Goal: Task Accomplishment & Management: Manage account settings

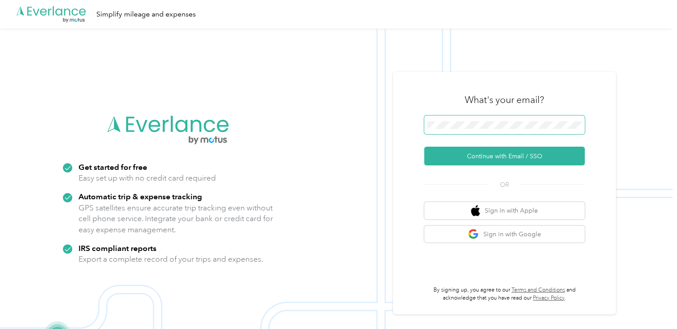
click at [449, 129] on span at bounding box center [504, 124] width 161 height 19
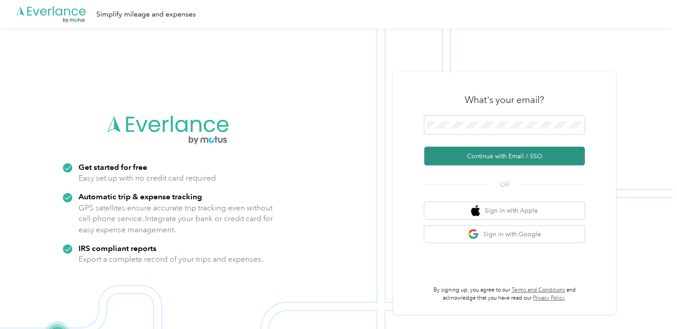
click at [471, 161] on button "Continue with Email / SSO" at bounding box center [504, 156] width 161 height 19
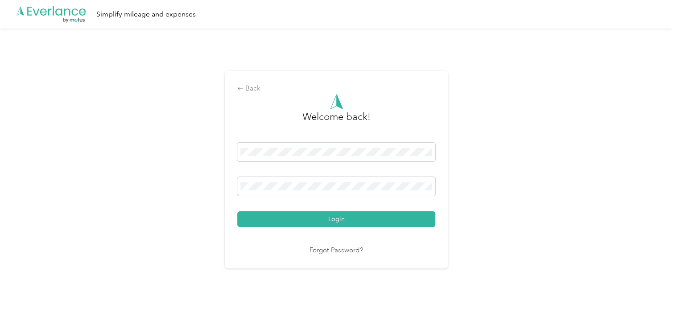
click at [368, 223] on button "Login" at bounding box center [336, 219] width 198 height 16
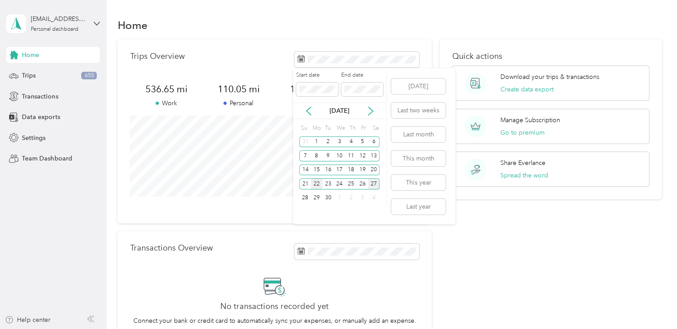
click at [316, 184] on div "22" at bounding box center [317, 183] width 12 height 11
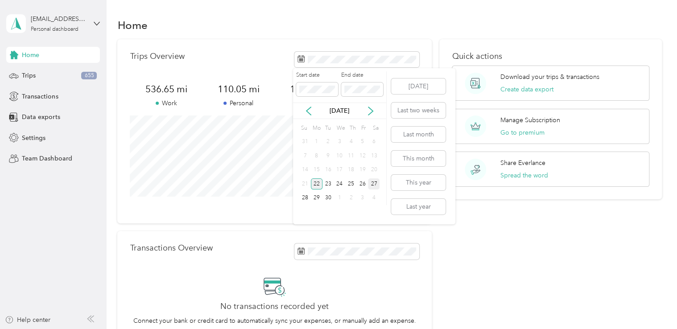
click at [312, 182] on div "22" at bounding box center [317, 183] width 12 height 11
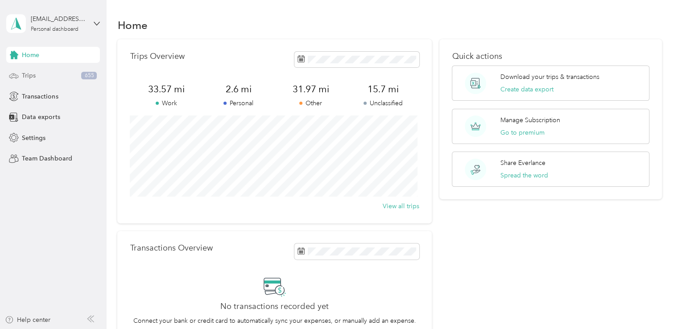
click at [37, 77] on div "Trips 655" at bounding box center [53, 76] width 94 height 16
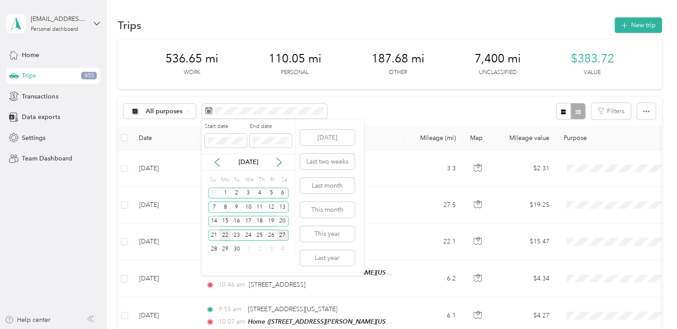
click at [225, 235] on div "22" at bounding box center [225, 235] width 12 height 11
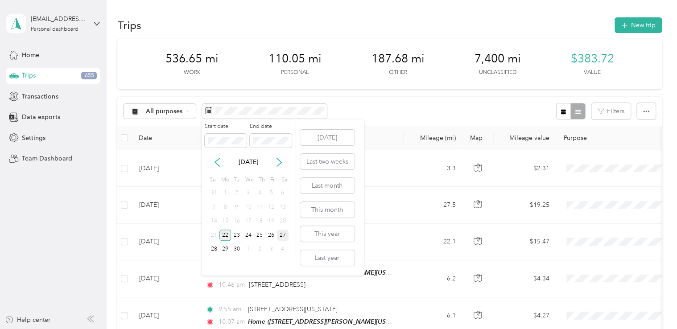
click at [225, 235] on div "22" at bounding box center [225, 235] width 12 height 11
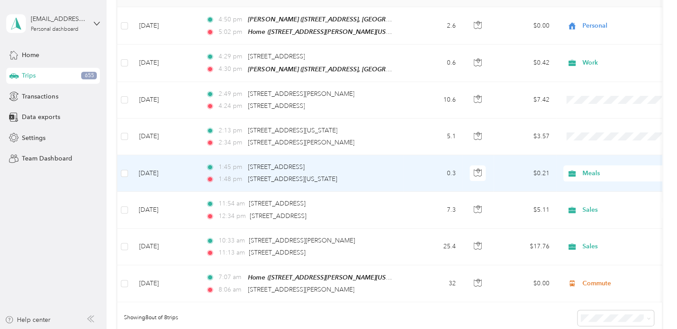
scroll to position [134, 0]
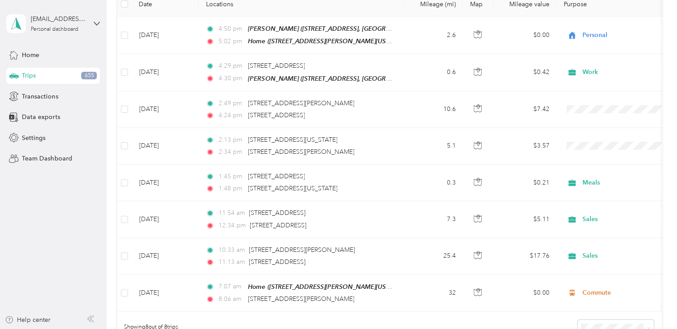
drag, startPoint x: 681, startPoint y: 206, endPoint x: 509, endPoint y: 166, distance: 176.3
click at [509, 166] on td "$0.21" at bounding box center [525, 183] width 62 height 37
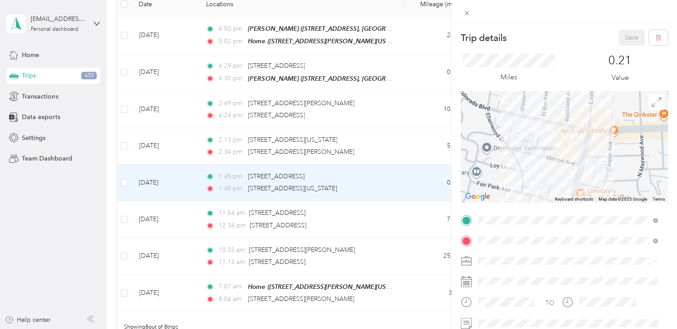
drag, startPoint x: 600, startPoint y: 12, endPoint x: 574, endPoint y: 12, distance: 25.4
click at [600, 12] on div at bounding box center [564, 12] width 226 height 24
click at [467, 14] on icon at bounding box center [467, 13] width 4 height 4
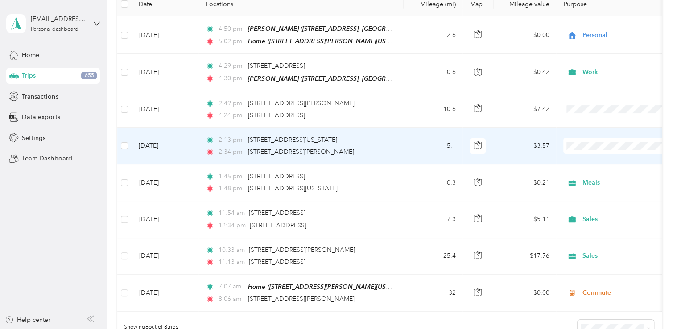
click at [437, 143] on td "5.1" at bounding box center [433, 146] width 59 height 37
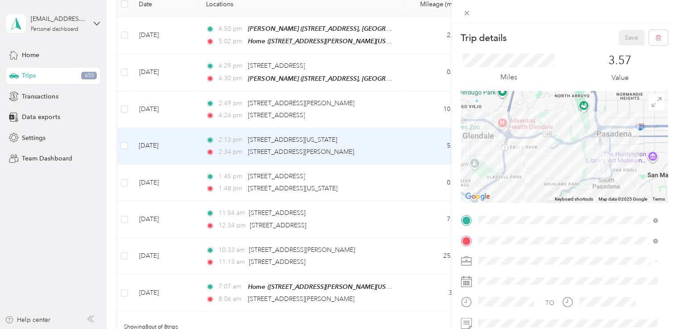
click at [493, 198] on span "Sales" at bounding box center [488, 198] width 14 height 8
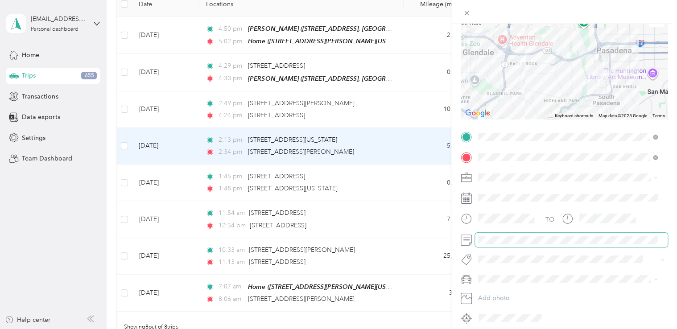
scroll to position [74, 0]
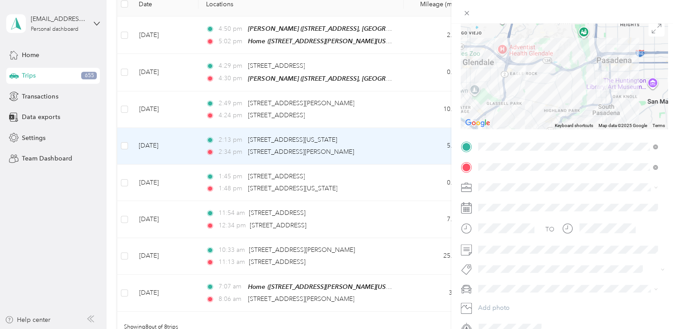
drag, startPoint x: 672, startPoint y: 247, endPoint x: 410, endPoint y: 221, distance: 263.9
click at [410, 221] on div "Trip details Save This trip cannot be edited because it is either under review,…" at bounding box center [338, 164] width 677 height 329
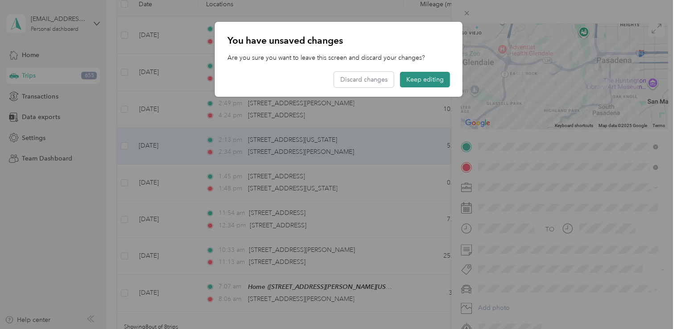
click at [439, 80] on button "Keep editing" at bounding box center [425, 80] width 50 height 16
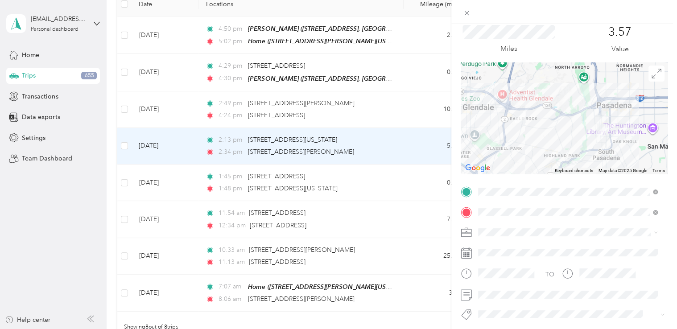
scroll to position [0, 0]
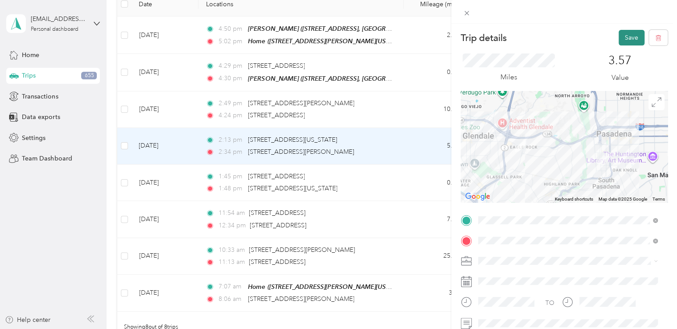
click at [622, 39] on button "Save" at bounding box center [631, 38] width 26 height 16
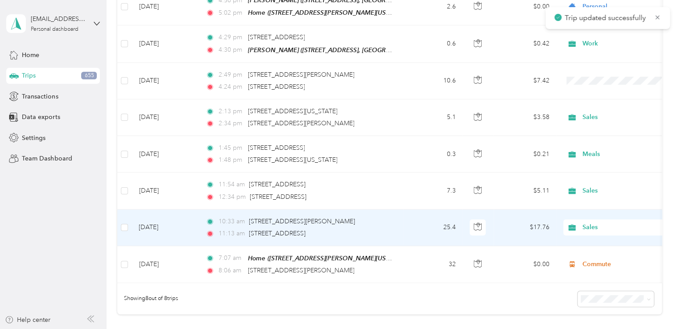
scroll to position [141, 0]
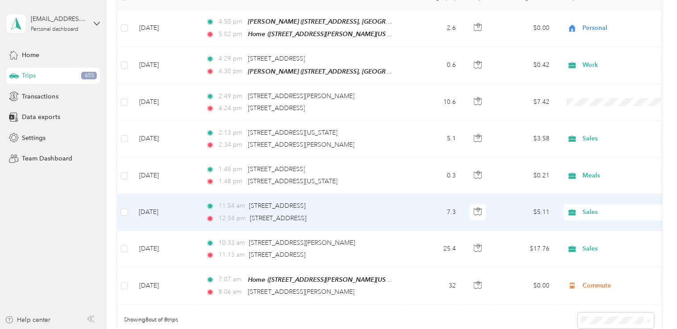
click at [428, 210] on td "7.3" at bounding box center [433, 212] width 59 height 37
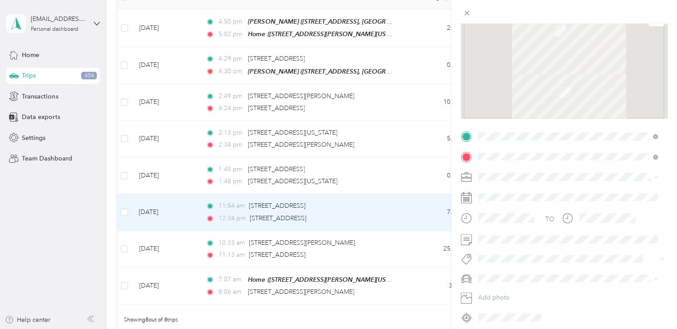
scroll to position [89, 0]
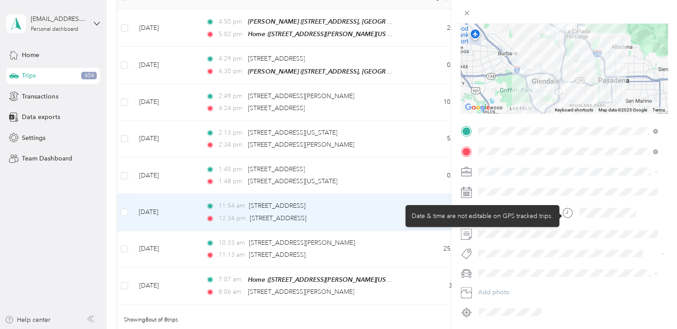
drag, startPoint x: 589, startPoint y: 218, endPoint x: 564, endPoint y: 217, distance: 25.0
click at [564, 217] on icon at bounding box center [567, 212] width 11 height 11
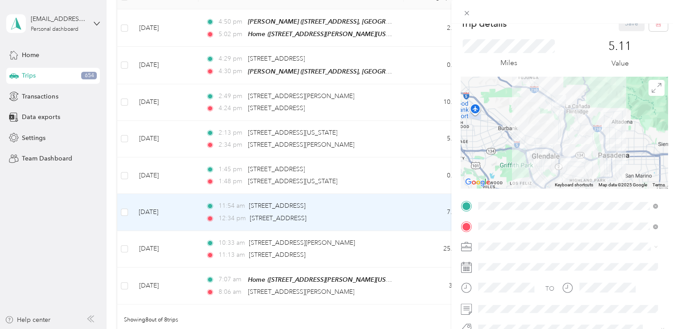
scroll to position [0, 0]
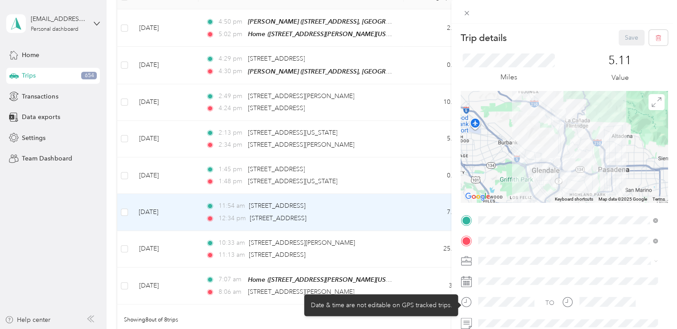
click at [464, 306] on icon at bounding box center [466, 302] width 11 height 11
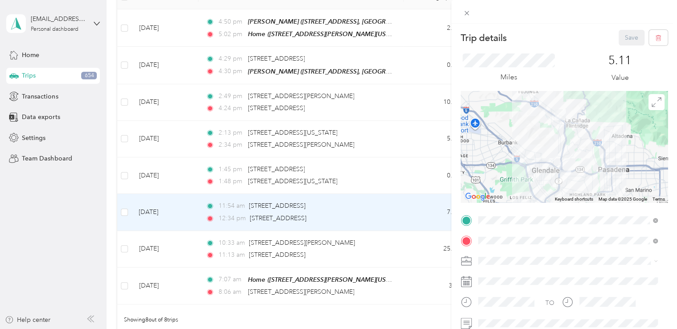
drag, startPoint x: 472, startPoint y: 301, endPoint x: 544, endPoint y: 305, distance: 72.4
click at [544, 305] on div "TO" at bounding box center [564, 305] width 207 height 22
click at [417, 146] on div "Trip details Save This trip cannot be edited because it is either under review,…" at bounding box center [338, 164] width 677 height 329
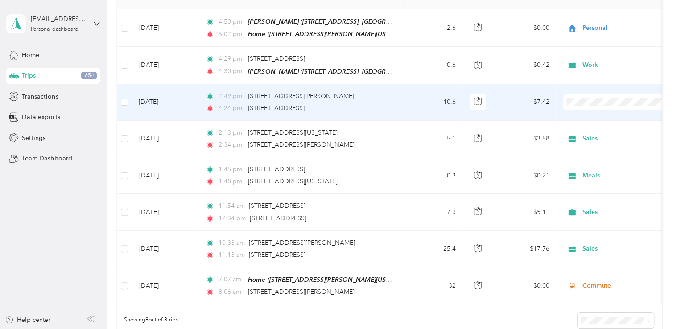
click at [416, 102] on td "10.6" at bounding box center [433, 102] width 59 height 37
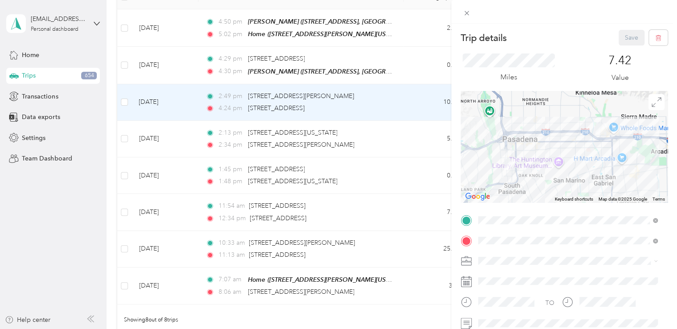
click at [408, 99] on div "Trip details Save This trip cannot be edited because it is either under review,…" at bounding box center [338, 164] width 677 height 329
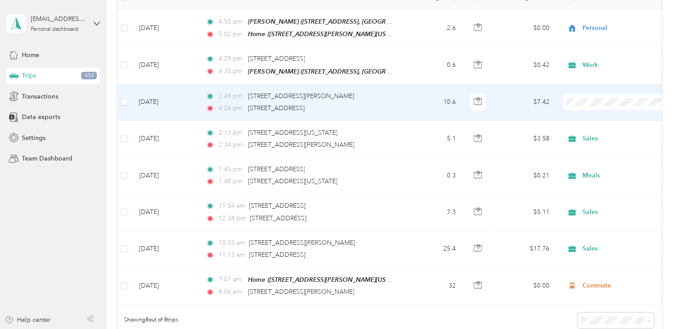
click at [590, 182] on li "Sales" at bounding box center [619, 180] width 111 height 16
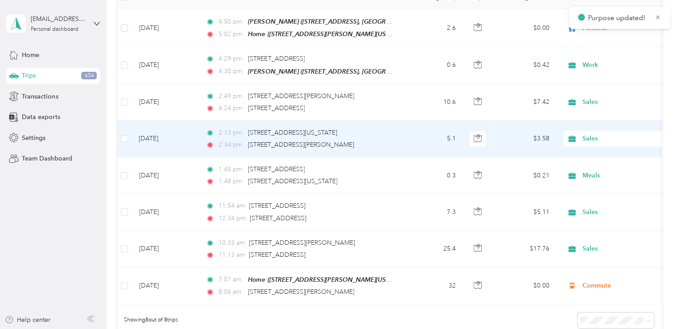
click at [441, 143] on td "5.1" at bounding box center [433, 139] width 59 height 37
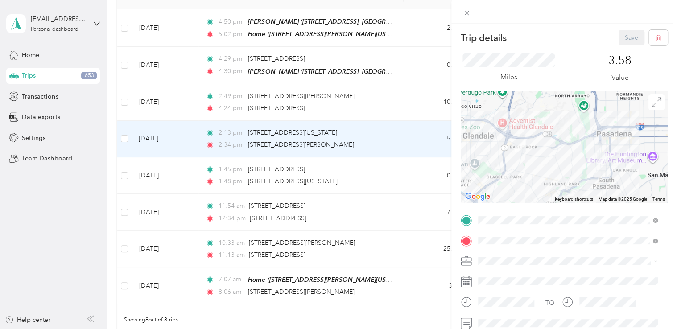
scroll to position [89, 0]
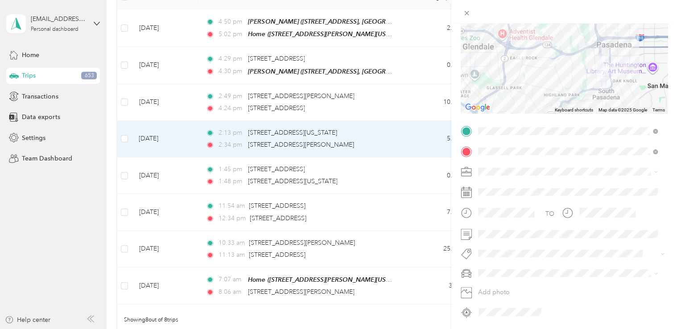
click at [401, 131] on div "Trip details Save This trip cannot be edited because it is either under review,…" at bounding box center [338, 164] width 677 height 329
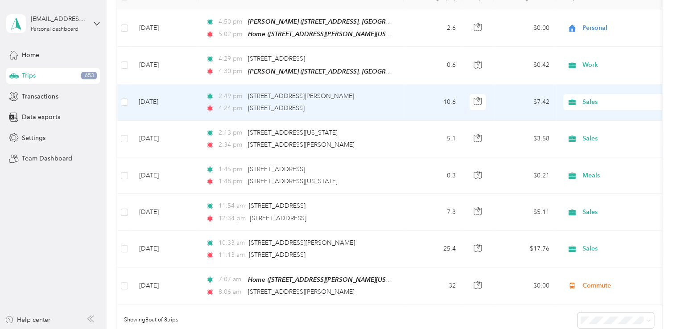
click at [407, 97] on td "10.6" at bounding box center [433, 102] width 59 height 37
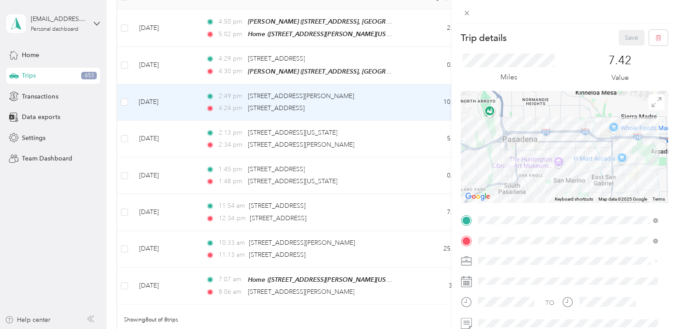
scroll to position [45, 0]
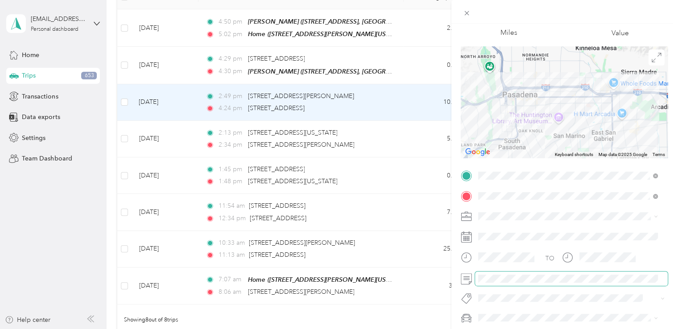
click at [477, 279] on span at bounding box center [571, 279] width 193 height 14
click at [476, 274] on span at bounding box center [571, 279] width 193 height 14
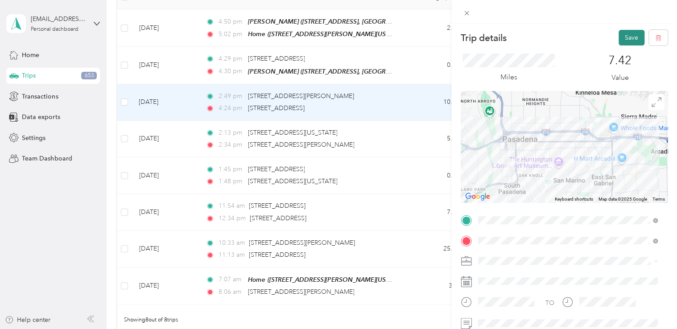
click at [622, 37] on button "Save" at bounding box center [631, 38] width 26 height 16
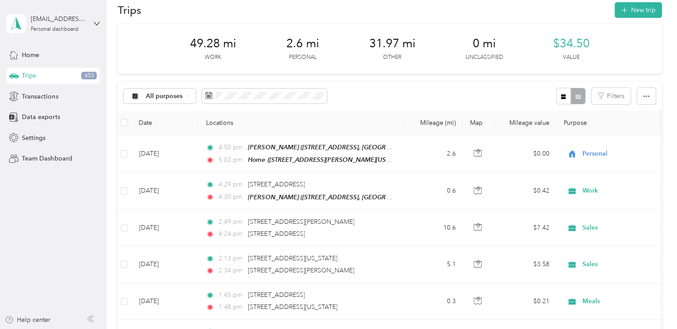
scroll to position [14, 0]
click at [637, 10] on button "New trip" at bounding box center [637, 11] width 47 height 16
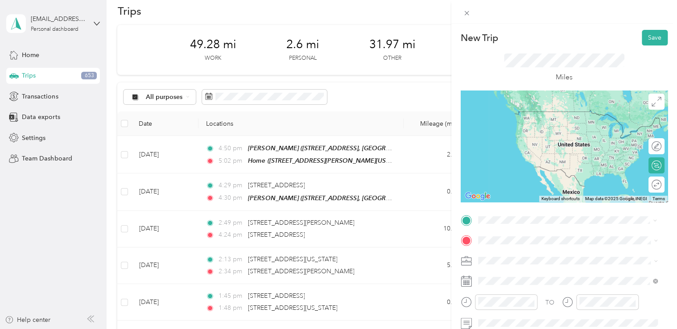
click at [533, 114] on span "[STREET_ADDRESS][US_STATE]" at bounding box center [538, 111] width 89 height 8
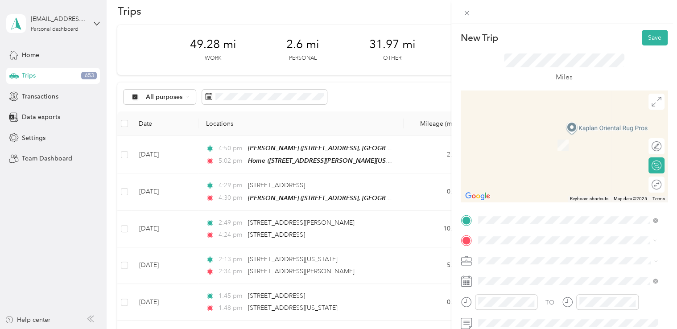
click at [537, 136] on span "[STREET_ADDRESS][US_STATE]" at bounding box center [538, 132] width 89 height 8
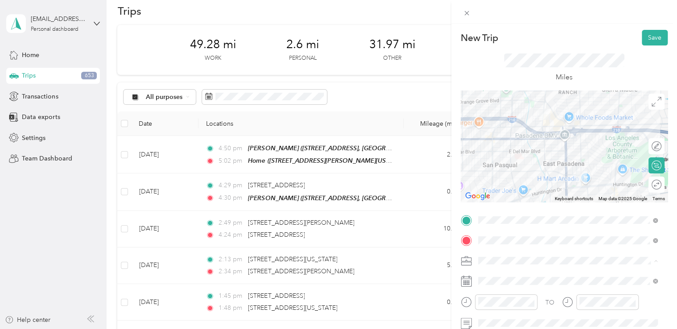
click at [494, 198] on div "Sales" at bounding box center [567, 198] width 173 height 9
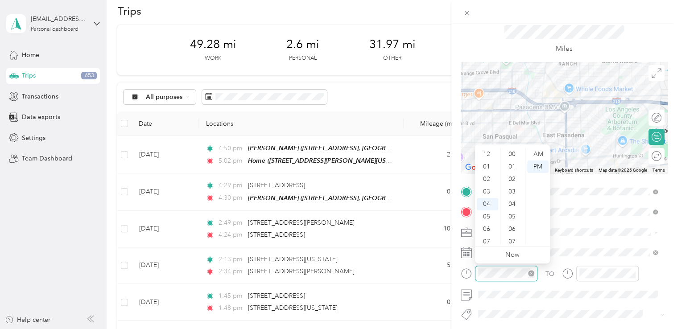
scroll to position [499, 0]
click at [449, 272] on div "New Trip Save This trip cannot be edited because it is either under review, app…" at bounding box center [338, 164] width 677 height 329
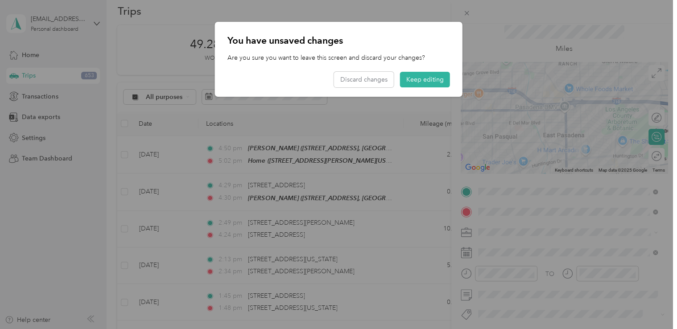
click at [506, 268] on div at bounding box center [338, 164] width 677 height 329
click at [417, 77] on button "Keep editing" at bounding box center [425, 80] width 50 height 16
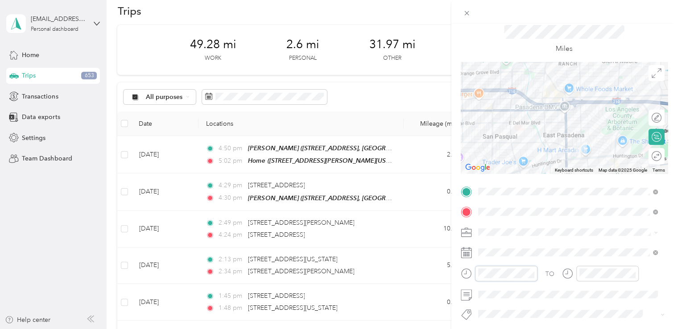
click at [462, 275] on div at bounding box center [499, 274] width 77 height 16
click at [542, 170] on div "PM" at bounding box center [537, 167] width 21 height 12
click at [560, 274] on div "TO" at bounding box center [564, 277] width 207 height 22
click at [457, 274] on form "New Trip Save This trip cannot be edited because it is either under review, app…" at bounding box center [564, 190] width 226 height 378
click at [540, 168] on div "PM" at bounding box center [537, 167] width 21 height 12
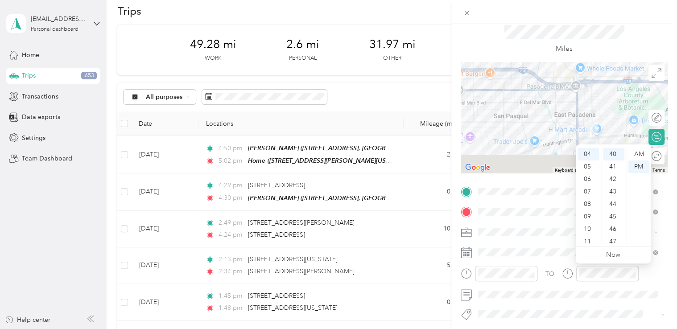
click at [622, 40] on div "Miles" at bounding box center [564, 39] width 207 height 45
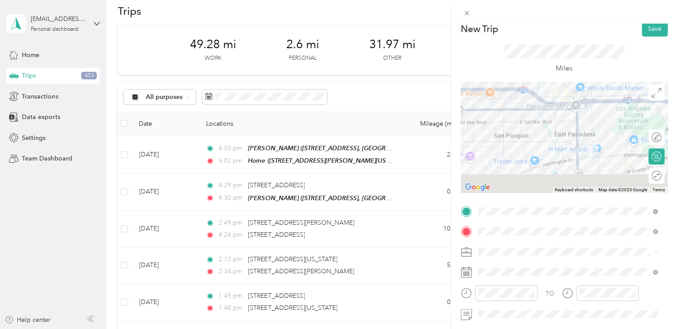
scroll to position [0, 0]
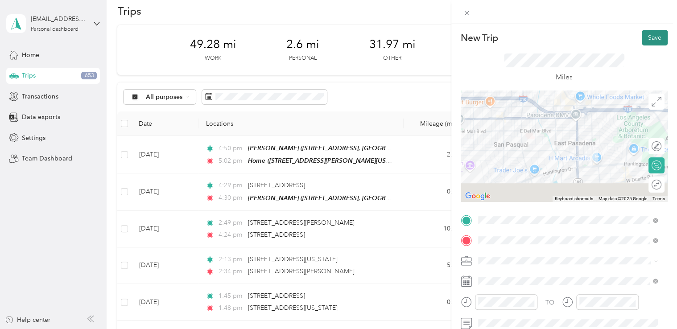
click at [649, 38] on button "Save" at bounding box center [655, 38] width 26 height 16
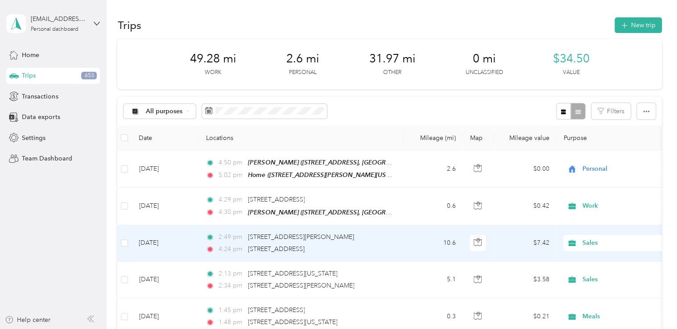
click at [408, 238] on td "10.6" at bounding box center [433, 243] width 59 height 37
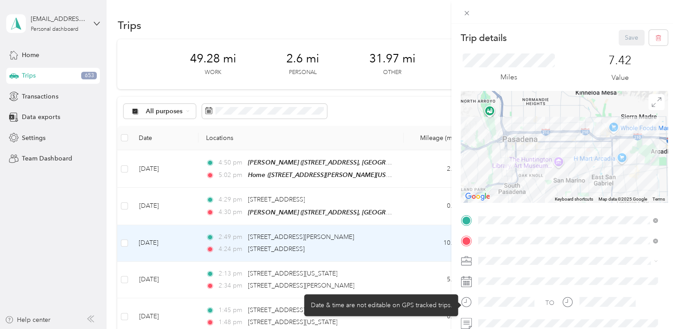
click at [418, 309] on div "Date & time are not editable on GPS tracked trips." at bounding box center [381, 305] width 154 height 22
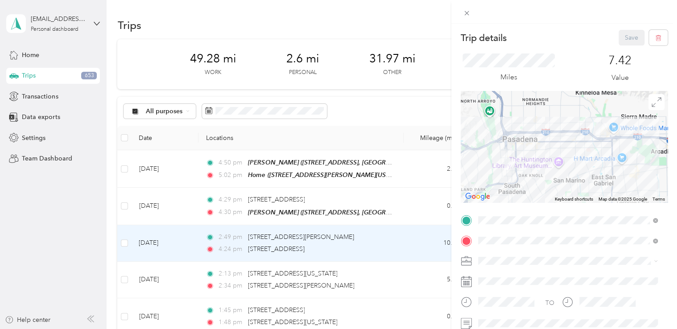
drag, startPoint x: 486, startPoint y: 307, endPoint x: 423, endPoint y: 75, distance: 240.4
click at [423, 75] on div "Trip details Save This trip cannot be edited because it is either under review,…" at bounding box center [338, 164] width 677 height 329
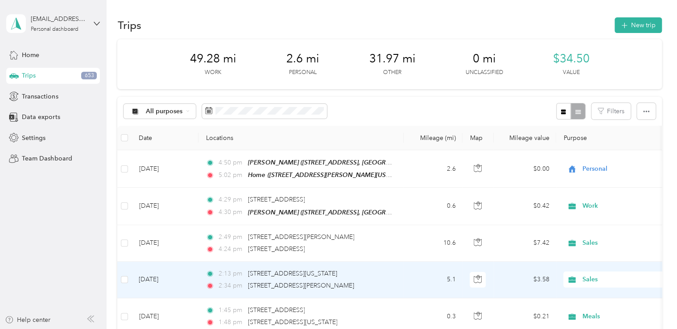
click at [400, 278] on td "2:13 pm [STREET_ADDRESS][US_STATE] 2:34 pm [STREET_ADDRESS][PERSON_NAME]" at bounding box center [300, 280] width 205 height 37
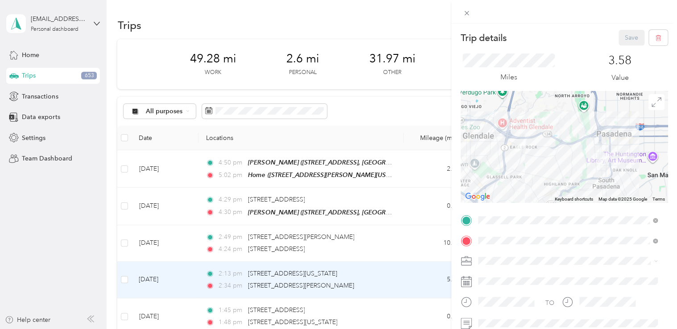
click at [124, 280] on div "Trip details Save This trip cannot be edited because it is either under review,…" at bounding box center [338, 164] width 677 height 329
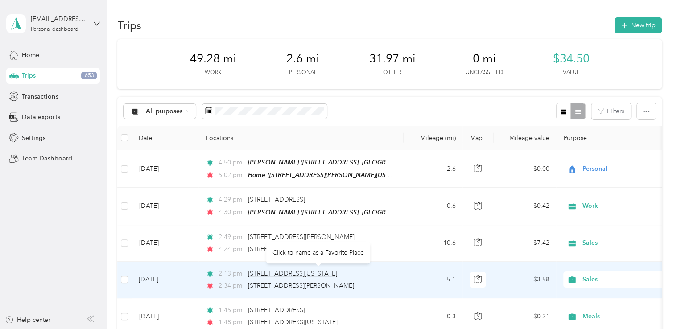
click at [324, 272] on span "[STREET_ADDRESS][US_STATE]" at bounding box center [292, 274] width 89 height 8
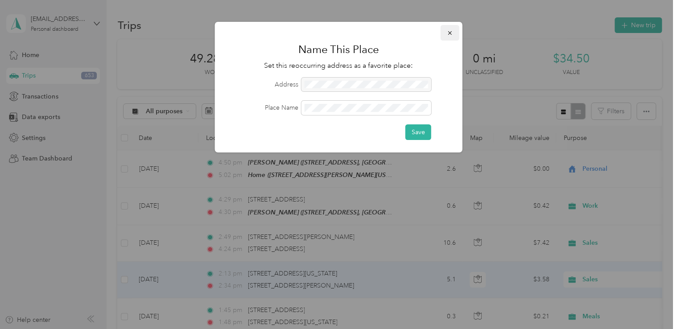
click at [450, 32] on icon "button" at bounding box center [450, 33] width 6 height 6
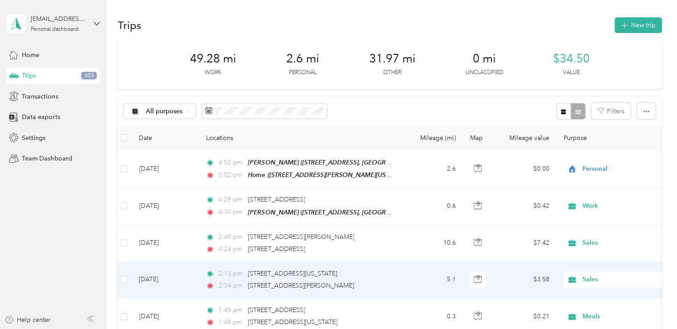
click at [410, 280] on td "5.1" at bounding box center [433, 280] width 59 height 37
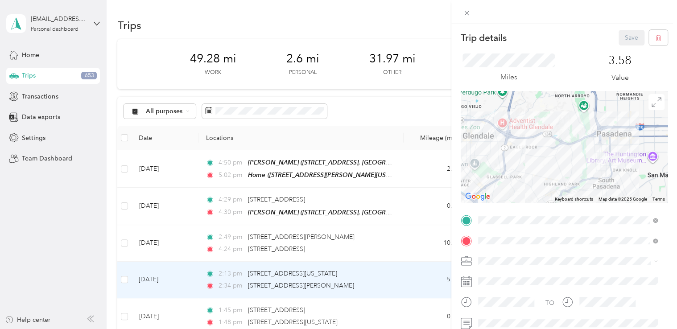
click at [601, 267] on span at bounding box center [571, 261] width 193 height 14
click at [408, 235] on div "Trip details Save This trip cannot be edited because it is either under review,…" at bounding box center [338, 164] width 677 height 329
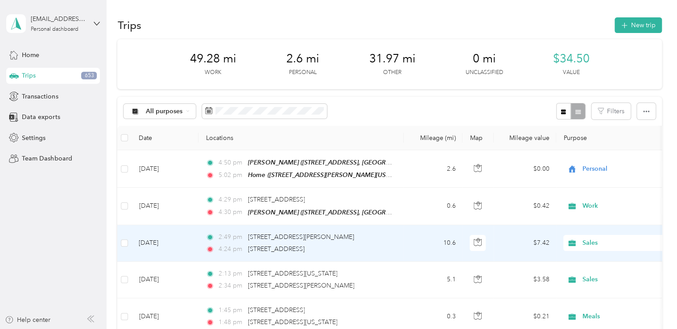
click at [407, 239] on td "10.6" at bounding box center [433, 243] width 59 height 37
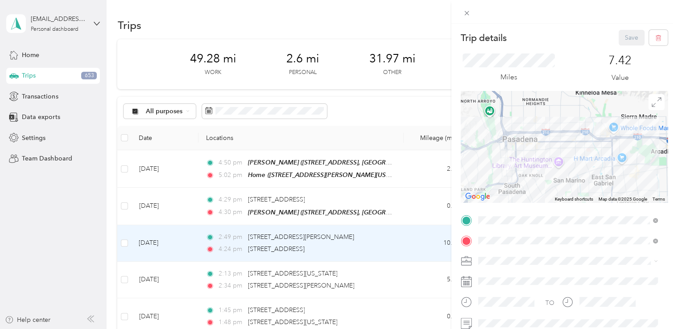
click at [396, 208] on div "Trip details Save This trip cannot be edited because it is either under review,…" at bounding box center [338, 164] width 677 height 329
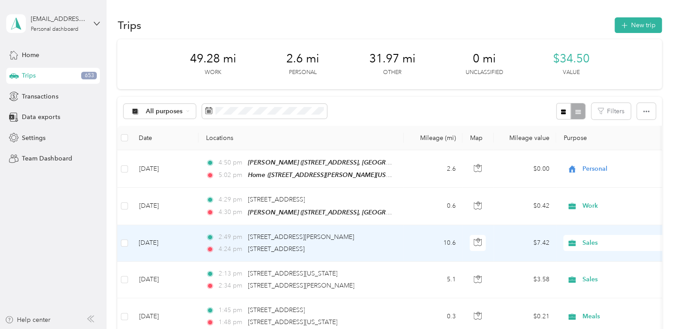
click at [397, 245] on td "2:49 pm [STREET_ADDRESS][PERSON_NAME] 4:24 pm [STREET_ADDRESS]" at bounding box center [300, 243] width 205 height 37
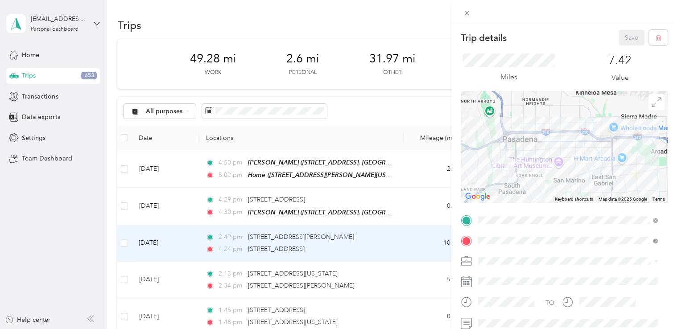
click at [234, 103] on div "Trip details Save This trip cannot be edited because it is either under review,…" at bounding box center [338, 164] width 677 height 329
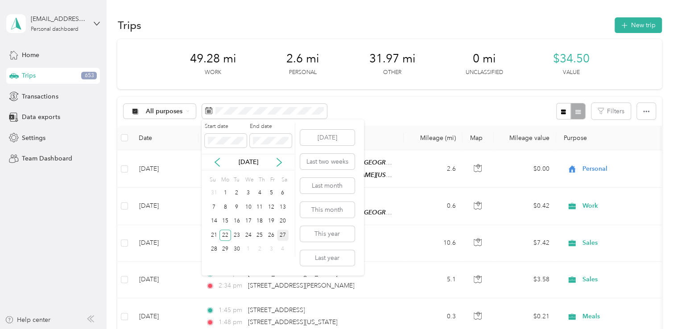
click at [281, 236] on div "27" at bounding box center [283, 235] width 12 height 11
click at [282, 237] on div "27" at bounding box center [283, 235] width 12 height 11
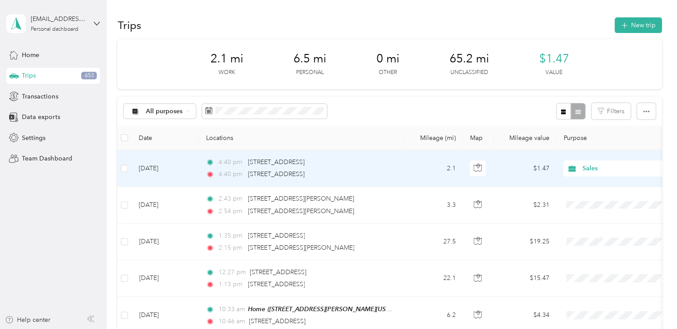
click at [389, 164] on div "4:40 pm [STREET_ADDRESS]" at bounding box center [299, 162] width 187 height 10
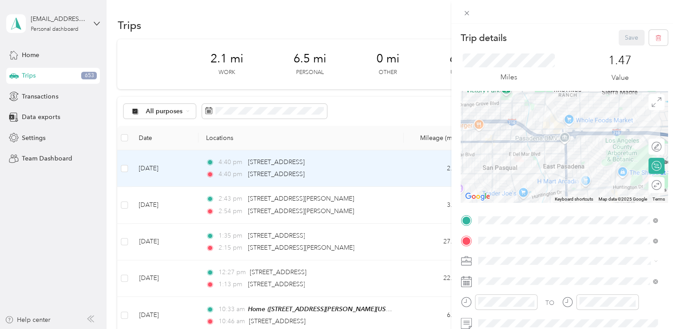
scroll to position [45, 0]
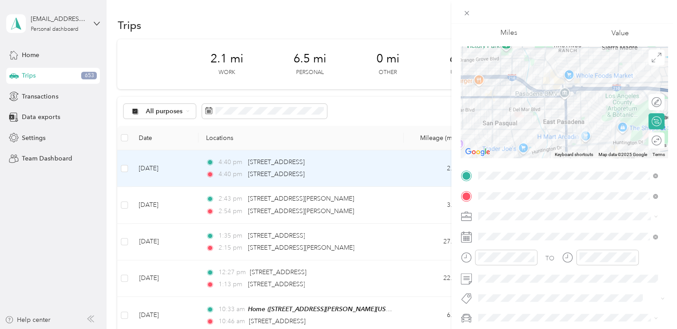
click at [464, 238] on icon at bounding box center [466, 236] width 11 height 11
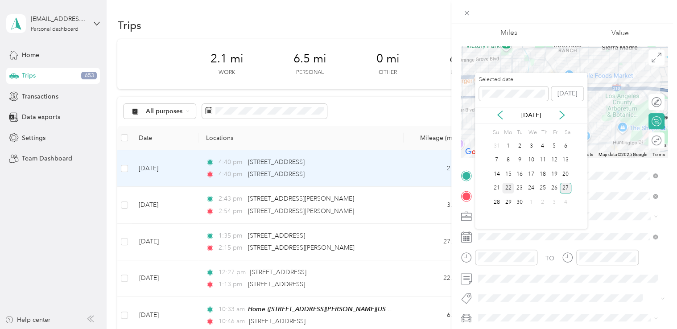
click at [509, 186] on div "22" at bounding box center [508, 188] width 12 height 11
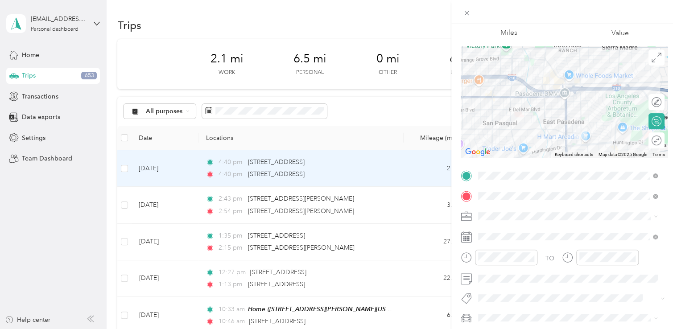
scroll to position [0, 0]
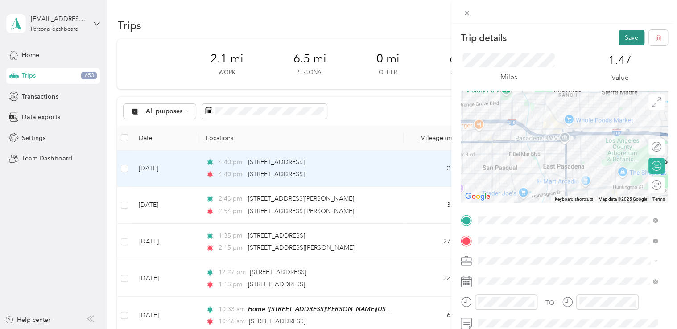
click at [624, 40] on button "Save" at bounding box center [631, 38] width 26 height 16
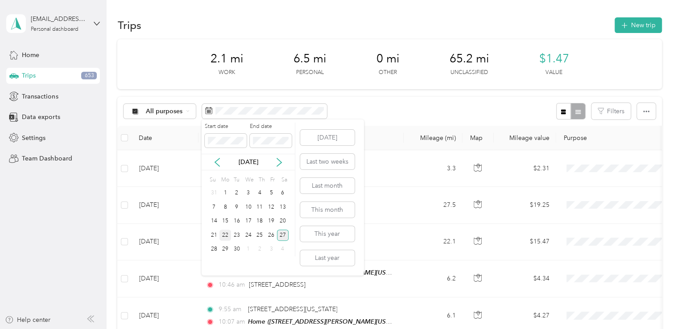
click at [224, 234] on div "22" at bounding box center [225, 235] width 12 height 11
click at [223, 233] on div "22" at bounding box center [225, 235] width 12 height 11
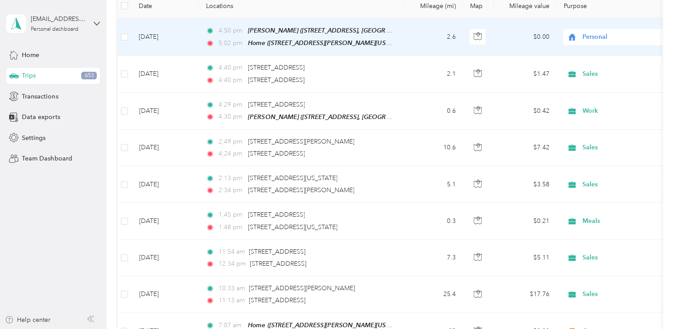
scroll to position [134, 0]
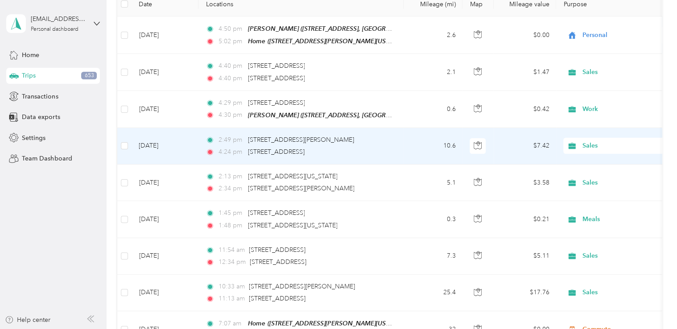
click at [407, 140] on td "10.6" at bounding box center [433, 146] width 59 height 37
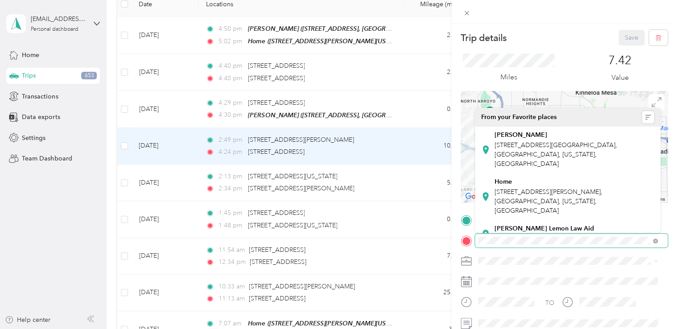
click at [478, 247] on span at bounding box center [571, 241] width 193 height 14
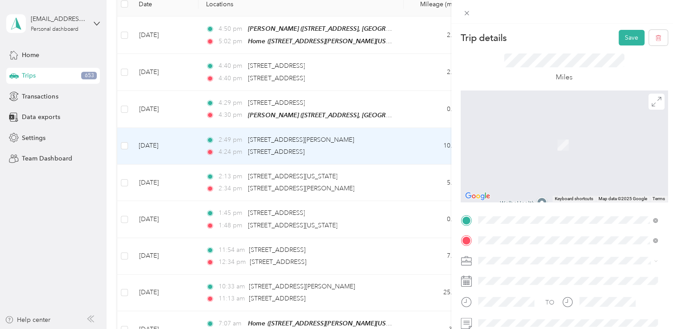
click at [528, 131] on span "[STREET_ADDRESS][US_STATE]" at bounding box center [538, 132] width 89 height 8
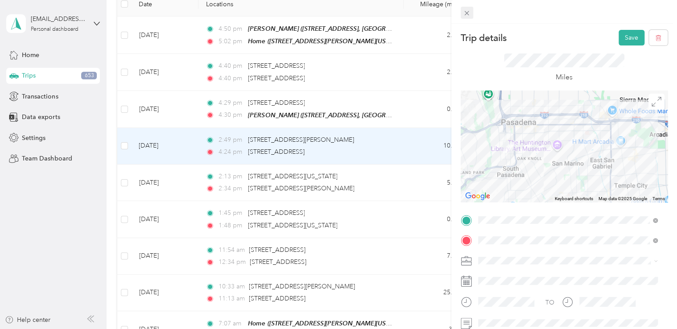
click at [463, 10] on icon at bounding box center [467, 13] width 8 height 8
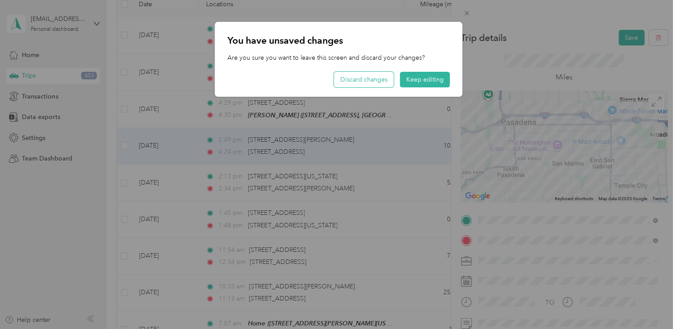
click at [367, 78] on button "Discard changes" at bounding box center [364, 80] width 60 height 16
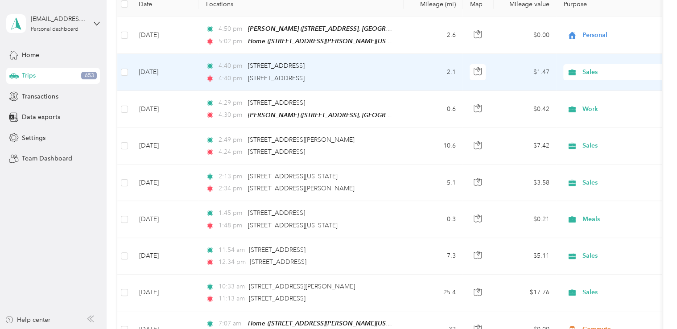
click at [382, 71] on div "4:40 pm [STREET_ADDRESS] 4:40 pm [STREET_ADDRESS]" at bounding box center [299, 72] width 187 height 22
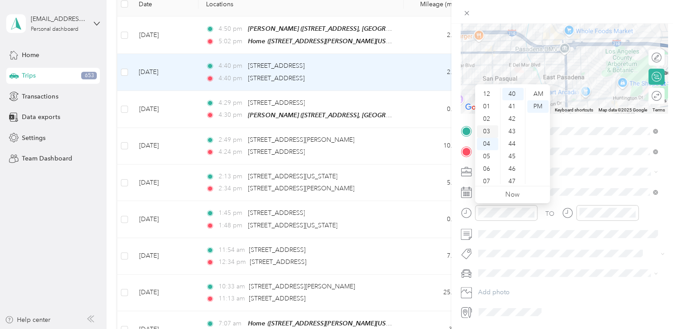
click at [484, 131] on div "03" at bounding box center [487, 131] width 21 height 12
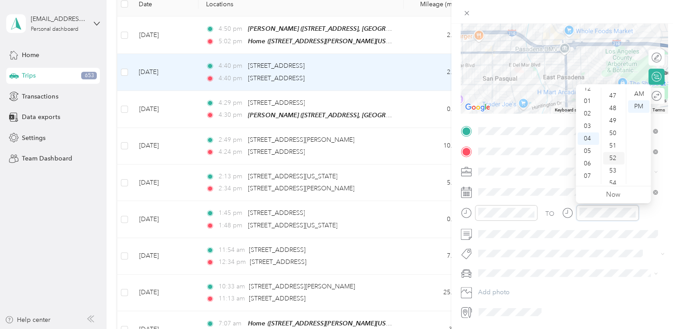
scroll to position [589, 0]
click at [612, 129] on div "50" at bounding box center [613, 130] width 21 height 12
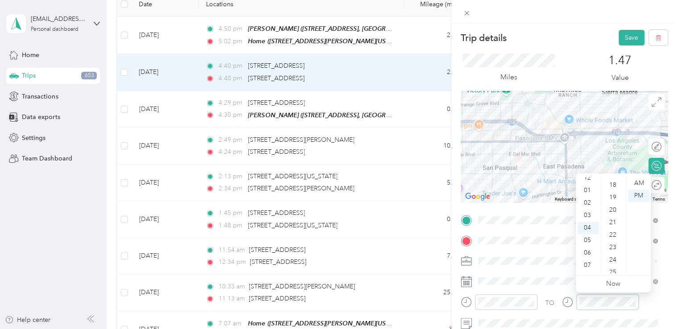
scroll to position [223, 0]
click at [613, 207] on div "20" at bounding box center [613, 210] width 21 height 12
click at [625, 40] on button "Save" at bounding box center [631, 38] width 26 height 16
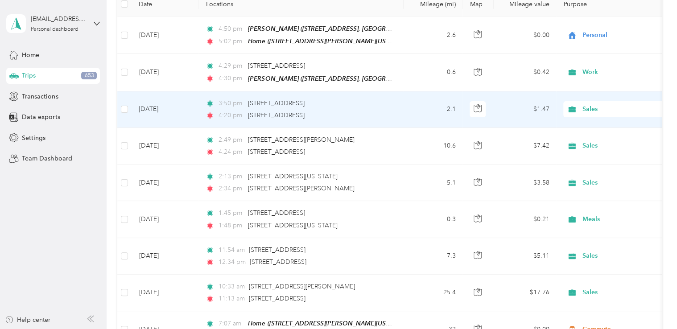
click at [400, 110] on td "3:50 pm [STREET_ADDRESS] 4:20 pm [STREET_ADDRESS]" at bounding box center [300, 109] width 205 height 37
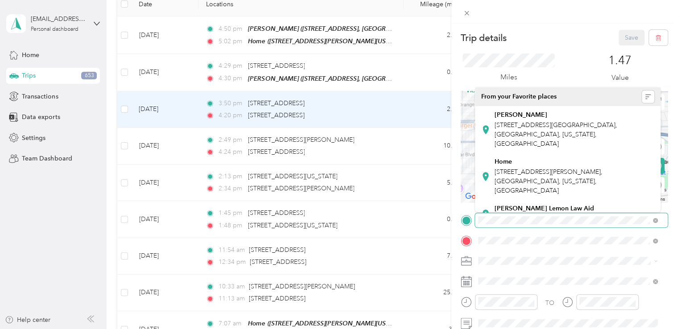
click at [413, 218] on div "Trip details Save This trip cannot be edited because it is either under review,…" at bounding box center [338, 164] width 677 height 329
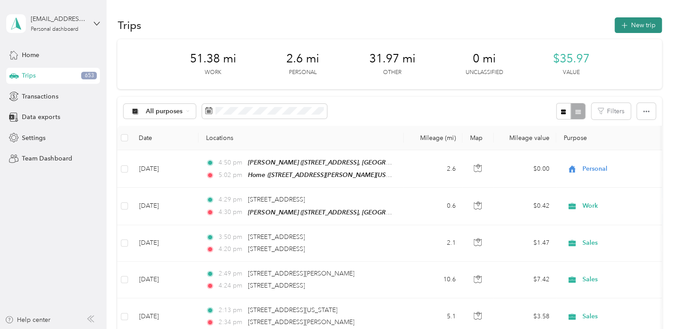
click at [633, 29] on button "New trip" at bounding box center [637, 25] width 47 height 16
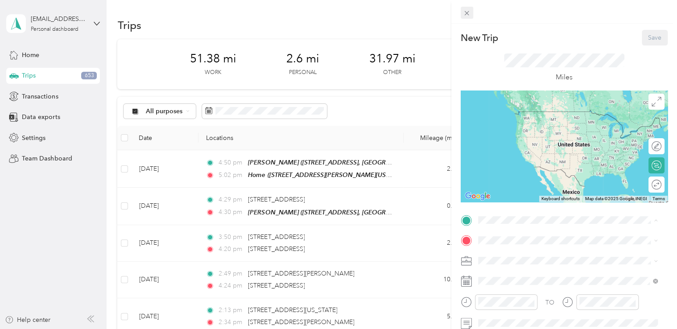
click at [463, 10] on icon at bounding box center [467, 13] width 8 height 8
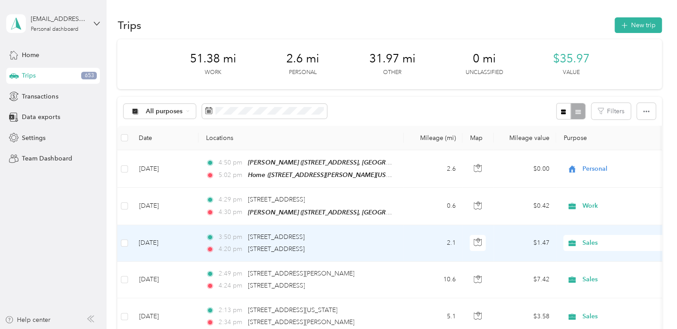
click at [401, 238] on td "3:50 pm [STREET_ADDRESS] 4:20 pm [STREET_ADDRESS]" at bounding box center [300, 243] width 205 height 37
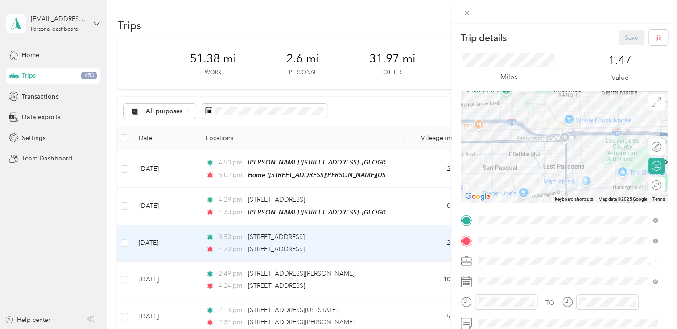
scroll to position [89, 0]
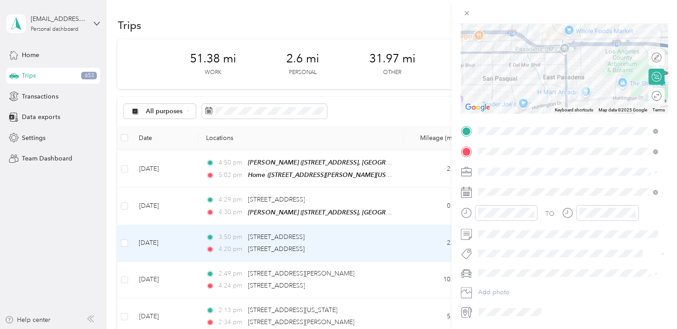
click at [413, 276] on div "Trip details Save This trip cannot be edited because it is either under review,…" at bounding box center [338, 164] width 677 height 329
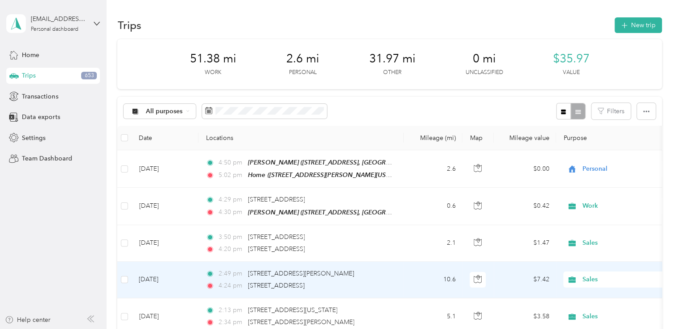
click at [413, 276] on td "10.6" at bounding box center [433, 280] width 59 height 37
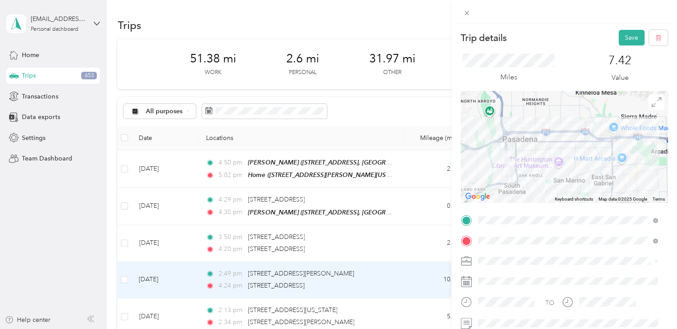
drag, startPoint x: 628, startPoint y: 41, endPoint x: 617, endPoint y: 58, distance: 19.9
click at [628, 41] on button "Save" at bounding box center [631, 38] width 26 height 16
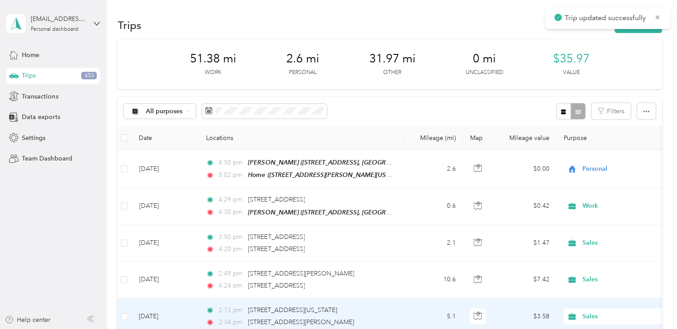
click at [411, 312] on td "5.1" at bounding box center [433, 316] width 59 height 37
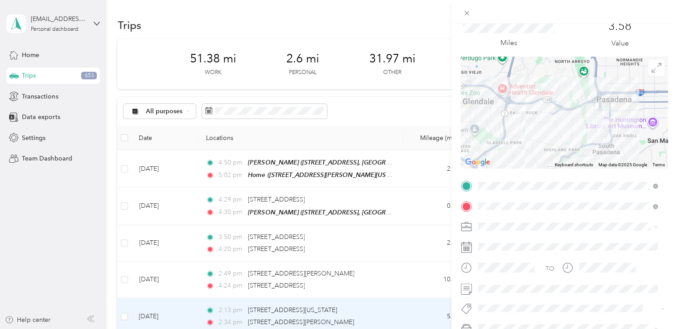
scroll to position [45, 0]
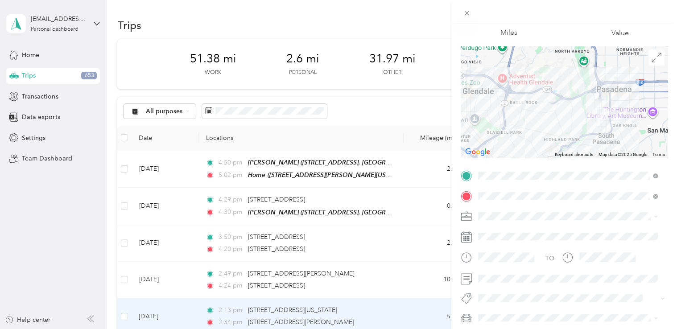
click at [462, 13] on span at bounding box center [467, 13] width 12 height 12
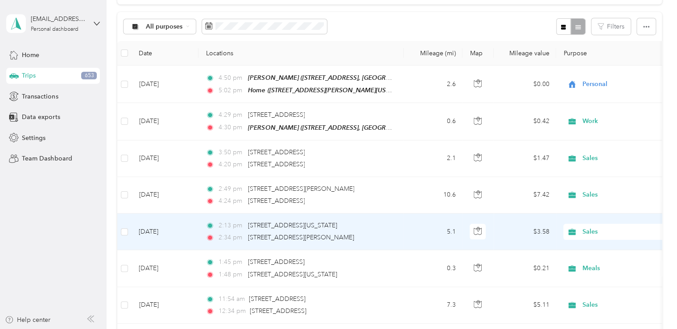
scroll to position [89, 0]
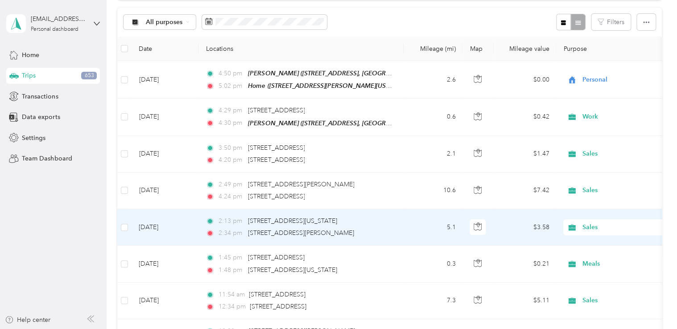
click at [408, 231] on td "5.1" at bounding box center [433, 227] width 59 height 37
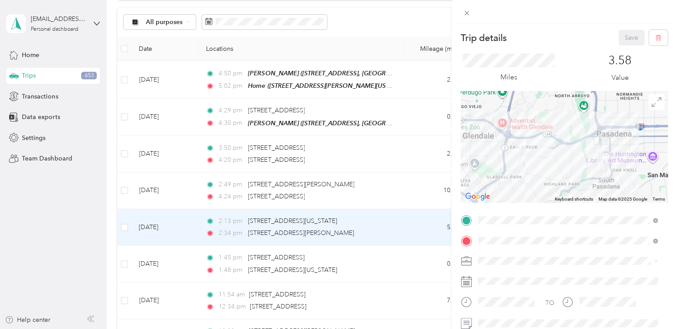
click at [416, 194] on div "Trip details Save This trip cannot be edited because it is either under review,…" at bounding box center [338, 164] width 677 height 329
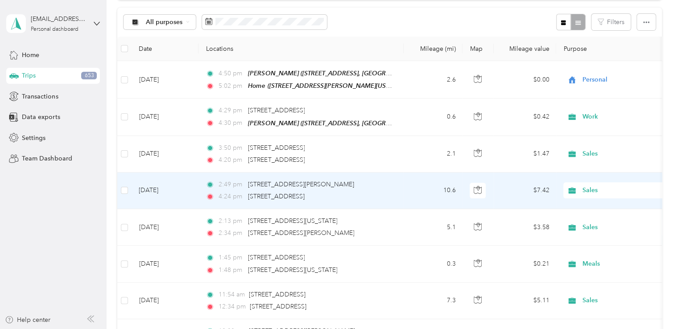
click at [416, 194] on td "10.6" at bounding box center [433, 191] width 59 height 37
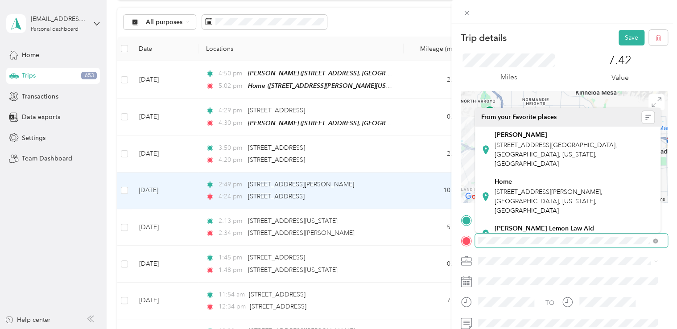
click at [478, 245] on span at bounding box center [571, 241] width 193 height 14
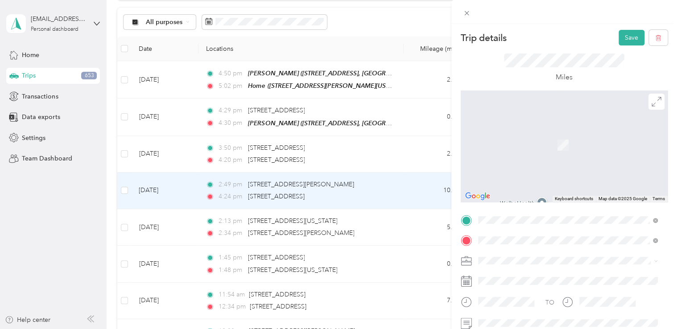
click at [584, 136] on span "[STREET_ADDRESS][US_STATE]" at bounding box center [538, 132] width 89 height 8
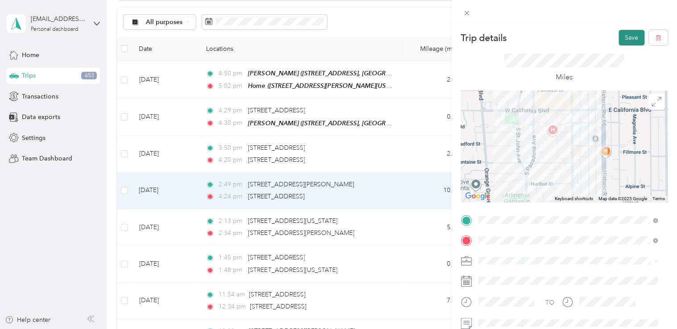
click at [620, 38] on button "Save" at bounding box center [631, 38] width 26 height 16
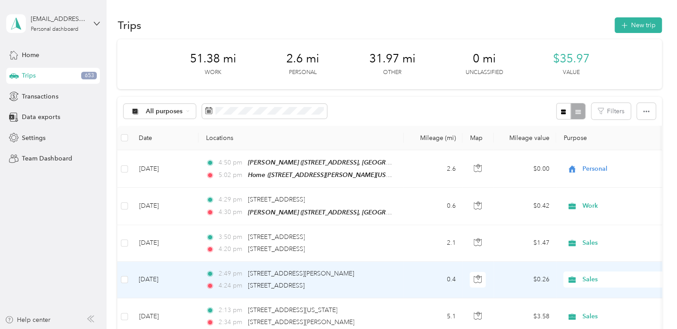
click at [424, 271] on td "0.4" at bounding box center [433, 280] width 59 height 37
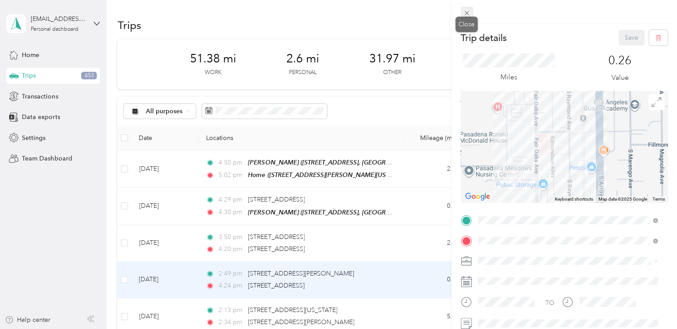
click at [467, 14] on icon at bounding box center [467, 13] width 4 height 4
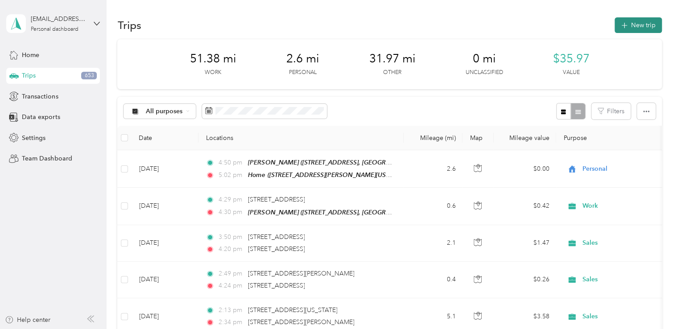
click at [628, 22] on button "New trip" at bounding box center [637, 25] width 47 height 16
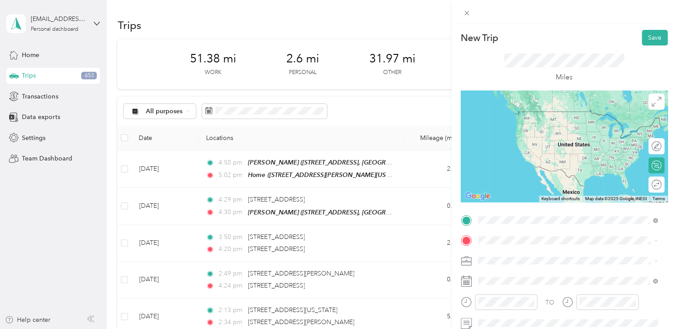
click at [554, 248] on span "[STREET_ADDRESS][US_STATE]" at bounding box center [538, 252] width 89 height 8
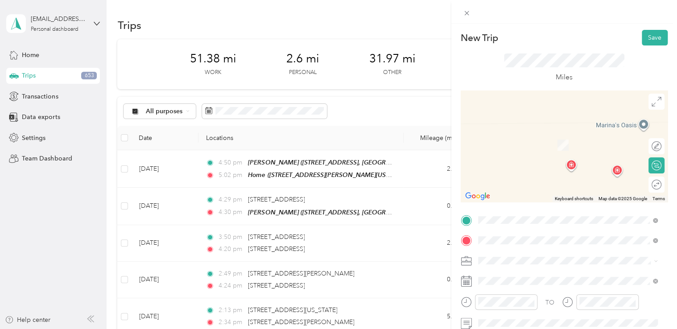
click at [521, 136] on span "[STREET_ADDRESS][US_STATE]" at bounding box center [538, 132] width 89 height 8
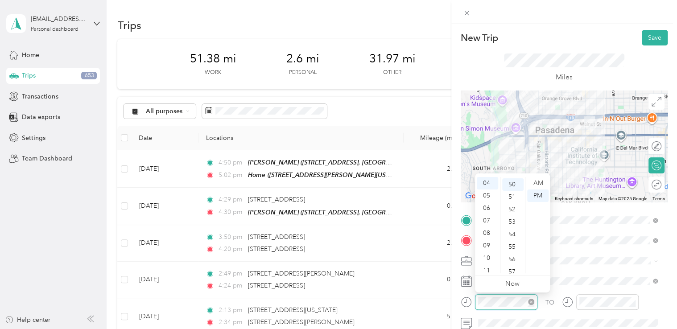
scroll to position [624, 0]
click at [459, 303] on form "New Trip Save This trip cannot be edited because it is either under review, app…" at bounding box center [564, 219] width 226 height 378
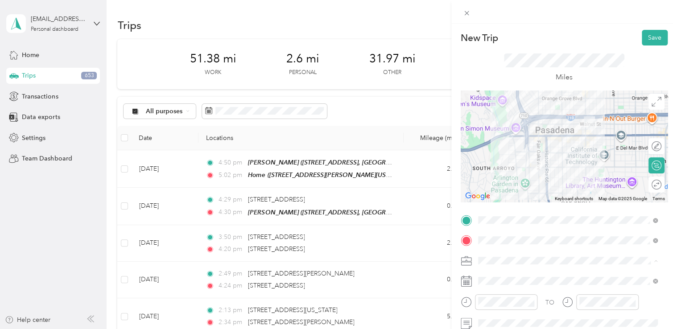
click at [484, 196] on span "Sales" at bounding box center [488, 198] width 14 height 8
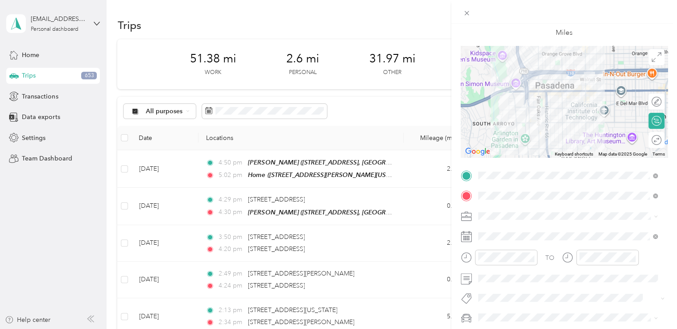
click at [473, 284] on div at bounding box center [564, 279] width 207 height 14
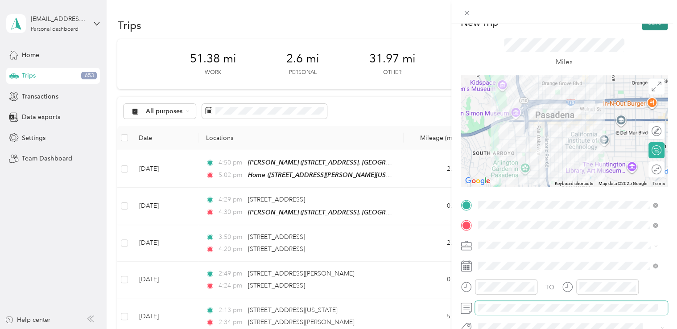
scroll to position [0, 0]
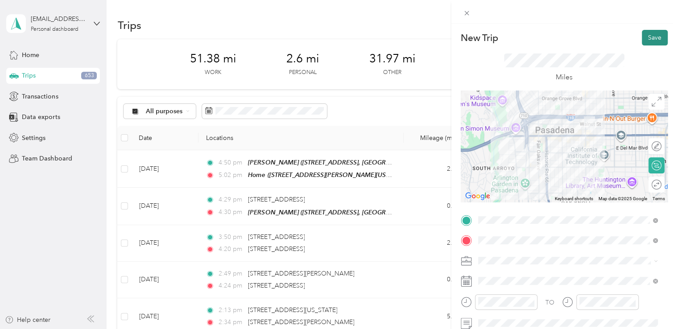
click at [647, 33] on button "Save" at bounding box center [655, 38] width 26 height 16
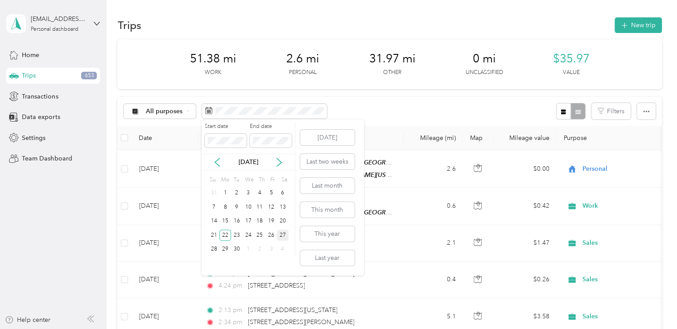
click at [284, 232] on div "27" at bounding box center [283, 235] width 12 height 11
click at [282, 234] on div "27" at bounding box center [283, 235] width 12 height 11
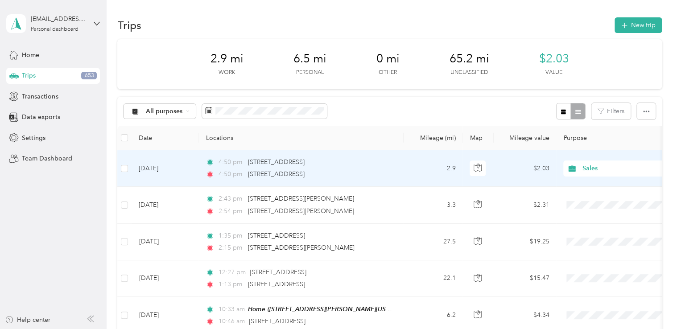
click at [417, 166] on td "2.9" at bounding box center [433, 168] width 59 height 37
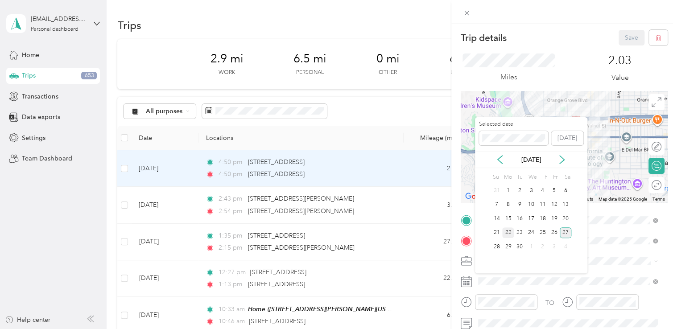
click at [508, 231] on div "22" at bounding box center [508, 232] width 12 height 11
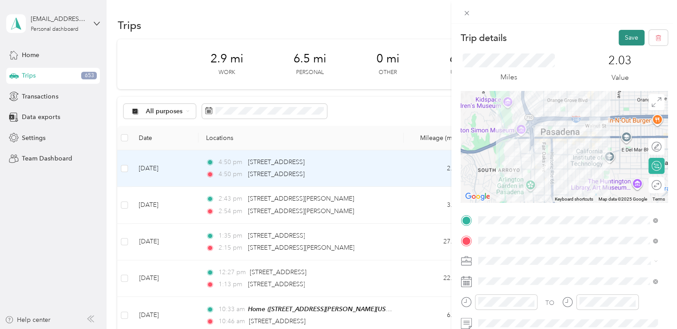
click at [622, 38] on button "Save" at bounding box center [631, 38] width 26 height 16
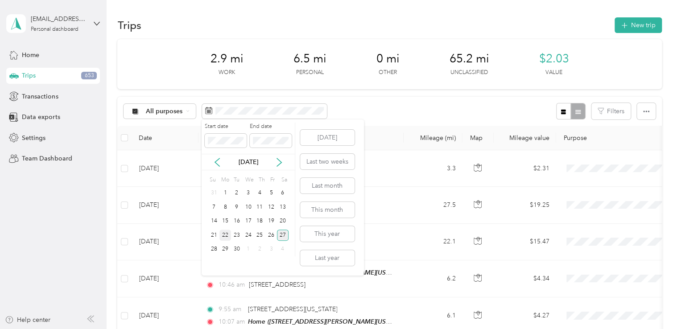
click at [223, 234] on div "22" at bounding box center [225, 235] width 12 height 11
click at [224, 234] on div "22" at bounding box center [225, 235] width 12 height 11
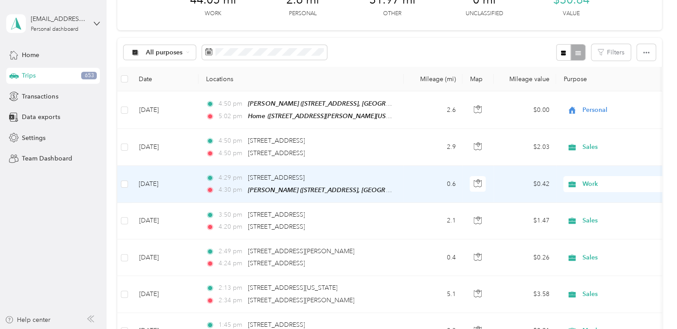
scroll to position [89, 0]
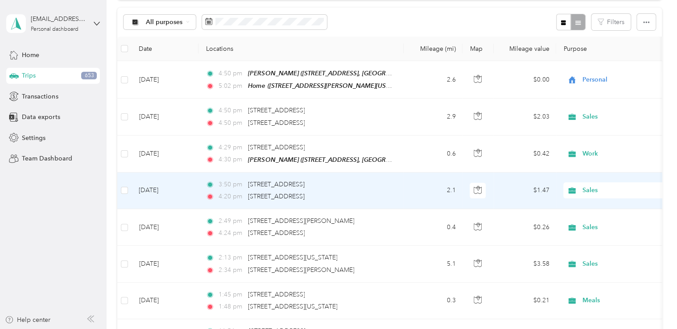
click at [409, 192] on td "2.1" at bounding box center [433, 191] width 59 height 37
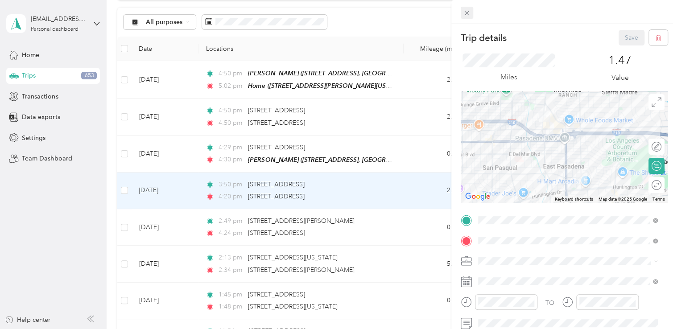
click at [466, 13] on icon at bounding box center [467, 13] width 8 height 8
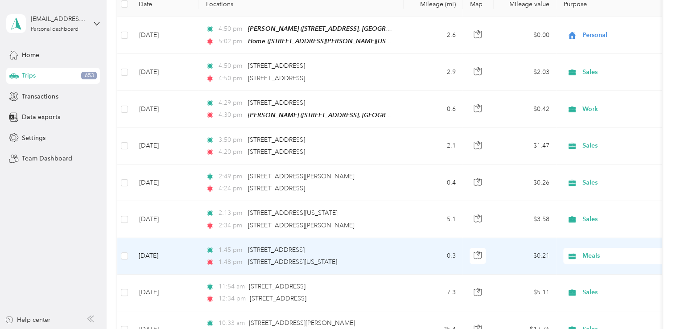
scroll to position [89, 0]
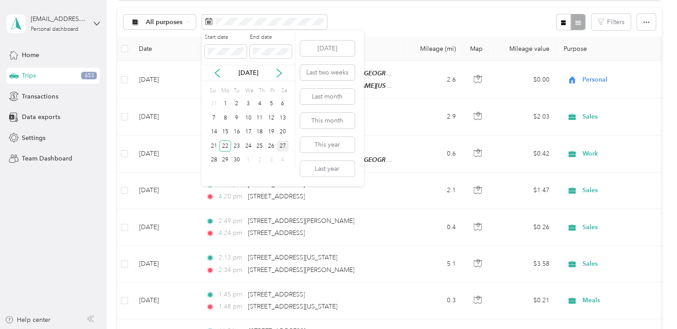
click at [286, 142] on div "27" at bounding box center [283, 145] width 12 height 11
click at [281, 145] on div "27" at bounding box center [283, 145] width 12 height 11
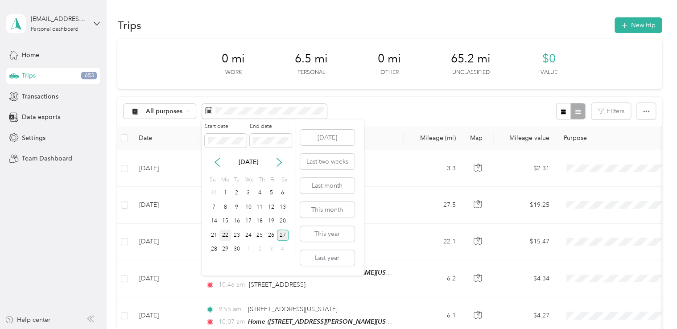
click at [226, 235] on div "22" at bounding box center [225, 235] width 12 height 11
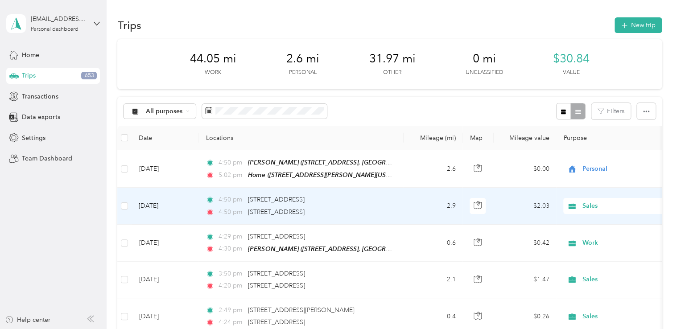
click at [399, 210] on td "4:50 pm [STREET_ADDRESS] 4:50 pm [STREET_ADDRESS]" at bounding box center [300, 206] width 205 height 37
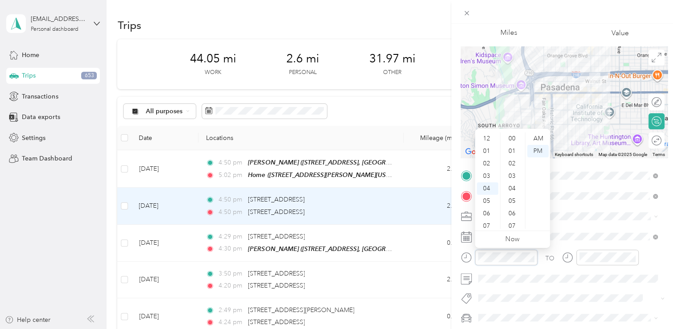
scroll to position [624, 0]
click at [475, 260] on div at bounding box center [506, 258] width 62 height 16
click at [467, 251] on div at bounding box center [499, 258] width 77 height 16
click at [457, 258] on form "Trip details Save This trip cannot be edited because it is either under review,…" at bounding box center [564, 174] width 226 height 379
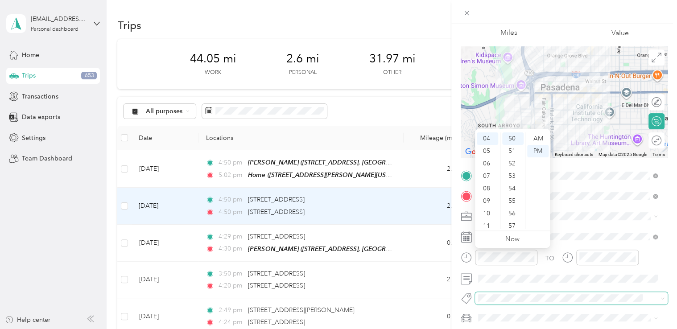
click at [545, 293] on span at bounding box center [564, 297] width 178 height 9
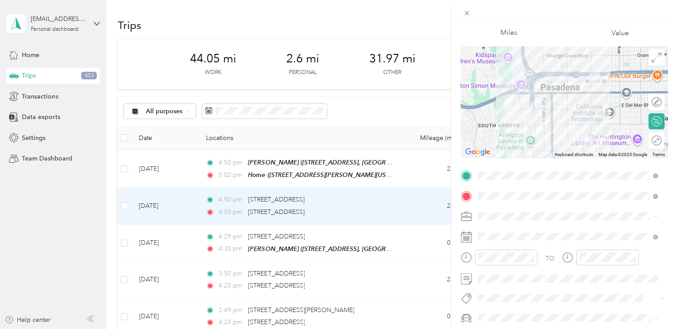
click at [334, 247] on div "Trip details Save This trip cannot be edited because it is either under review,…" at bounding box center [338, 164] width 677 height 329
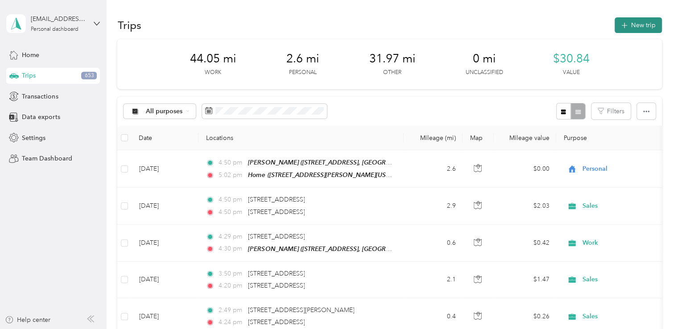
click at [622, 29] on icon "button" at bounding box center [624, 26] width 10 height 10
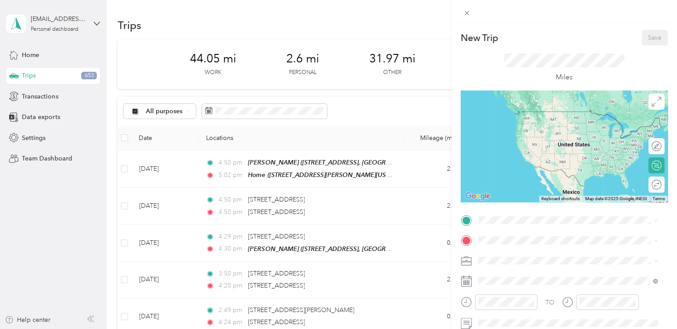
click at [443, 153] on div "New Trip Save This trip cannot be edited because it is either under review, app…" at bounding box center [338, 164] width 677 height 329
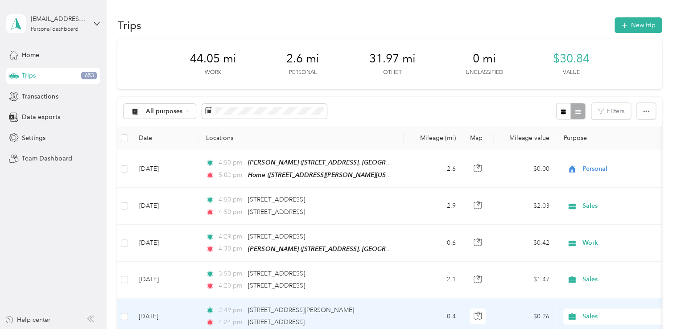
click at [387, 313] on div "2:49 pm [STREET_ADDRESS][PERSON_NAME] 4:24 pm [STREET_ADDRESS]" at bounding box center [299, 316] width 187 height 22
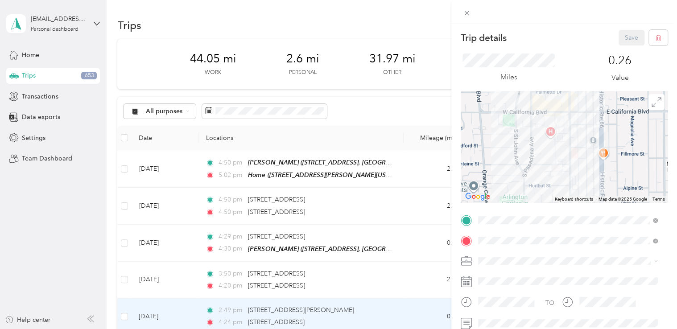
click at [396, 310] on div "Trip details Save This trip cannot be edited because it is either under review,…" at bounding box center [338, 164] width 677 height 329
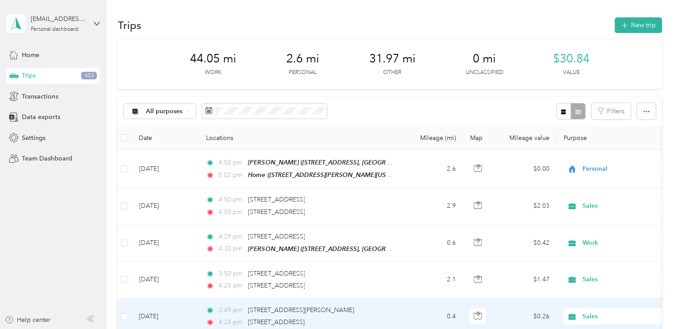
scroll to position [45, 0]
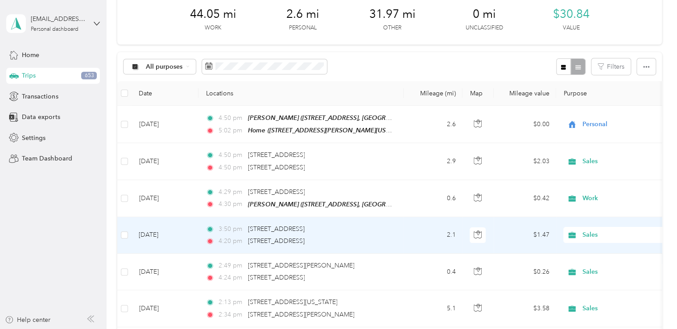
click at [373, 233] on div "3:50 pm [STREET_ADDRESS] 4:20 pm [STREET_ADDRESS]" at bounding box center [299, 235] width 187 height 22
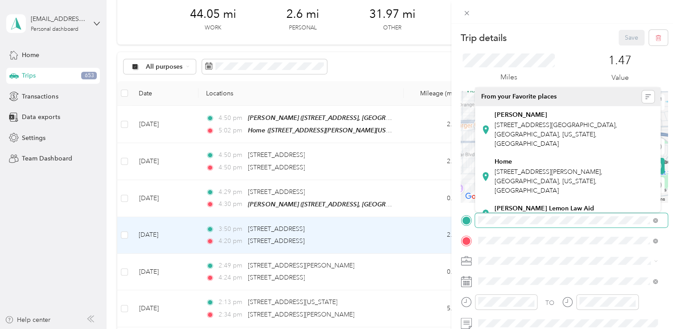
click at [473, 227] on div at bounding box center [564, 220] width 207 height 14
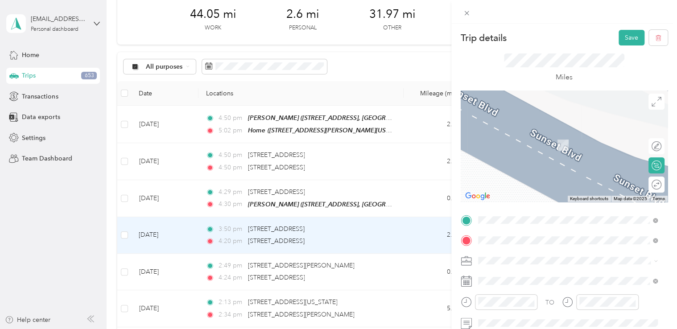
click at [530, 114] on span "[STREET_ADDRESS][US_STATE]" at bounding box center [538, 111] width 89 height 8
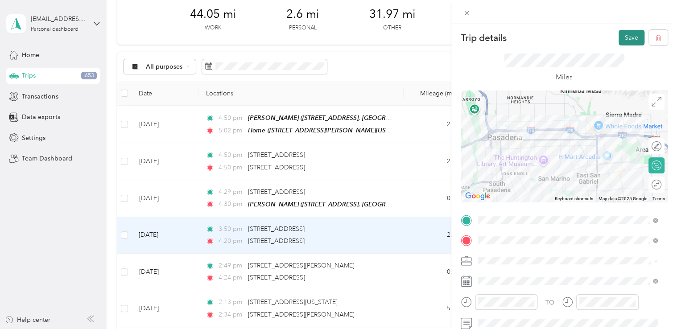
click at [626, 34] on button "Save" at bounding box center [631, 38] width 26 height 16
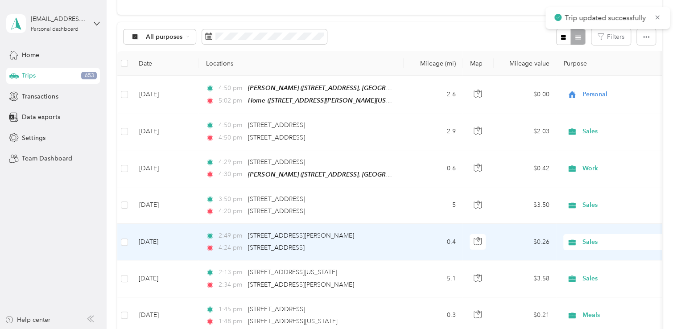
scroll to position [89, 0]
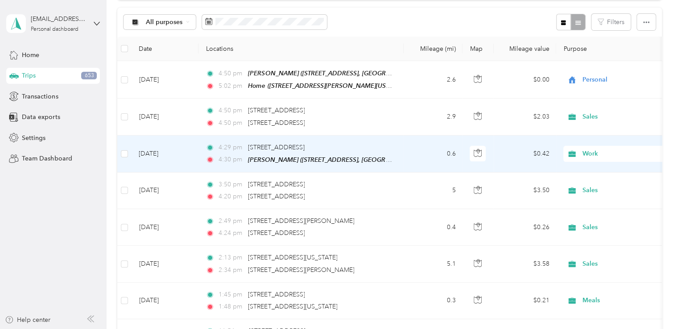
click at [424, 159] on td "0.6" at bounding box center [433, 154] width 59 height 37
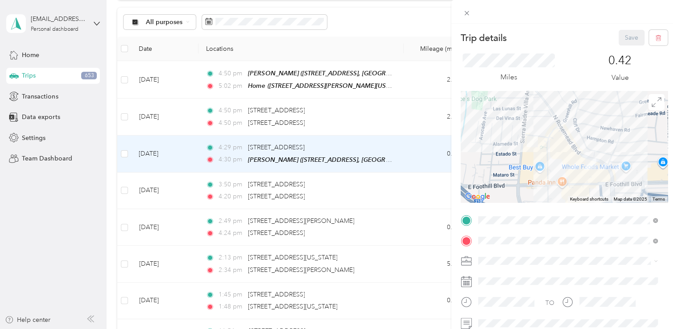
click at [434, 202] on div "Trip details Save This trip cannot be edited because it is either under review,…" at bounding box center [338, 164] width 677 height 329
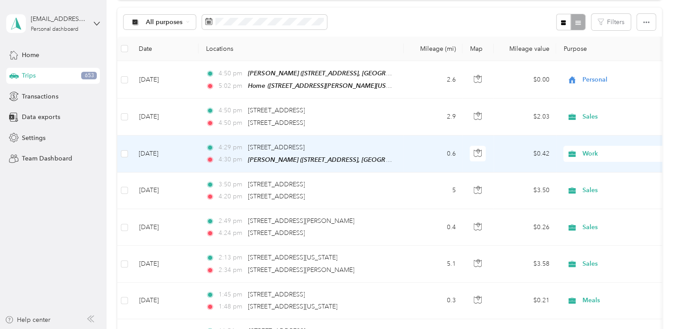
click at [590, 151] on span "Work" at bounding box center [623, 154] width 82 height 10
click at [594, 181] on span "Personal" at bounding box center [626, 184] width 82 height 9
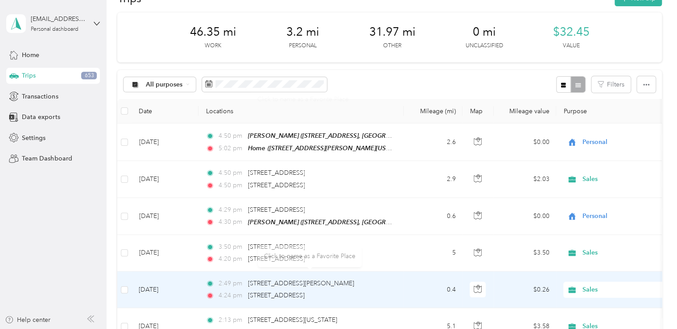
scroll to position [22, 0]
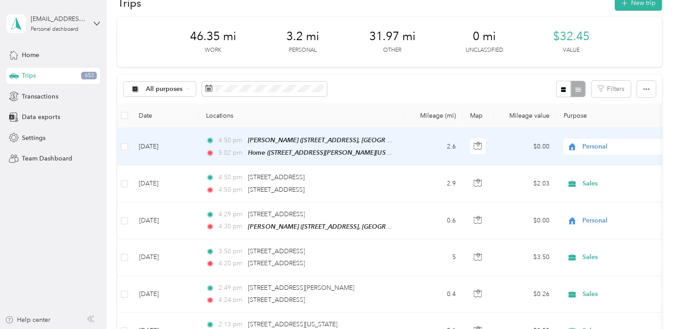
click at [487, 134] on td at bounding box center [477, 146] width 31 height 37
click at [487, 329] on div at bounding box center [336, 329] width 672 height 0
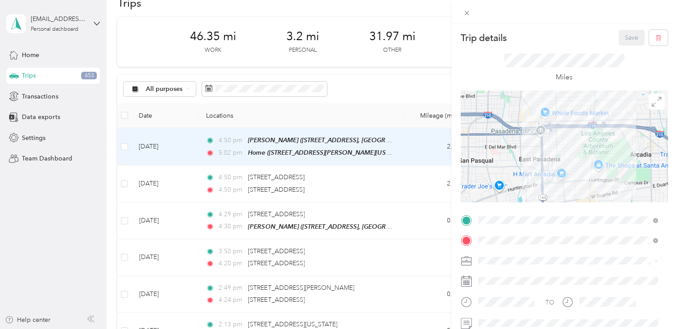
click at [260, 88] on div "Trip details Save This trip cannot be edited because it is either under review,…" at bounding box center [338, 164] width 677 height 329
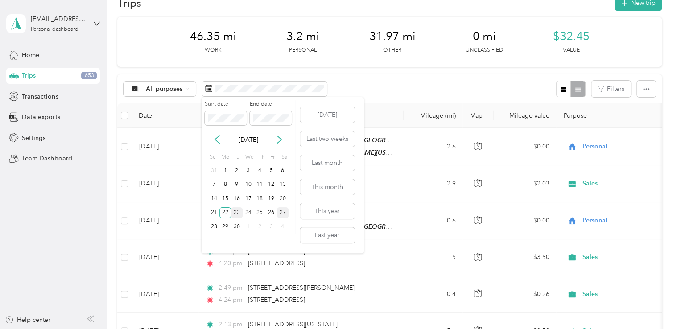
click at [235, 213] on div "23" at bounding box center [237, 212] width 12 height 11
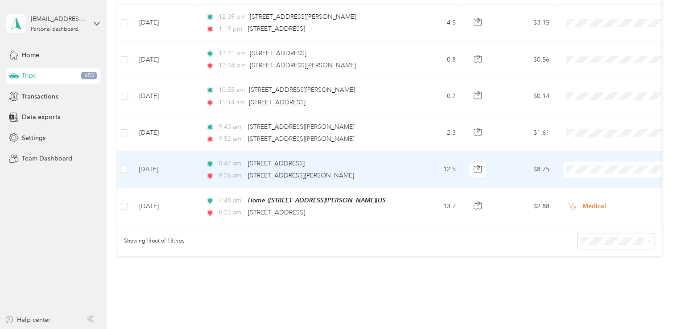
scroll to position [457, 0]
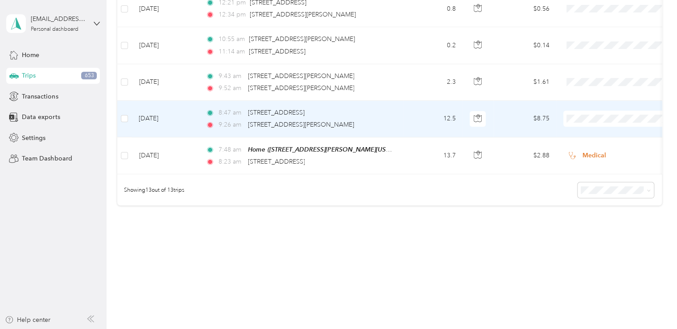
click at [405, 118] on td "12.5" at bounding box center [433, 119] width 59 height 37
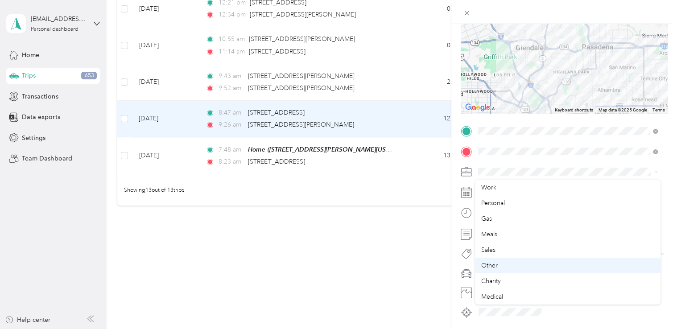
scroll to position [31, 0]
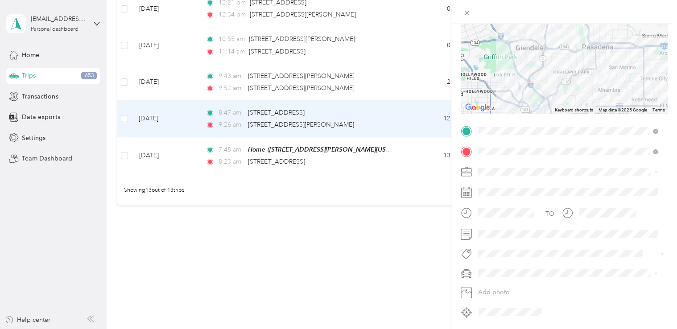
click at [503, 298] on li "Commute" at bounding box center [568, 297] width 186 height 16
drag, startPoint x: 428, startPoint y: 217, endPoint x: 405, endPoint y: 305, distance: 91.3
click at [405, 305] on div "Trip details Save This trip cannot be edited because it is either under review,…" at bounding box center [338, 164] width 677 height 329
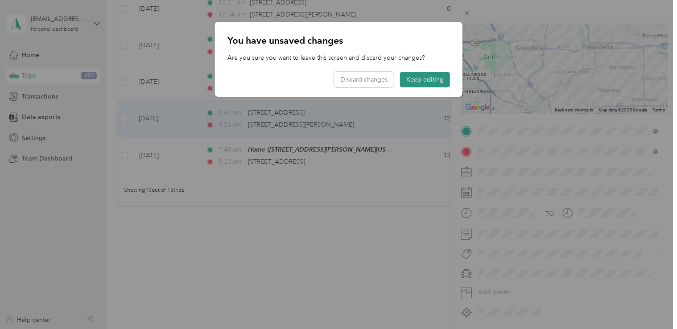
click at [428, 83] on button "Keep editing" at bounding box center [425, 80] width 50 height 16
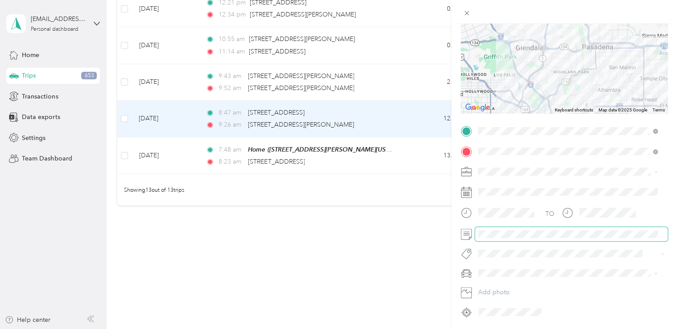
scroll to position [0, 0]
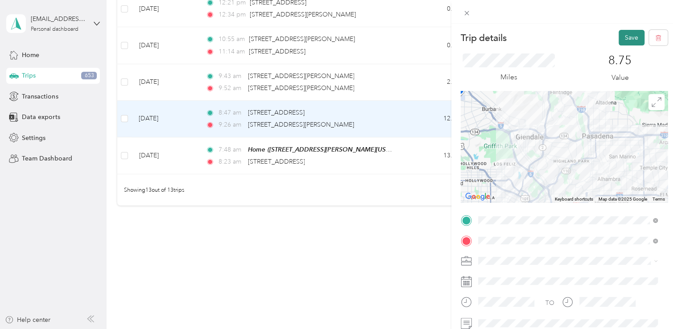
click at [626, 38] on button "Save" at bounding box center [631, 38] width 26 height 16
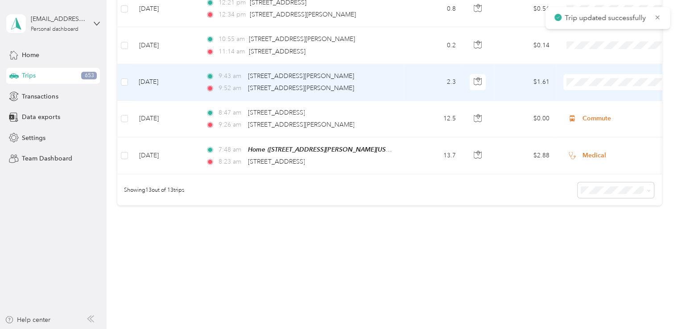
click at [416, 85] on td "2.3" at bounding box center [433, 82] width 59 height 37
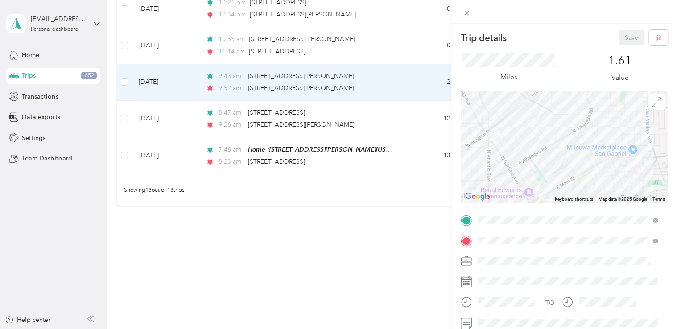
click at [389, 231] on div "Trip details Save This trip cannot be edited because it is either under review,…" at bounding box center [338, 164] width 677 height 329
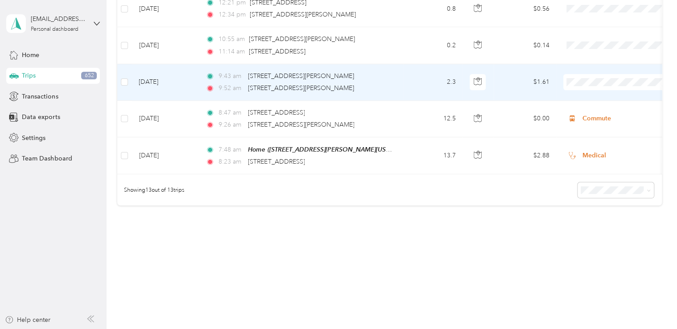
click at [413, 86] on td "2.3" at bounding box center [433, 82] width 59 height 37
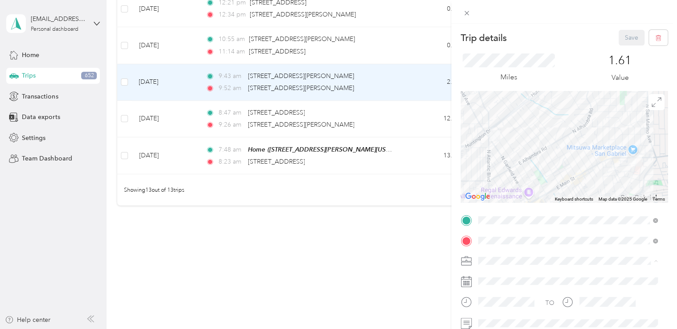
click at [493, 198] on span "Sales" at bounding box center [488, 198] width 14 height 8
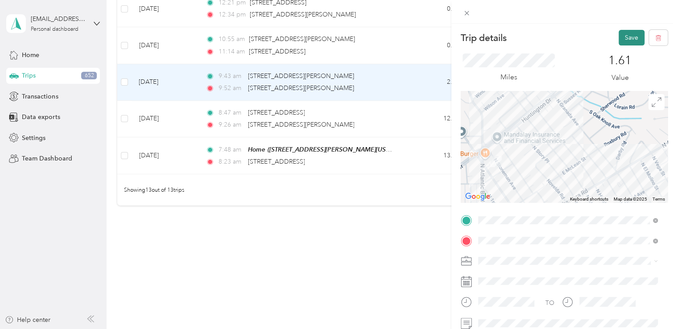
click at [618, 37] on button "Save" at bounding box center [631, 38] width 26 height 16
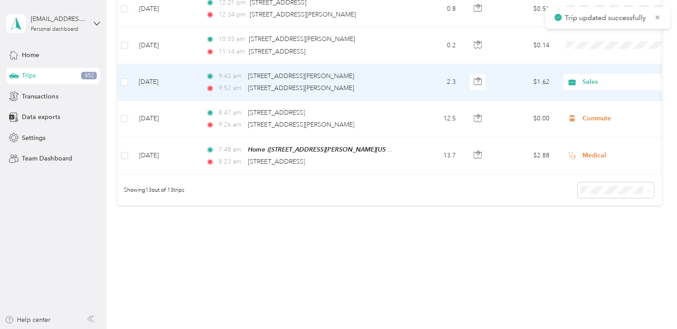
scroll to position [413, 0]
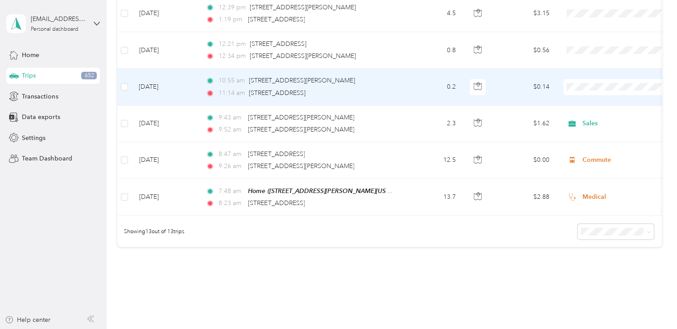
click at [398, 93] on td "10:55 am [STREET_ADDRESS][PERSON_NAME] 11:14 am [STREET_ADDRESS]" at bounding box center [300, 87] width 205 height 37
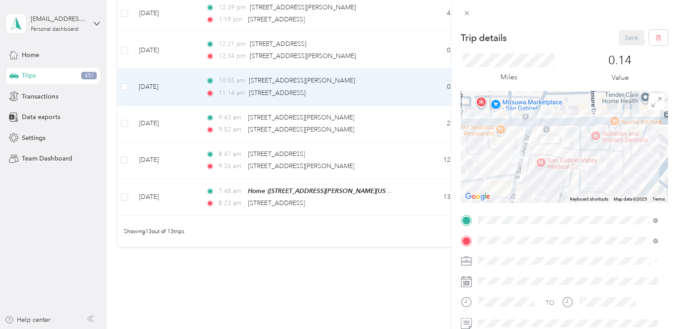
click at [467, 263] on icon at bounding box center [466, 260] width 11 height 11
click at [499, 204] on ol "Work Personal Gas Meals Sales Other Charity Medical Moving Commute" at bounding box center [568, 190] width 186 height 125
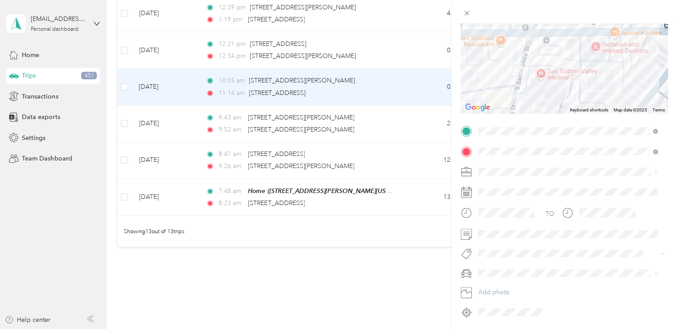
click at [491, 249] on span "Sales" at bounding box center [488, 250] width 14 height 8
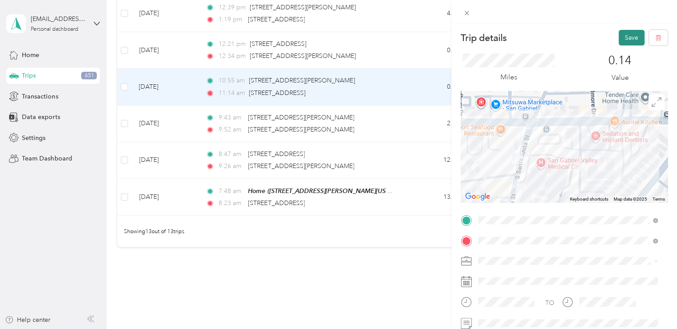
click at [621, 36] on button "Save" at bounding box center [631, 38] width 26 height 16
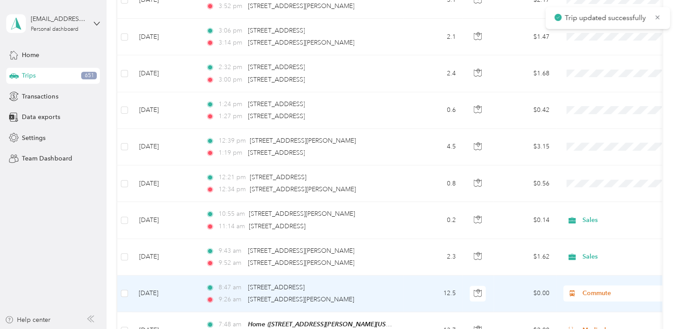
scroll to position [279, 0]
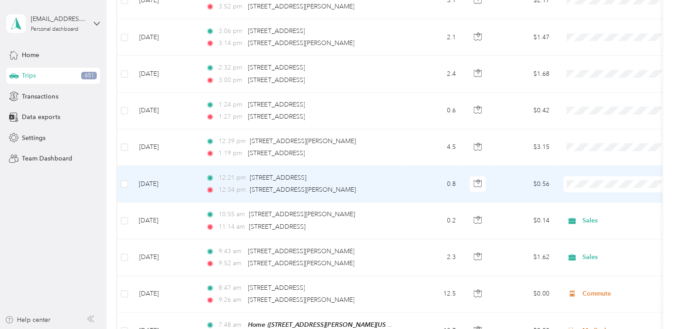
click at [428, 177] on td "0.8" at bounding box center [433, 184] width 59 height 37
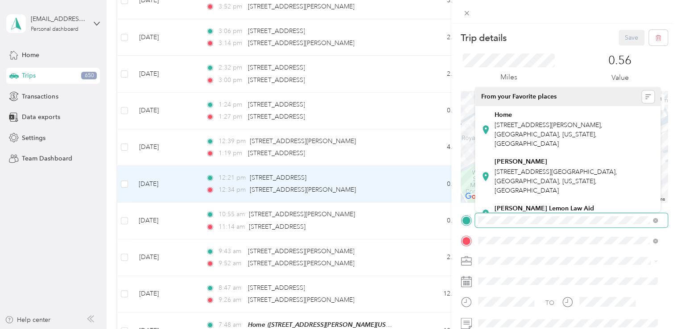
drag, startPoint x: 568, startPoint y: 138, endPoint x: 572, endPoint y: 255, distance: 116.9
click at [572, 255] on div "Trip details Save This trip cannot be edited because it is either under review,…" at bounding box center [564, 219] width 207 height 379
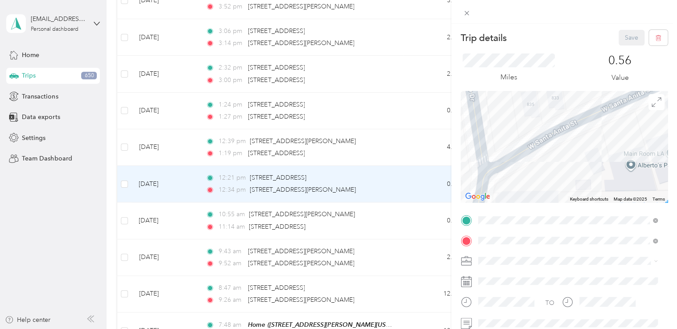
drag, startPoint x: 555, startPoint y: 133, endPoint x: 600, endPoint y: 211, distance: 90.1
click at [600, 211] on div "Trip details Save This trip cannot be edited because it is either under review,…" at bounding box center [564, 219] width 207 height 379
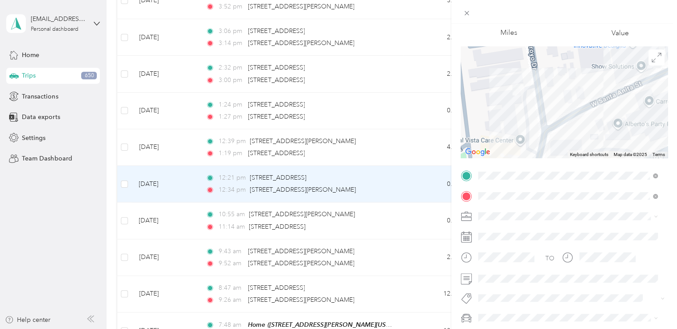
drag, startPoint x: 528, startPoint y: 81, endPoint x: 559, endPoint y: 104, distance: 38.9
click at [559, 104] on div at bounding box center [564, 101] width 207 height 111
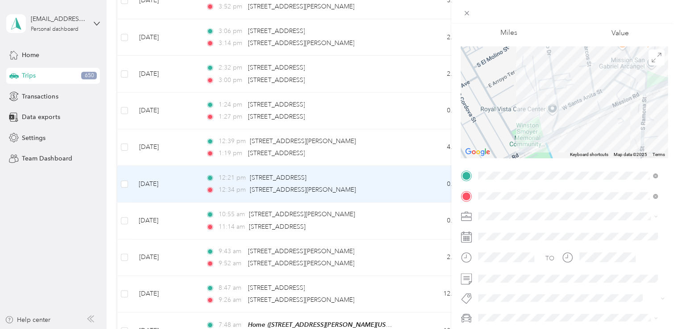
click at [484, 147] on li "Sales" at bounding box center [568, 151] width 186 height 16
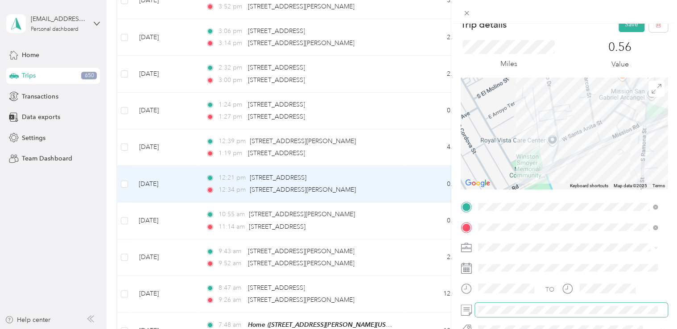
scroll to position [0, 0]
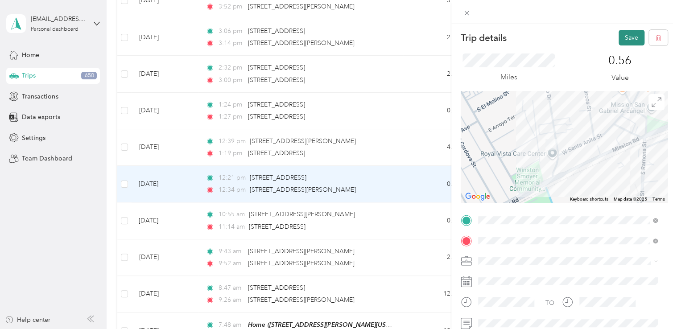
click at [625, 36] on button "Save" at bounding box center [631, 38] width 26 height 16
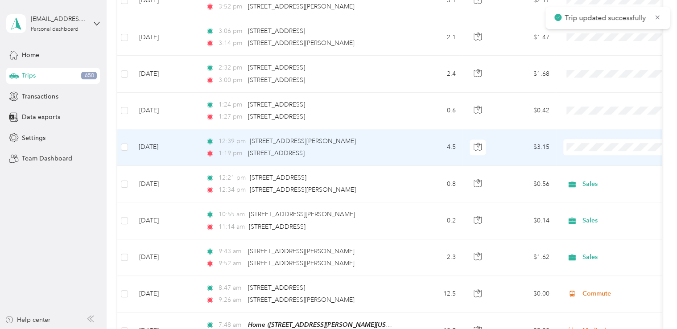
click at [405, 152] on td "4.5" at bounding box center [433, 147] width 59 height 37
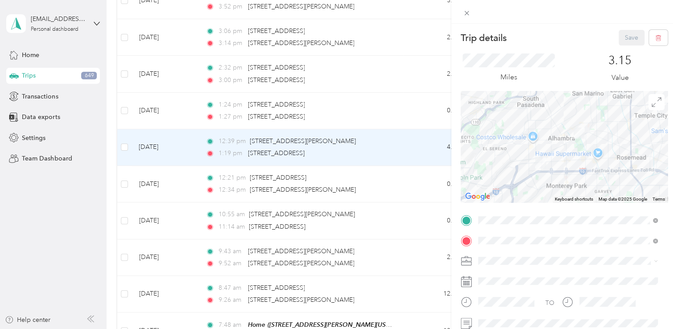
click at [462, 260] on icon at bounding box center [466, 260] width 11 height 11
click at [499, 199] on div "Sales" at bounding box center [567, 198] width 173 height 9
click at [618, 41] on button "Save" at bounding box center [631, 38] width 26 height 16
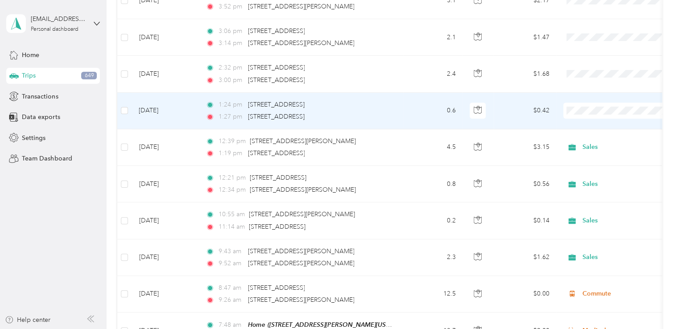
click at [420, 113] on td "0.6" at bounding box center [433, 111] width 59 height 37
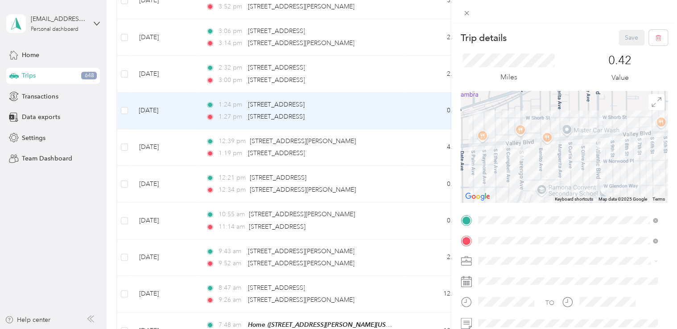
click at [420, 113] on div "Trip details Save This trip cannot be edited because it is either under review,…" at bounding box center [338, 164] width 677 height 329
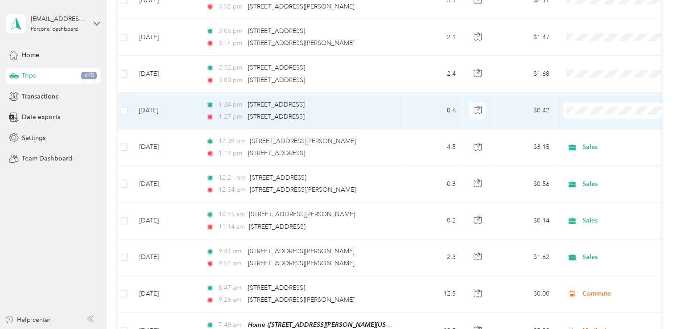
click at [407, 112] on td "0.6" at bounding box center [433, 111] width 59 height 37
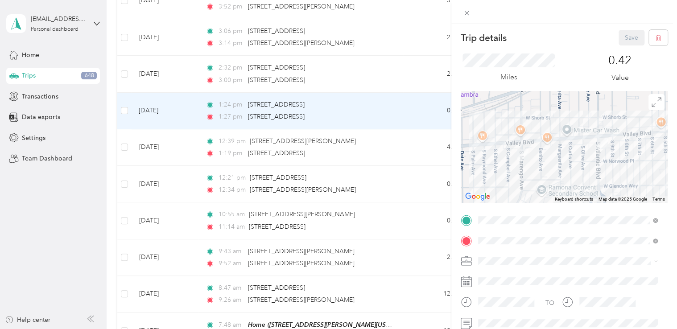
click at [501, 186] on ol "Work Personal Gas Meals Sales Other Charity Medical Moving Commute" at bounding box center [568, 188] width 186 height 125
click at [474, 260] on div at bounding box center [564, 261] width 207 height 14
click at [469, 263] on icon at bounding box center [466, 263] width 10 height 3
click at [469, 263] on icon at bounding box center [466, 260] width 11 height 11
click at [501, 180] on div "Meals" at bounding box center [567, 182] width 173 height 9
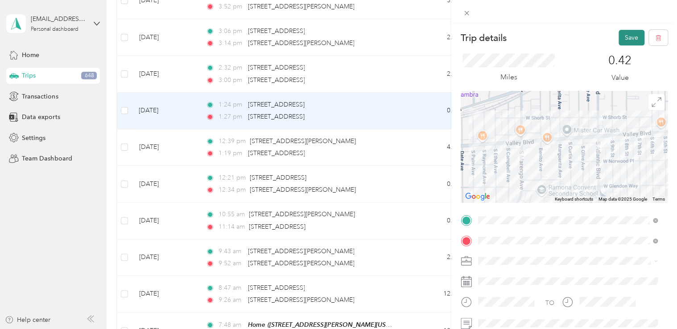
click at [624, 38] on button "Save" at bounding box center [631, 38] width 26 height 16
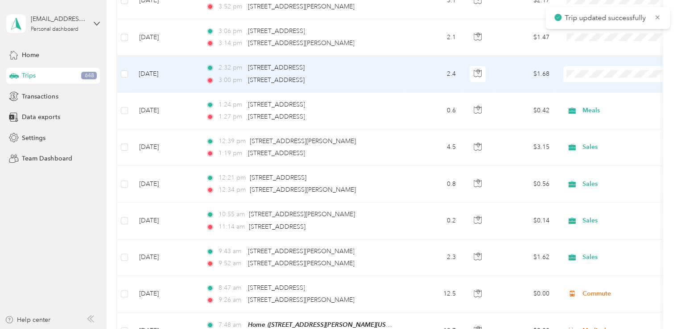
click at [412, 74] on td "2.4" at bounding box center [433, 74] width 59 height 37
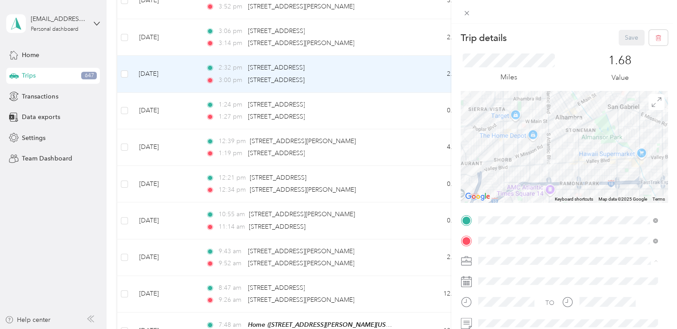
click at [497, 203] on ol "Work Personal Gas Meals Sales Other Charity Medical Moving Commute" at bounding box center [568, 190] width 186 height 125
click at [620, 33] on button "Save" at bounding box center [631, 38] width 26 height 16
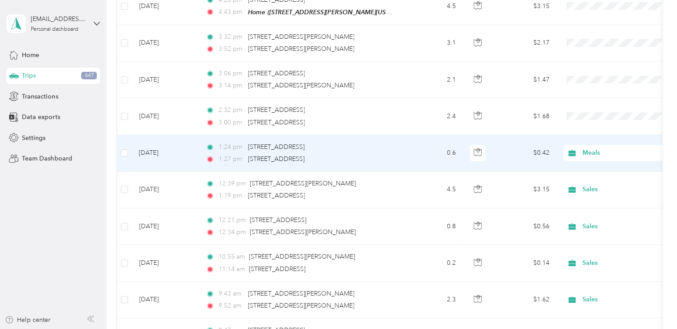
scroll to position [235, 0]
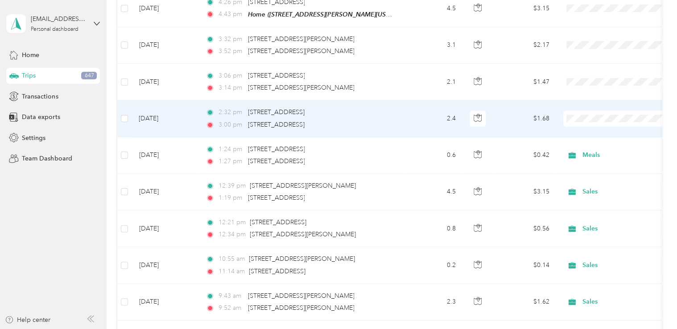
click at [421, 116] on td "2.4" at bounding box center [433, 118] width 59 height 37
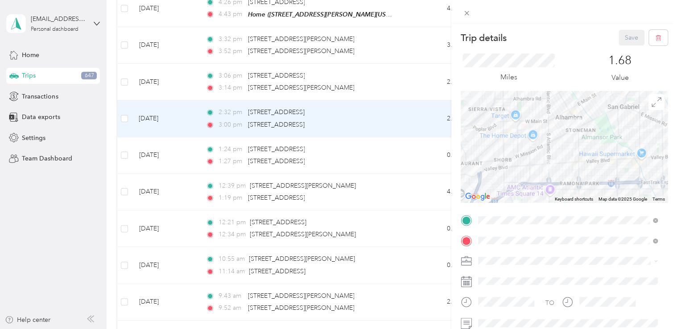
click at [501, 199] on div "Sales" at bounding box center [567, 196] width 173 height 9
click at [623, 39] on button "Save" at bounding box center [631, 38] width 26 height 16
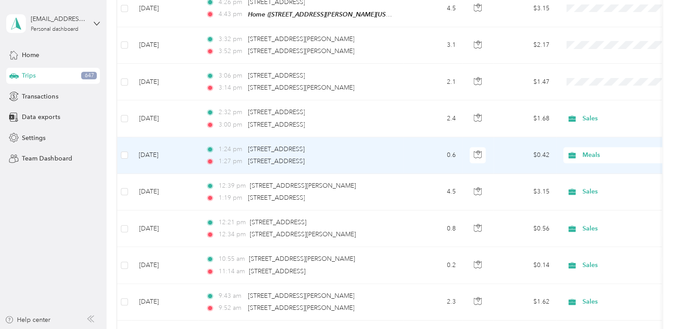
click at [416, 160] on td "0.6" at bounding box center [433, 155] width 59 height 37
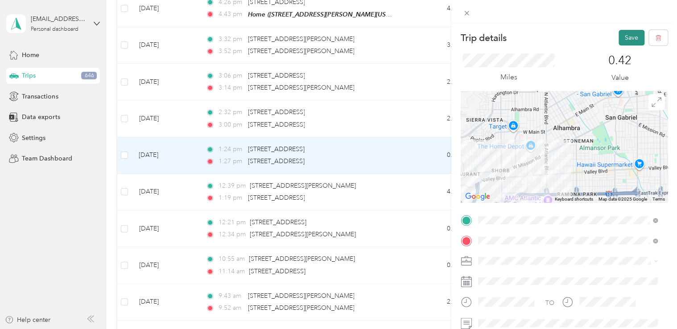
click at [630, 35] on button "Save" at bounding box center [631, 38] width 26 height 16
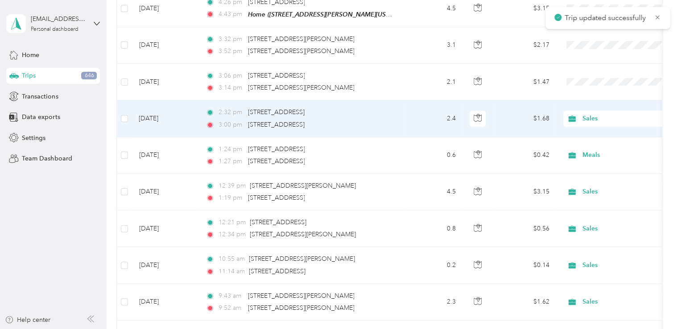
click at [400, 117] on td "2:32 pm [STREET_ADDRESS] 3:00 pm [STREET_ADDRESS]" at bounding box center [300, 118] width 205 height 37
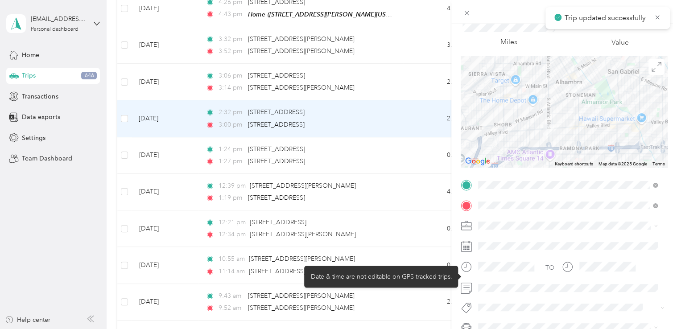
scroll to position [45, 0]
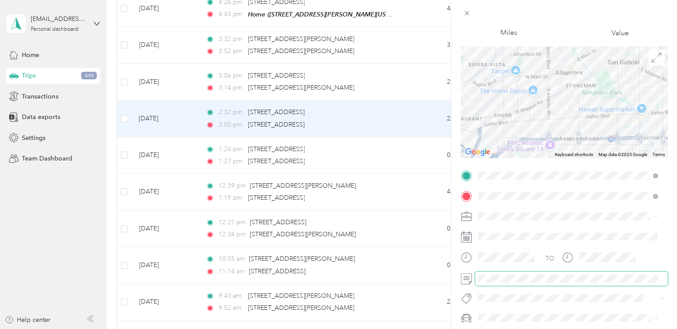
click at [489, 272] on span at bounding box center [571, 279] width 193 height 14
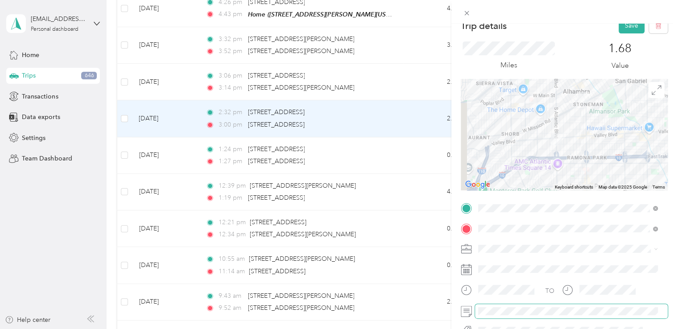
scroll to position [0, 0]
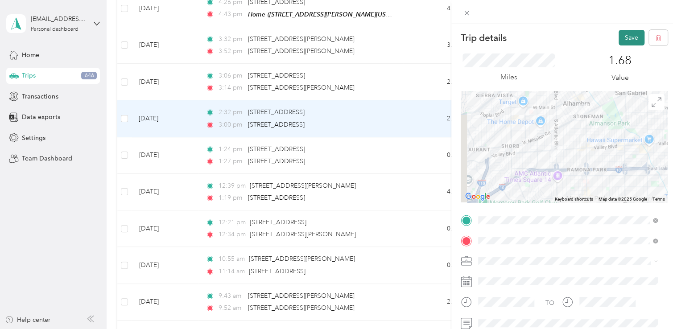
click at [623, 37] on button "Save" at bounding box center [631, 38] width 26 height 16
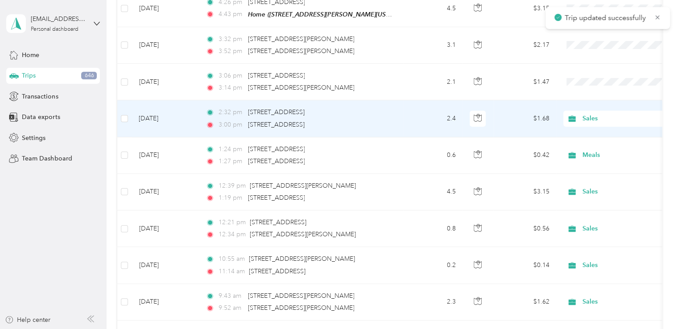
click at [392, 115] on div "2:32 pm [STREET_ADDRESS]" at bounding box center [299, 112] width 187 height 10
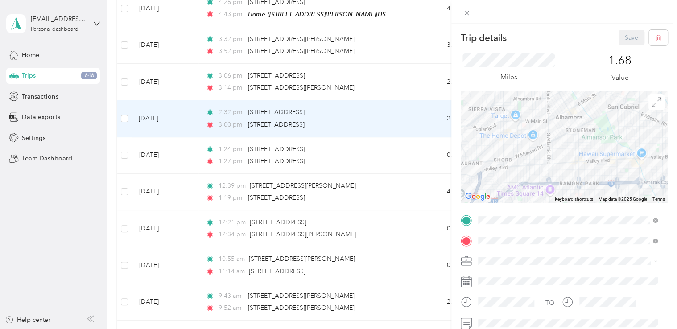
click at [406, 77] on div "Trip details Save This trip cannot be edited because it is either under review,…" at bounding box center [338, 164] width 677 height 329
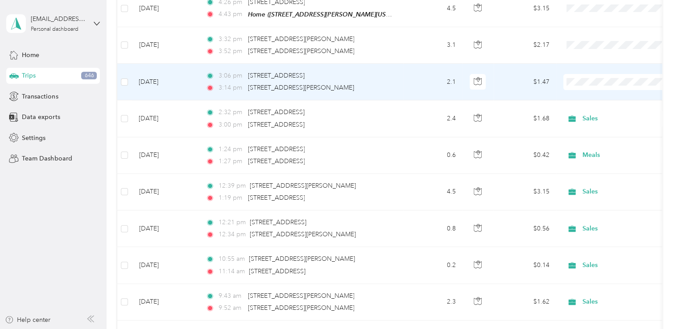
click at [406, 77] on td "2.1" at bounding box center [433, 82] width 59 height 37
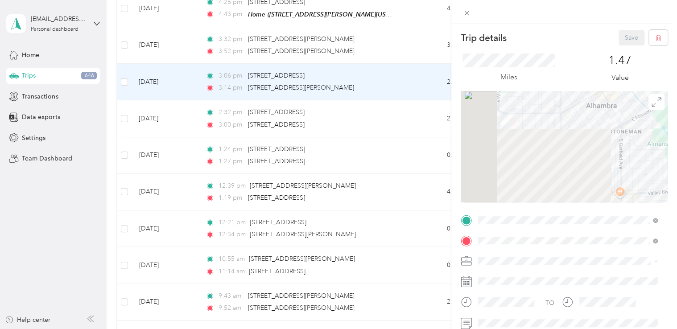
click at [469, 260] on icon at bounding box center [466, 260] width 11 height 11
click at [496, 201] on div "Sales" at bounding box center [567, 198] width 173 height 9
click at [622, 44] on button "Save" at bounding box center [631, 38] width 26 height 16
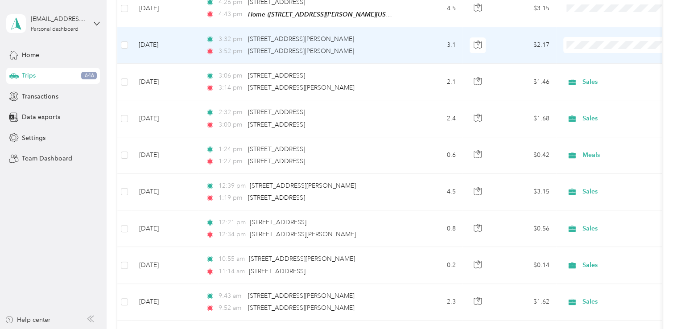
click at [415, 47] on td "3.1" at bounding box center [433, 45] width 59 height 37
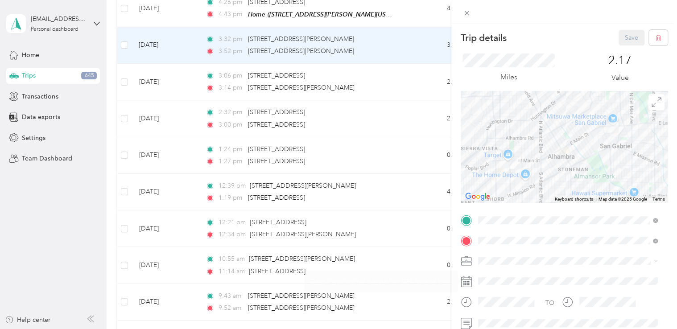
click at [470, 281] on icon at bounding box center [466, 281] width 11 height 11
click at [473, 261] on div at bounding box center [564, 261] width 207 height 14
click at [468, 261] on icon at bounding box center [466, 260] width 10 height 4
click at [494, 202] on ol "Work Personal Gas Meals Sales Other Charity Medical Moving Commute" at bounding box center [568, 190] width 186 height 125
click at [495, 200] on span "Sales" at bounding box center [488, 198] width 14 height 8
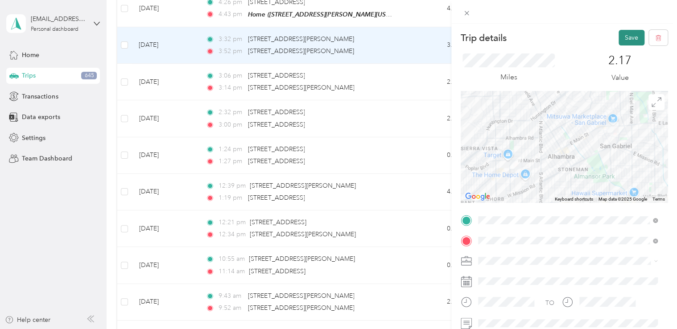
click at [629, 41] on button "Save" at bounding box center [631, 38] width 26 height 16
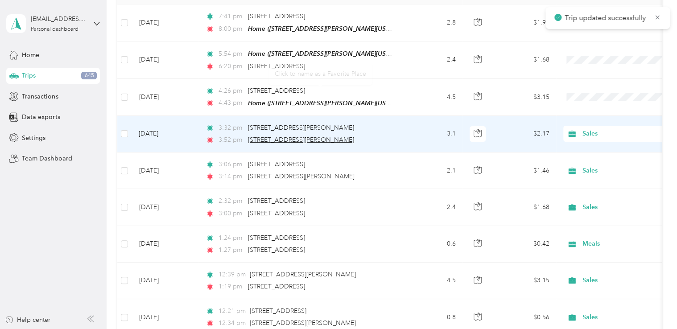
scroll to position [145, 0]
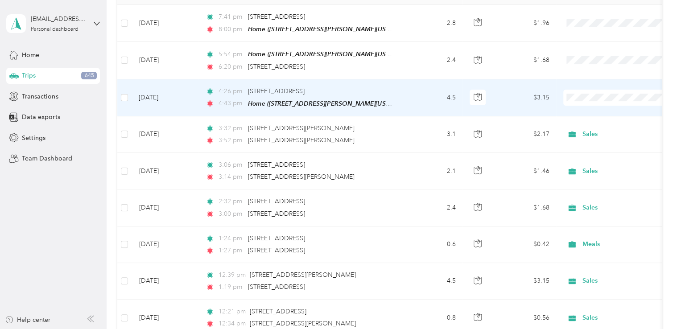
click at [408, 96] on td "4.5" at bounding box center [433, 97] width 59 height 37
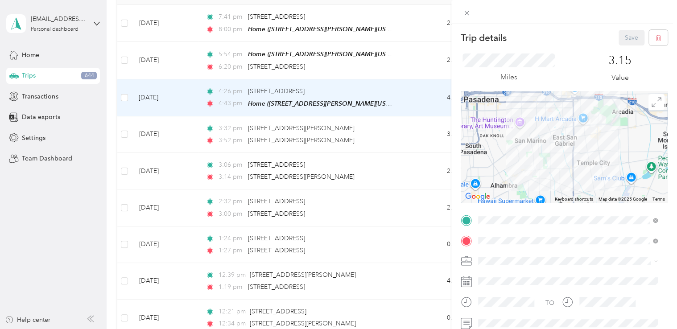
click at [527, 173] on img at bounding box center [530, 170] width 18 height 18
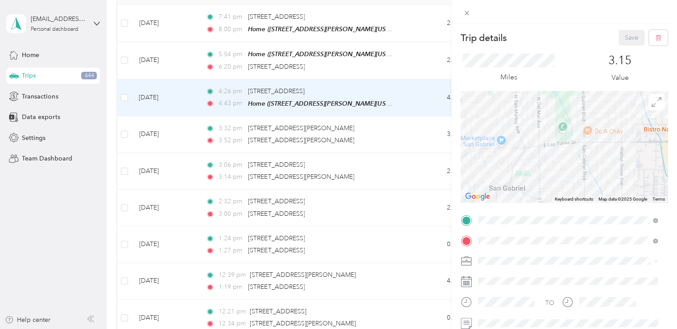
drag, startPoint x: 516, startPoint y: 160, endPoint x: 648, endPoint y: 177, distance: 133.1
click at [648, 177] on div at bounding box center [564, 146] width 207 height 111
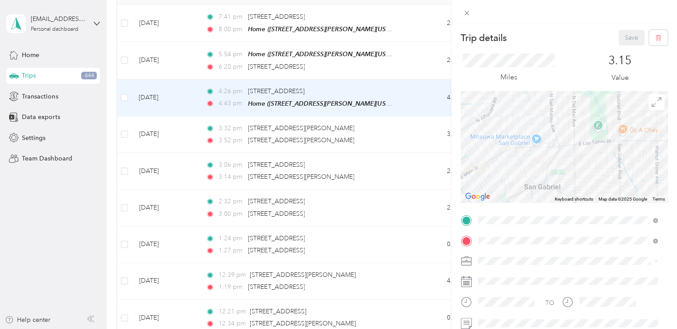
drag, startPoint x: 548, startPoint y: 170, endPoint x: 585, endPoint y: 169, distance: 36.6
click at [585, 169] on div at bounding box center [564, 146] width 207 height 111
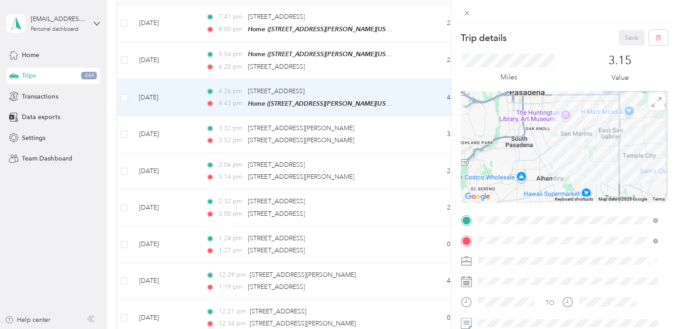
click at [414, 99] on div "Trip details Save This trip cannot be edited because it is either under review,…" at bounding box center [338, 164] width 677 height 329
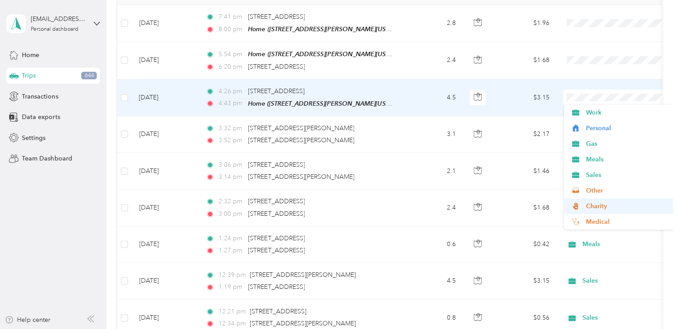
scroll to position [31, 0]
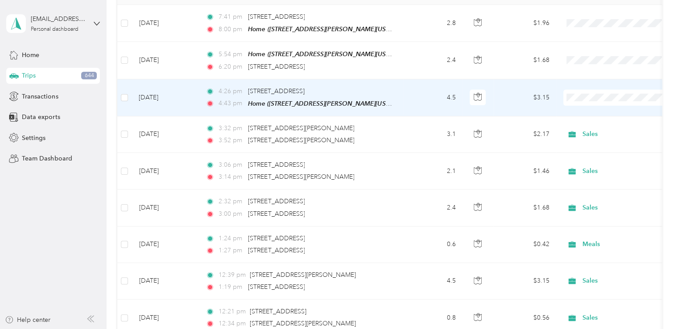
click at [593, 225] on li "Commute" at bounding box center [619, 222] width 111 height 16
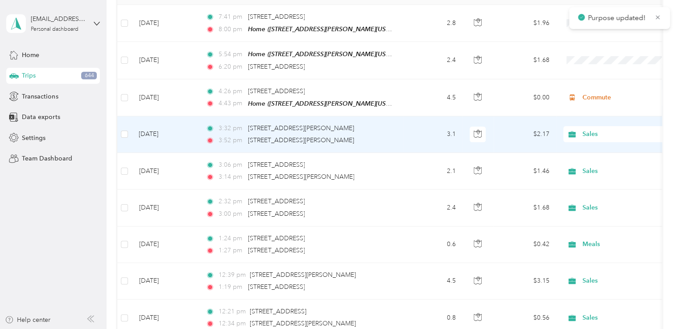
scroll to position [101, 0]
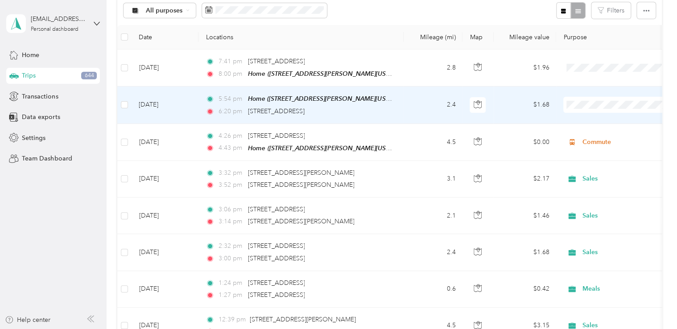
click at [578, 120] on icon at bounding box center [575, 120] width 7 height 6
click at [420, 105] on td "2.4" at bounding box center [433, 105] width 59 height 37
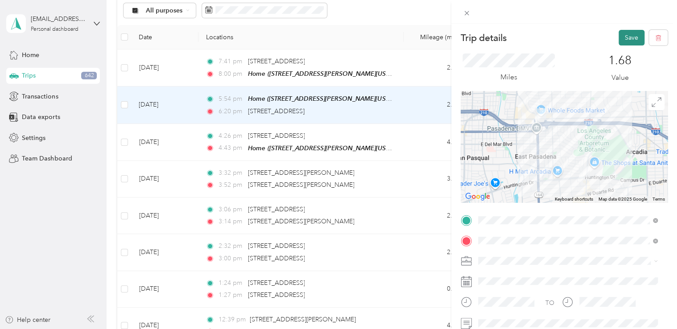
click at [624, 34] on button "Save" at bounding box center [631, 38] width 26 height 16
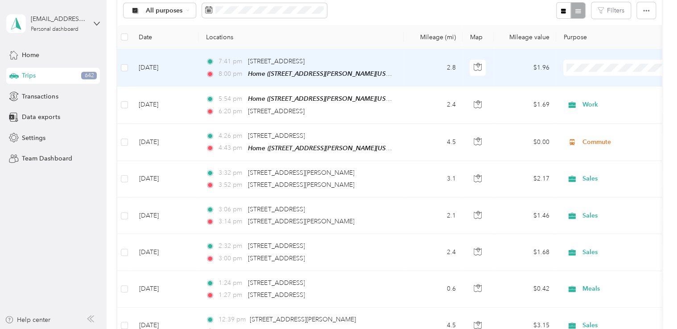
click at [594, 97] on span "Personal" at bounding box center [626, 99] width 82 height 9
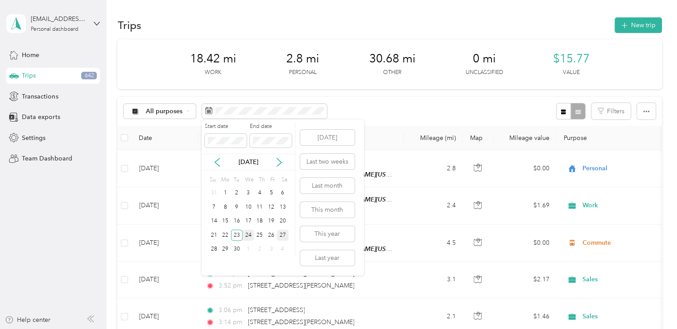
click at [251, 233] on div "24" at bounding box center [249, 235] width 12 height 11
click at [251, 234] on div "24" at bounding box center [249, 235] width 12 height 11
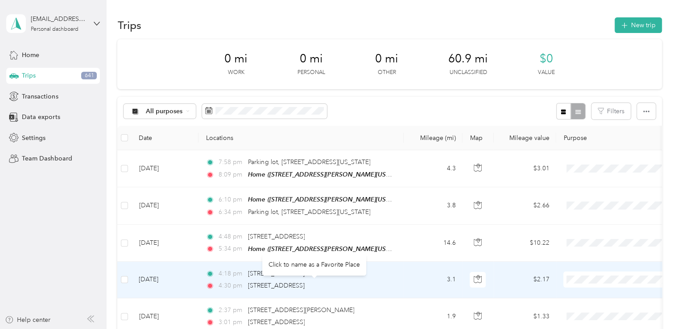
click at [354, 255] on div "Click to name as a Favorite Place" at bounding box center [314, 265] width 104 height 22
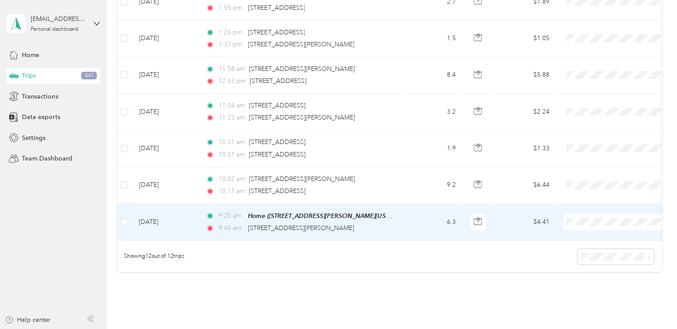
scroll to position [421, 0]
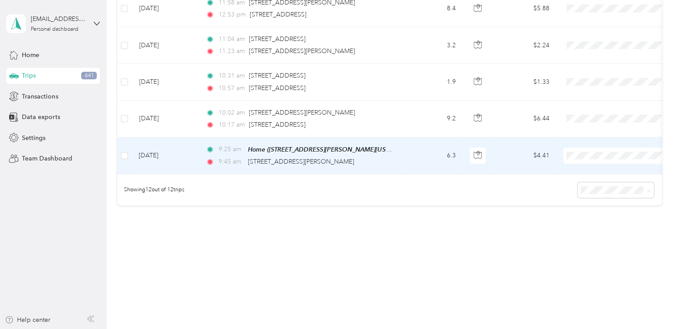
click at [403, 151] on td "9:25 am Home ([STREET_ADDRESS][PERSON_NAME], [GEOGRAPHIC_DATA], [US_STATE]) 9:4…" at bounding box center [300, 155] width 205 height 37
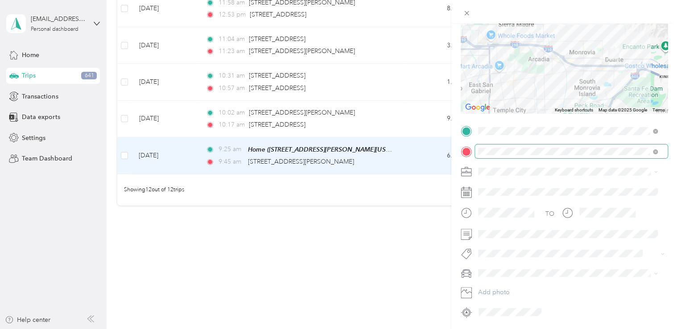
scroll to position [118, 0]
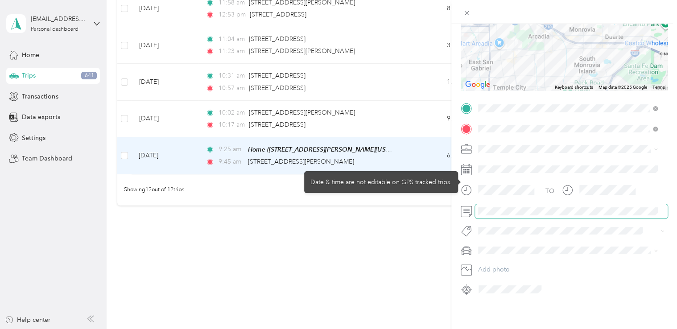
click at [498, 209] on span at bounding box center [571, 211] width 193 height 14
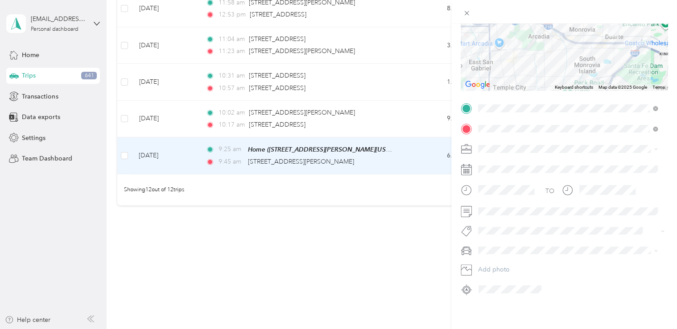
click at [466, 146] on icon at bounding box center [466, 148] width 10 height 4
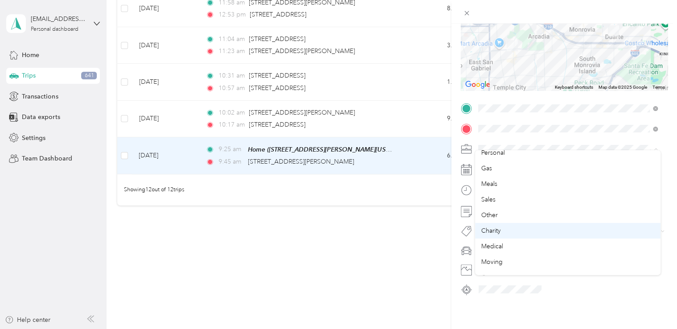
scroll to position [31, 0]
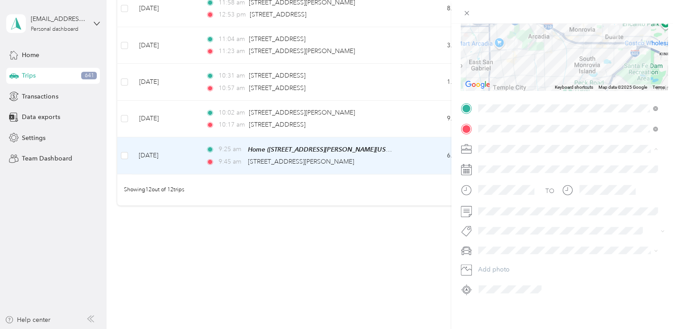
click at [518, 267] on div "Commute" at bounding box center [567, 267] width 173 height 9
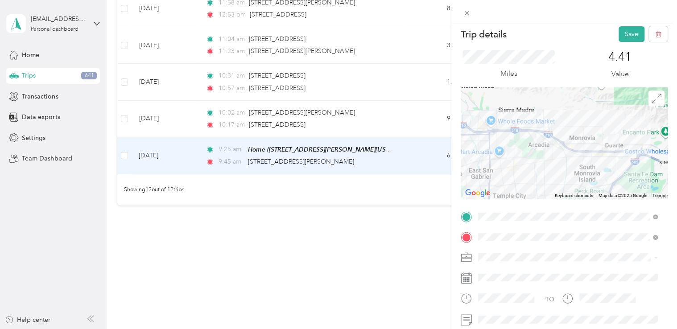
scroll to position [0, 0]
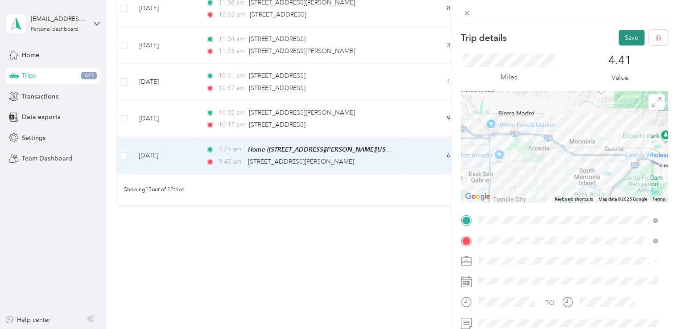
click at [626, 37] on button "Save" at bounding box center [631, 38] width 26 height 16
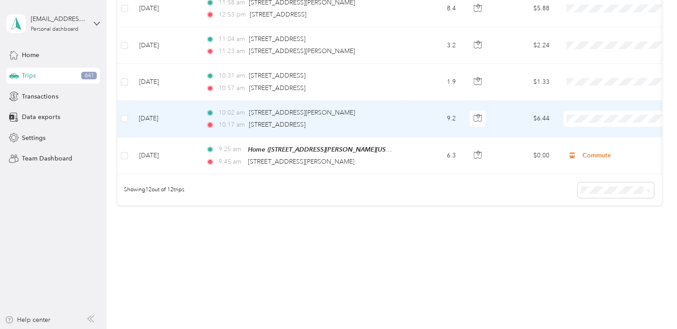
click at [374, 111] on div "10:02 am [STREET_ADDRESS][PERSON_NAME]" at bounding box center [299, 113] width 187 height 10
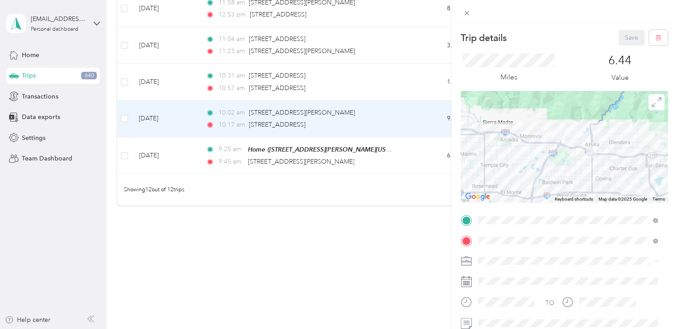
click at [494, 197] on span "Sales" at bounding box center [488, 198] width 14 height 8
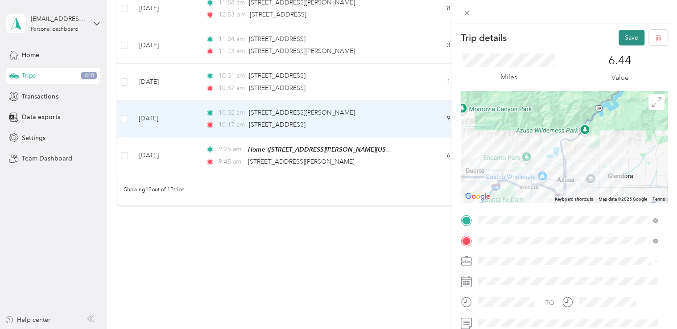
click at [626, 38] on button "Save" at bounding box center [631, 38] width 26 height 16
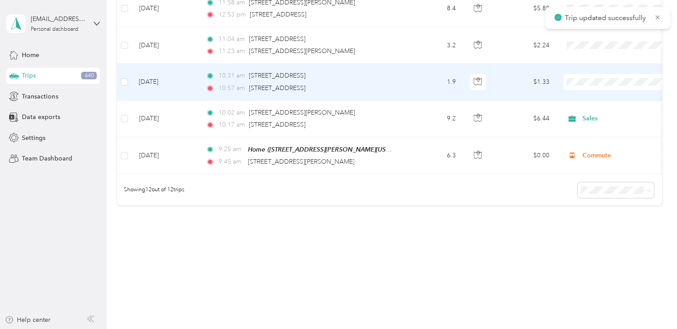
click at [415, 78] on td "1.9" at bounding box center [433, 82] width 59 height 37
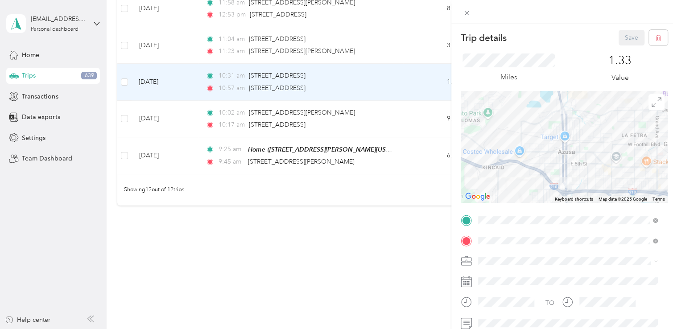
click at [384, 77] on div "Trip details Save This trip cannot be edited because it is either under review,…" at bounding box center [338, 164] width 677 height 329
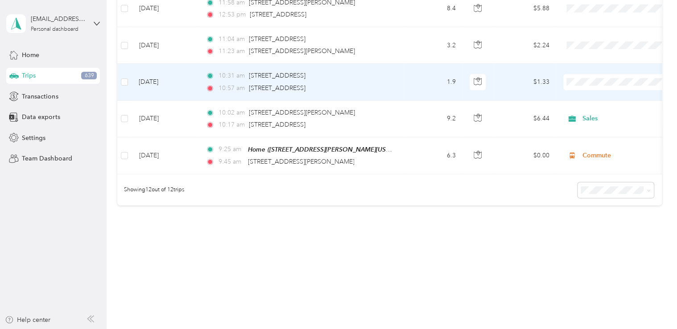
click at [384, 77] on div "10:31 am [STREET_ADDRESS] 10:57 am [STREET_ADDRESS]" at bounding box center [299, 82] width 187 height 22
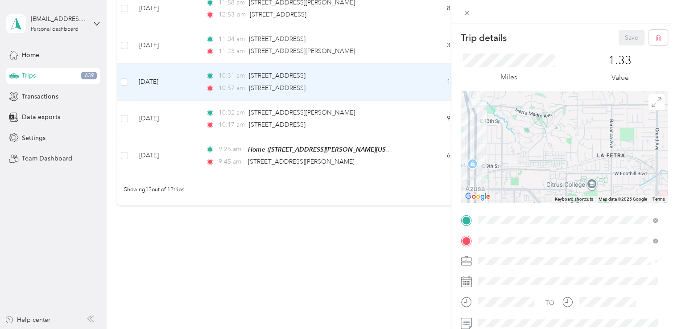
click at [657, 71] on div "1.33 Value" at bounding box center [620, 69] width 96 height 30
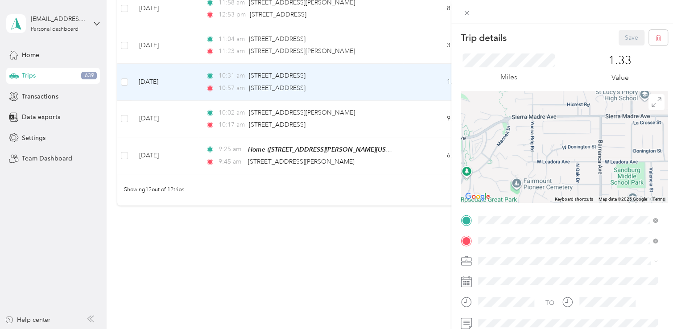
click at [407, 293] on div "Trip details Save This trip cannot be edited because it is either under review,…" at bounding box center [338, 164] width 677 height 329
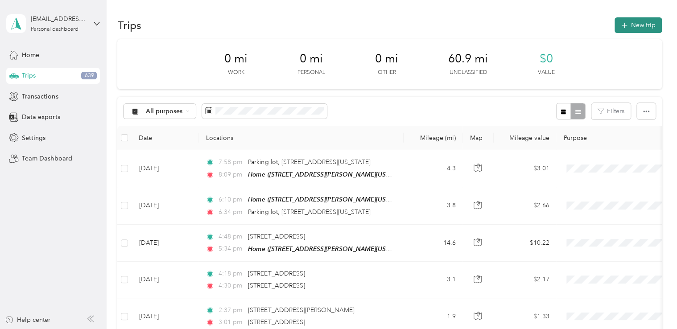
click at [622, 29] on icon "button" at bounding box center [624, 26] width 10 height 10
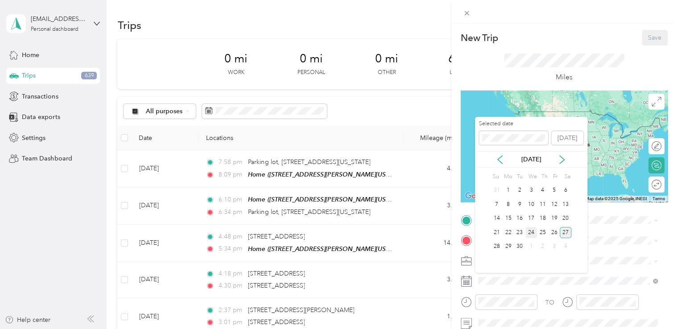
click at [535, 229] on div "24" at bounding box center [531, 232] width 12 height 11
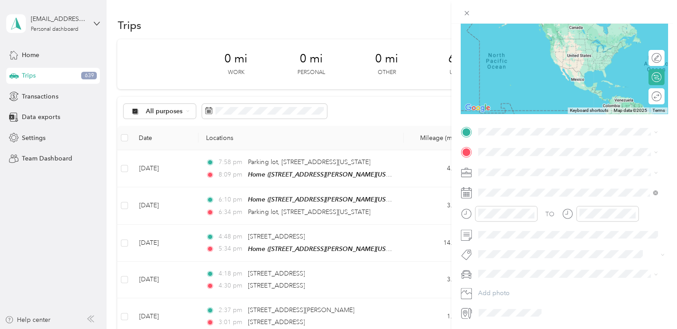
scroll to position [118, 0]
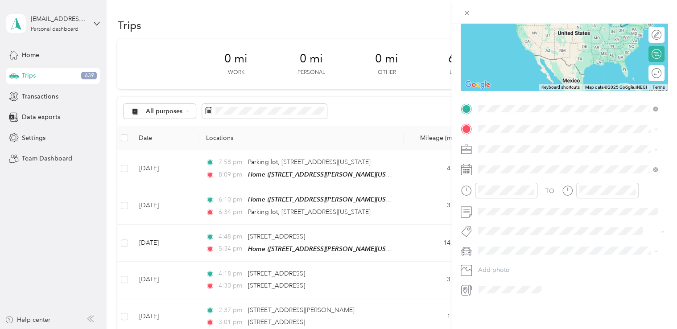
click at [532, 140] on div "[STREET_ADDRESS][US_STATE]" at bounding box center [567, 134] width 173 height 12
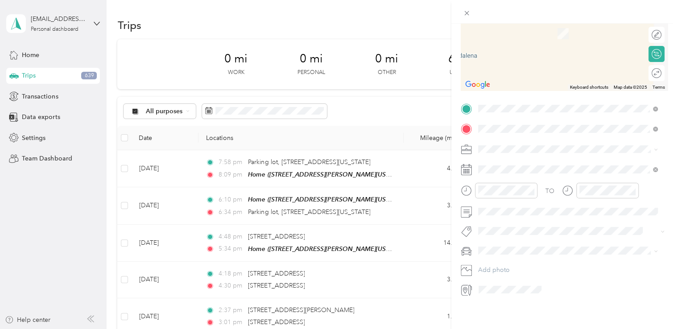
click at [498, 158] on span "[STREET_ADDRESS][PERSON_NAME][US_STATE]" at bounding box center [563, 154] width 139 height 8
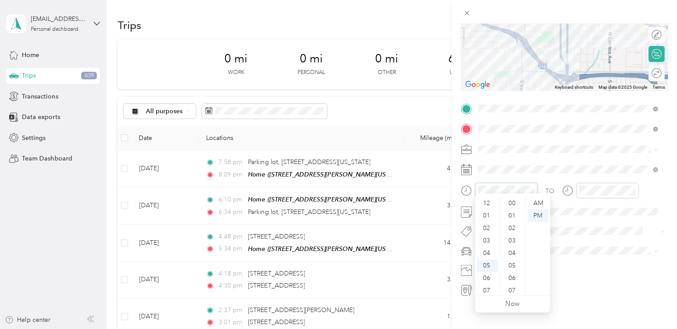
scroll to position [400, 0]
click at [452, 186] on form "New Trip Save This trip cannot be edited because it is either under review, app…" at bounding box center [564, 107] width 226 height 378
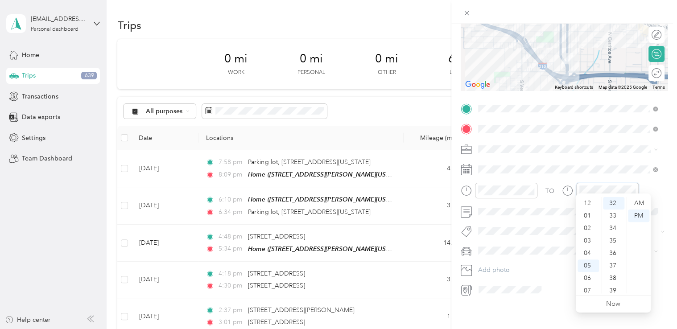
scroll to position [54, 0]
click at [640, 201] on div "AM" at bounding box center [638, 203] width 21 height 12
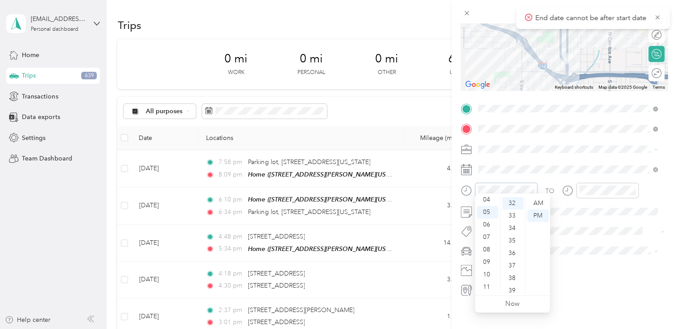
click at [446, 187] on div "New Trip Save This trip cannot be edited because it is either under review, app…" at bounding box center [338, 164] width 677 height 329
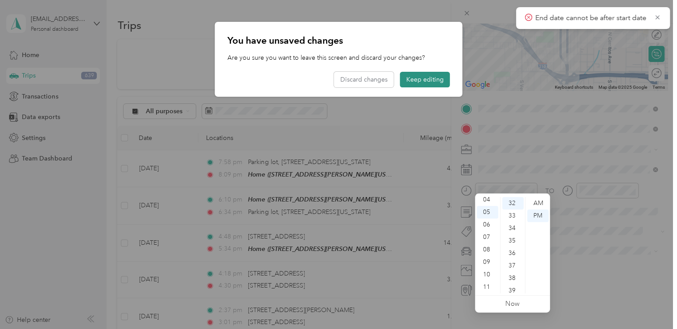
click at [424, 80] on button "Keep editing" at bounding box center [425, 80] width 50 height 16
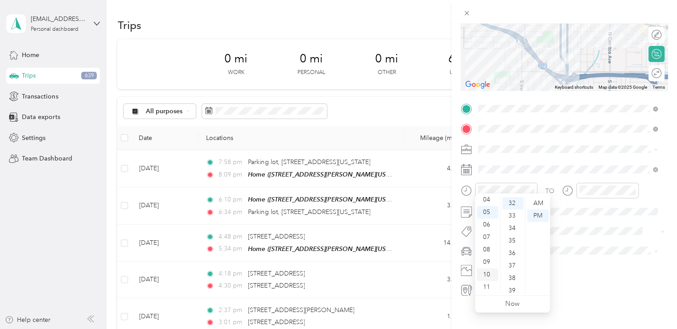
click at [488, 273] on div "10" at bounding box center [487, 274] width 21 height 12
click at [515, 259] on div "40" at bounding box center [512, 258] width 21 height 12
click at [577, 187] on div at bounding box center [607, 191] width 62 height 16
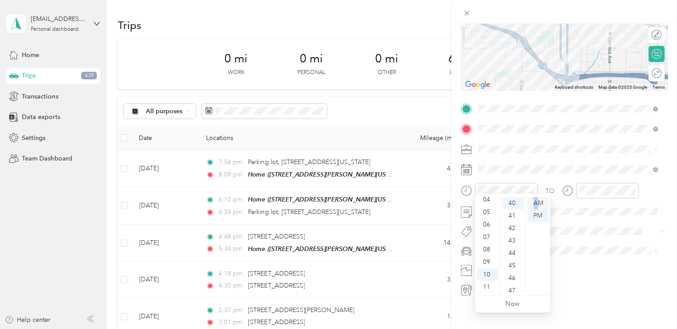
click at [535, 202] on div "AM" at bounding box center [537, 203] width 21 height 12
click at [486, 272] on div "10" at bounding box center [487, 274] width 21 height 12
click at [514, 265] on div "45" at bounding box center [512, 266] width 21 height 12
click at [512, 284] on div "30" at bounding box center [512, 283] width 21 height 12
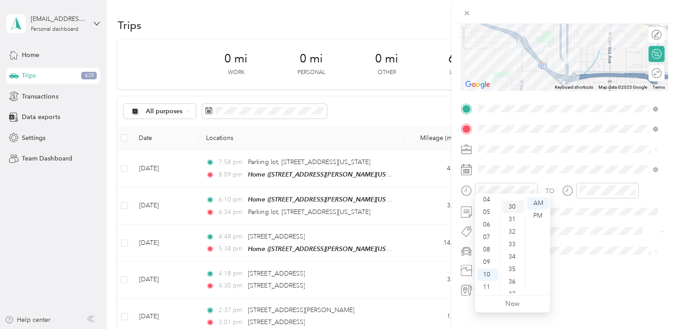
scroll to position [375, 0]
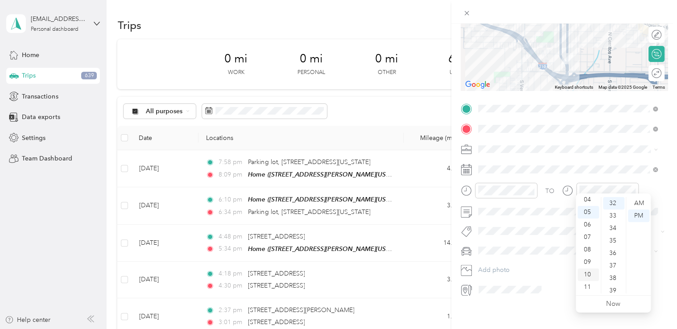
click at [590, 273] on div "10" at bounding box center [587, 274] width 21 height 12
click at [614, 214] on div "40" at bounding box center [613, 214] width 21 height 12
click at [639, 202] on div "AM" at bounding box center [638, 203] width 21 height 12
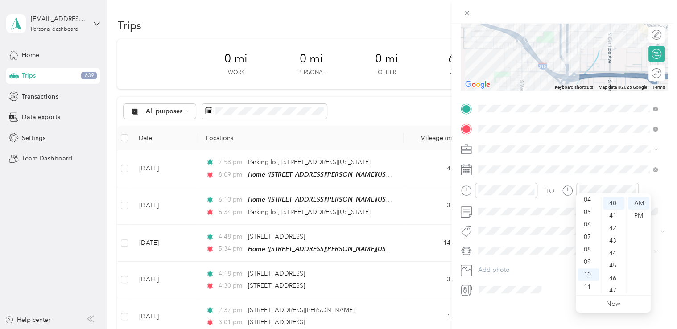
click at [652, 190] on div "TO" at bounding box center [564, 194] width 207 height 22
click at [494, 218] on span "Sales" at bounding box center [488, 221] width 14 height 8
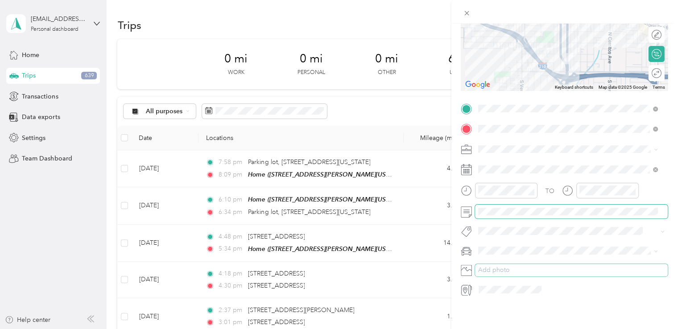
scroll to position [0, 0]
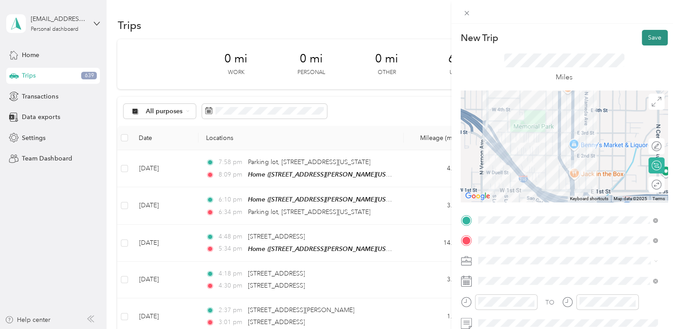
click at [654, 37] on button "Save" at bounding box center [655, 38] width 26 height 16
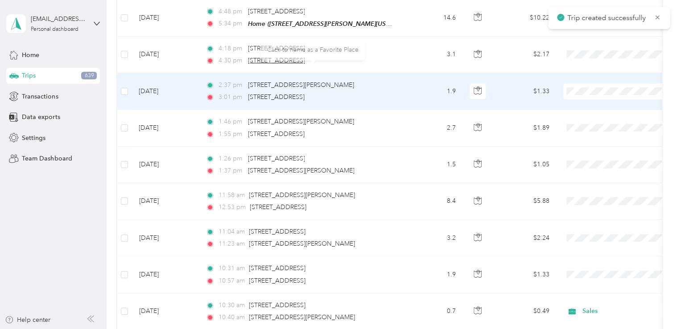
scroll to position [268, 0]
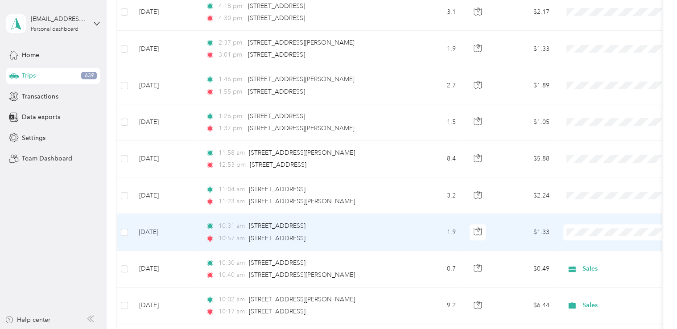
click at [418, 227] on td "1.9" at bounding box center [433, 232] width 59 height 37
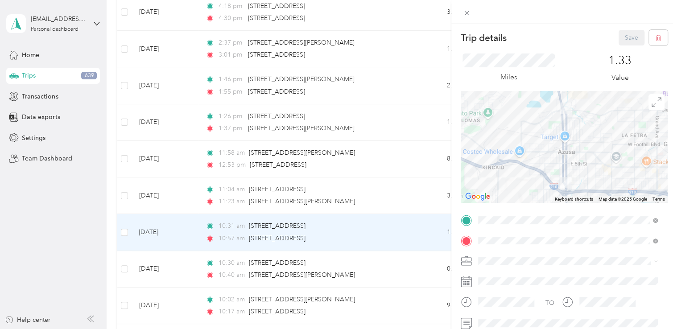
click at [379, 243] on div "Trip details Save This trip cannot be edited because it is either under review,…" at bounding box center [338, 164] width 677 height 329
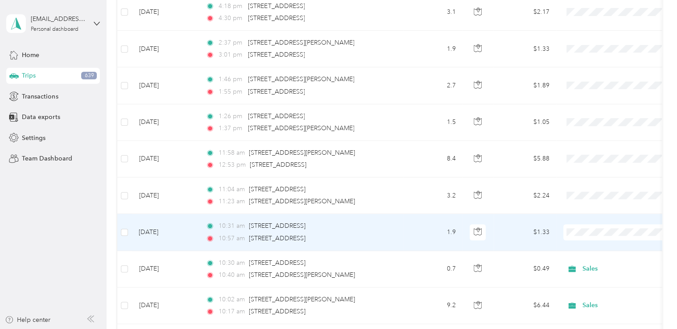
click at [417, 231] on td "1.9" at bounding box center [433, 232] width 59 height 37
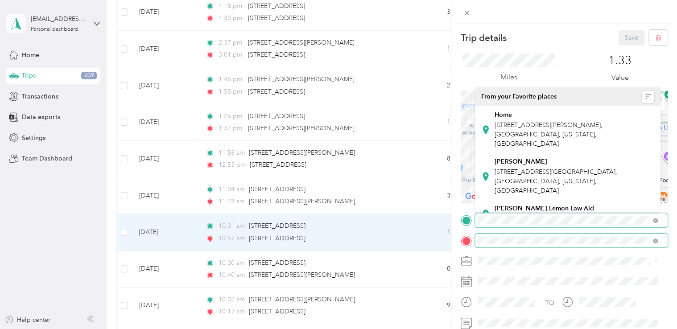
drag, startPoint x: 577, startPoint y: 147, endPoint x: 589, endPoint y: 244, distance: 98.1
click at [612, 265] on div "Trip details Save This trip cannot be edited because it is either under review,…" at bounding box center [564, 219] width 207 height 379
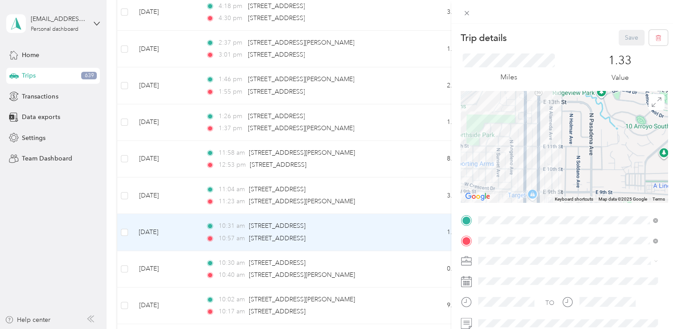
click at [566, 256] on div "Trip details Save This trip cannot be edited because it is either under review,…" at bounding box center [564, 219] width 207 height 379
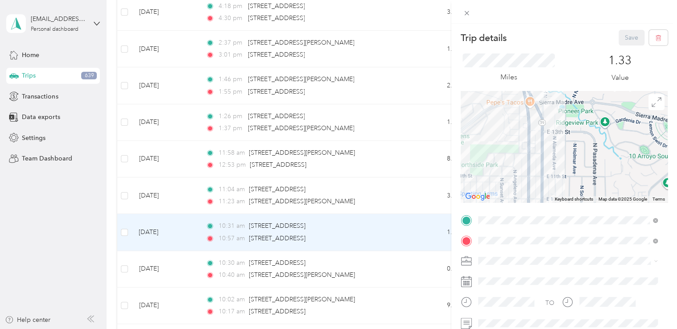
drag, startPoint x: 564, startPoint y: 163, endPoint x: 556, endPoint y: 126, distance: 38.3
click at [556, 126] on div at bounding box center [564, 146] width 207 height 111
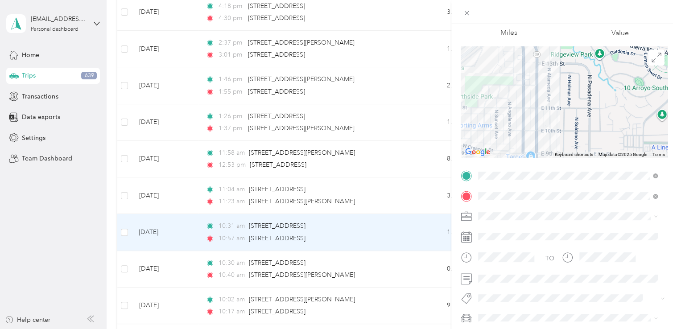
scroll to position [89, 0]
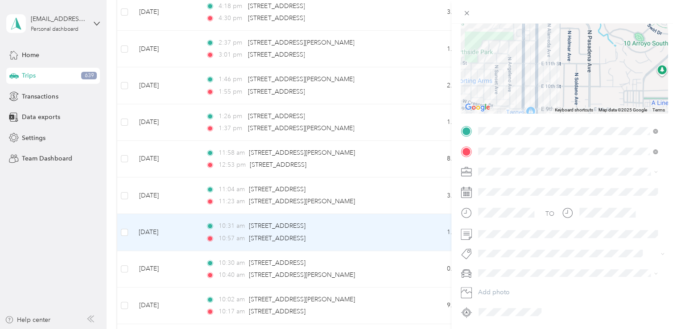
click at [469, 169] on icon at bounding box center [466, 171] width 11 height 11
click at [469, 174] on icon at bounding box center [466, 171] width 11 height 11
click at [495, 176] on span at bounding box center [571, 172] width 193 height 14
click at [490, 248] on span "Sales" at bounding box center [488, 250] width 14 height 8
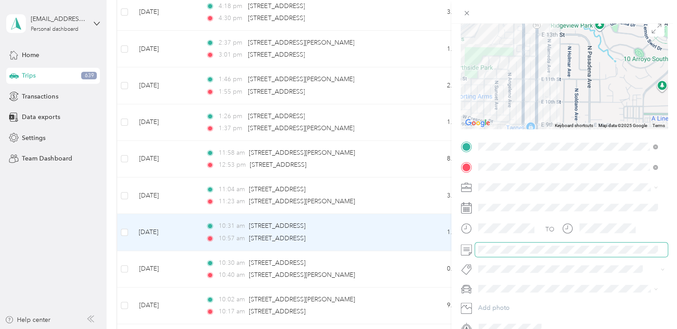
scroll to position [0, 0]
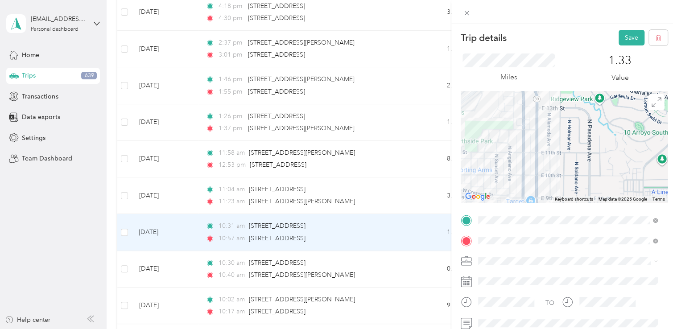
drag, startPoint x: 623, startPoint y: 36, endPoint x: 612, endPoint y: 63, distance: 29.0
click at [623, 37] on button "Save" at bounding box center [631, 38] width 26 height 16
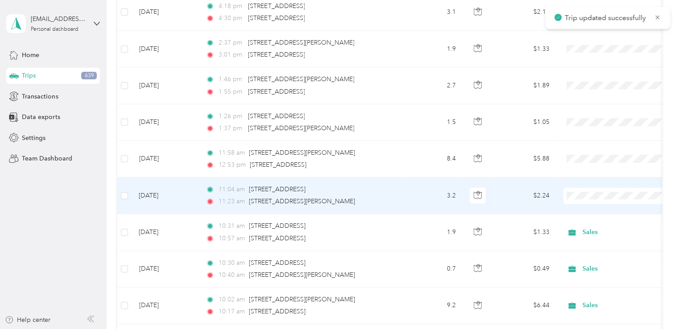
click at [414, 193] on td "3.2" at bounding box center [433, 195] width 59 height 37
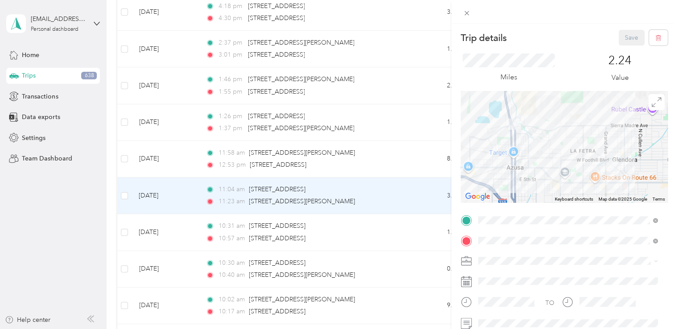
click at [464, 260] on icon at bounding box center [466, 260] width 11 height 11
click at [501, 201] on li "Sales" at bounding box center [568, 198] width 186 height 16
click at [626, 33] on button "Save" at bounding box center [631, 38] width 26 height 16
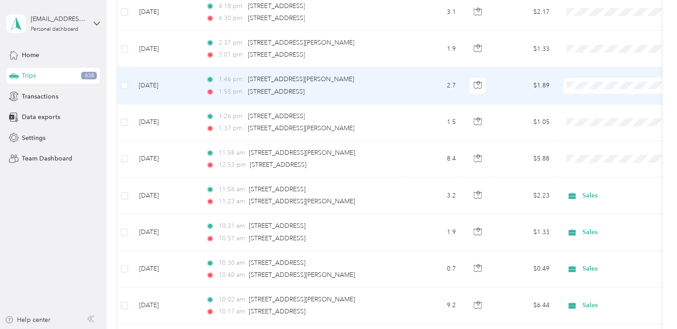
click at [435, 86] on td "2.7" at bounding box center [433, 85] width 59 height 37
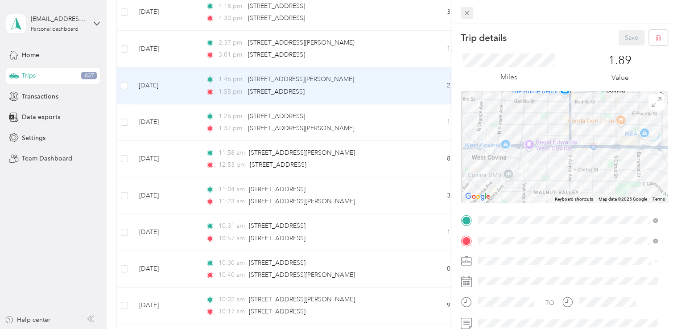
click at [466, 12] on icon at bounding box center [467, 13] width 4 height 4
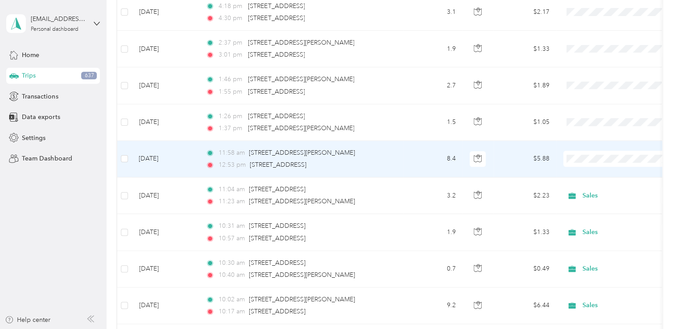
click at [410, 160] on td "8.4" at bounding box center [433, 159] width 59 height 37
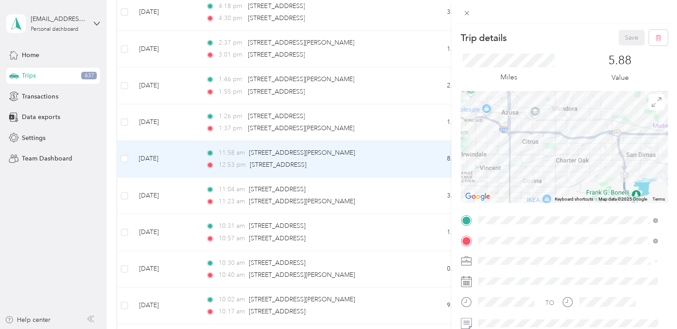
click at [525, 181] on img at bounding box center [527, 181] width 18 height 18
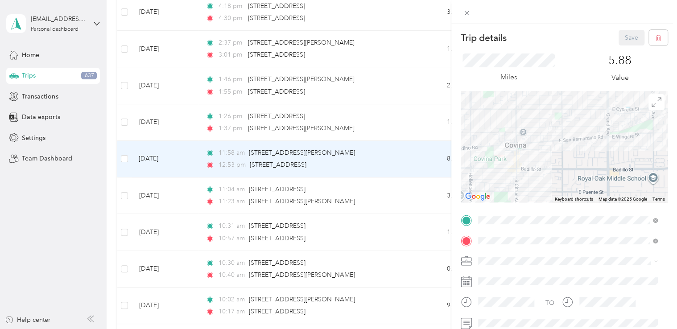
drag, startPoint x: 552, startPoint y: 167, endPoint x: 658, endPoint y: 144, distance: 108.1
click at [658, 144] on div at bounding box center [564, 146] width 207 height 111
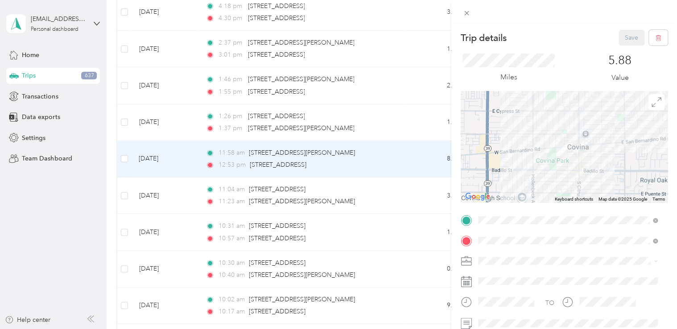
drag, startPoint x: 551, startPoint y: 160, endPoint x: 615, endPoint y: 161, distance: 64.2
click at [615, 161] on div at bounding box center [564, 146] width 207 height 111
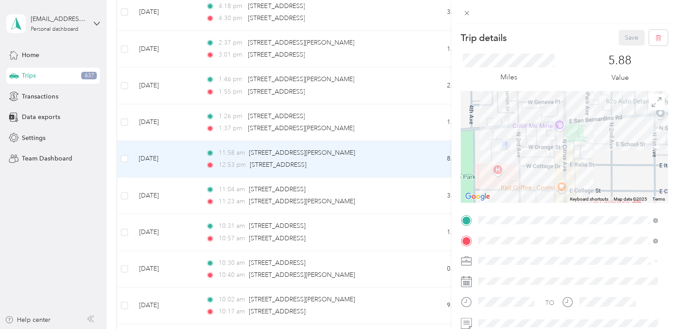
drag, startPoint x: 559, startPoint y: 155, endPoint x: 667, endPoint y: 179, distance: 110.7
click at [667, 179] on form "Trip details Save This trip cannot be edited because it is either under review,…" at bounding box center [564, 219] width 226 height 379
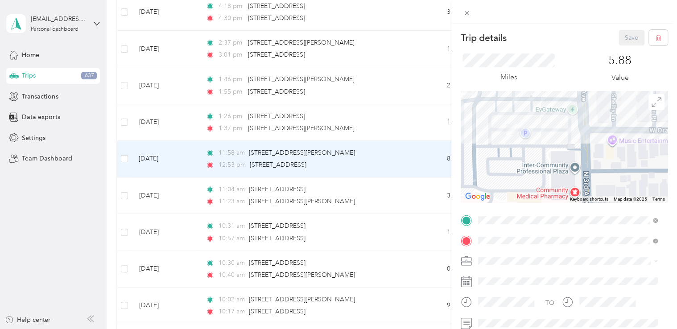
drag, startPoint x: 484, startPoint y: 146, endPoint x: 670, endPoint y: 202, distance: 194.0
click at [670, 202] on div "Trip details Save This trip cannot be edited because it is either under review,…" at bounding box center [564, 188] width 226 height 329
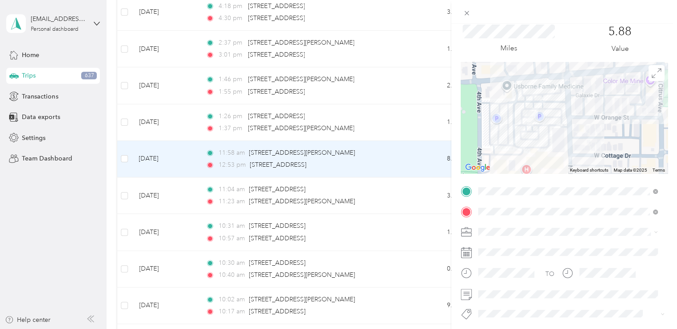
scroll to position [45, 0]
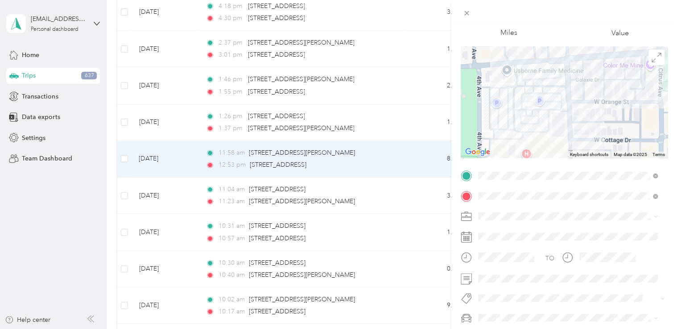
click at [468, 219] on icon at bounding box center [466, 216] width 11 height 11
click at [490, 156] on div "Sales" at bounding box center [567, 153] width 173 height 9
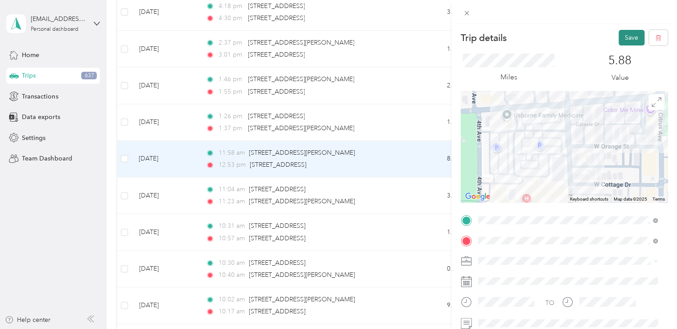
scroll to position [0, 0]
click at [627, 37] on button "Save" at bounding box center [631, 38] width 26 height 16
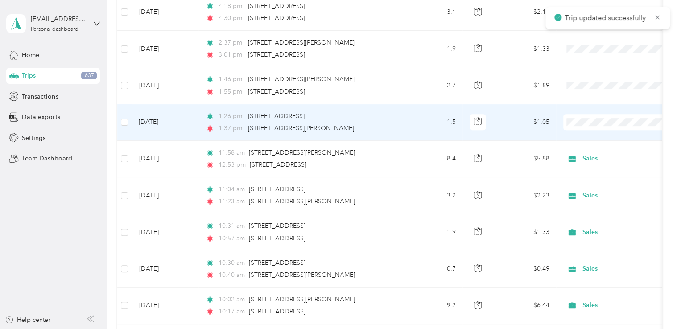
click at [421, 121] on td "1.5" at bounding box center [433, 122] width 59 height 37
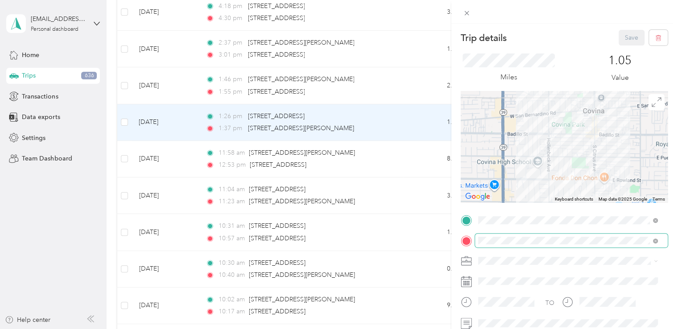
scroll to position [45, 0]
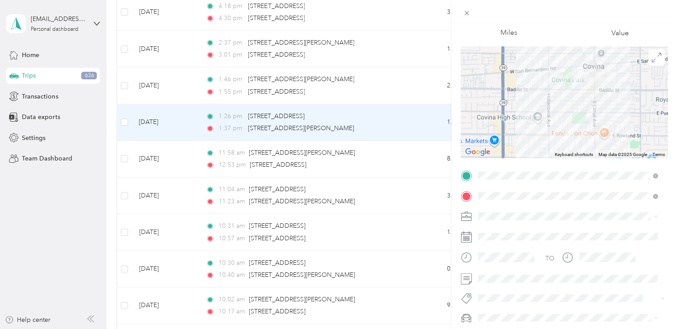
click at [464, 217] on icon at bounding box center [466, 215] width 10 height 4
click at [494, 156] on li "Sales" at bounding box center [568, 154] width 186 height 16
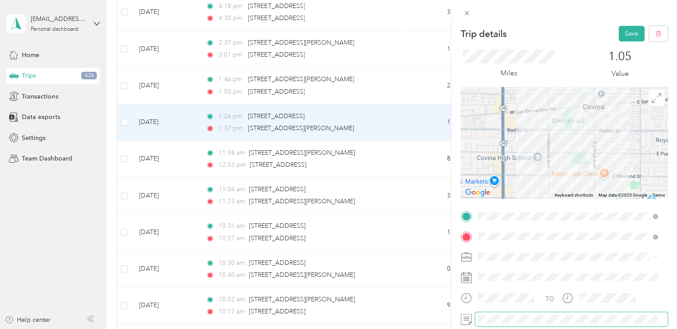
scroll to position [0, 0]
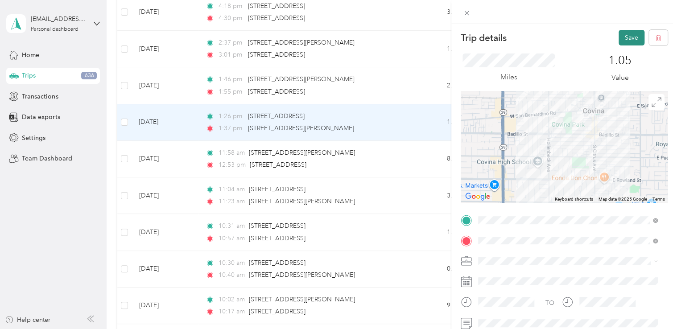
click at [625, 39] on button "Save" at bounding box center [631, 38] width 26 height 16
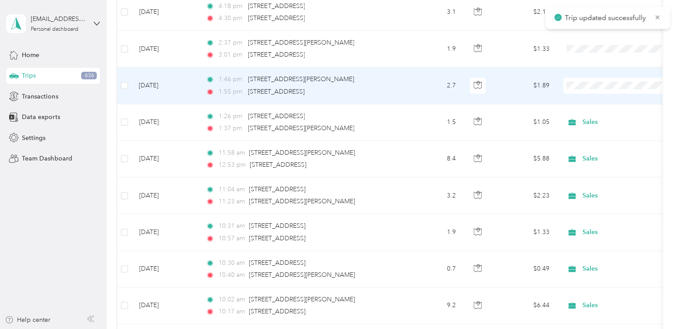
click at [417, 86] on td "2.7" at bounding box center [433, 85] width 59 height 37
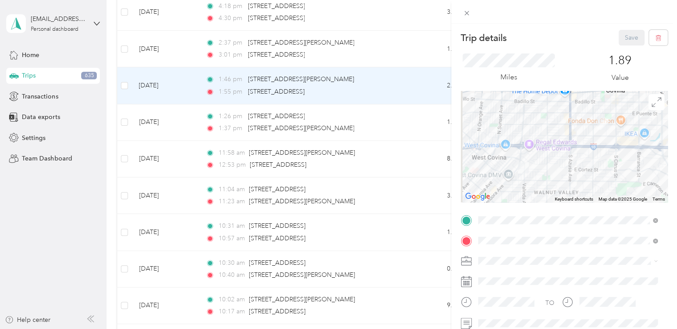
click at [410, 90] on div "Trip details Save This trip cannot be edited because it is either under review,…" at bounding box center [338, 164] width 677 height 329
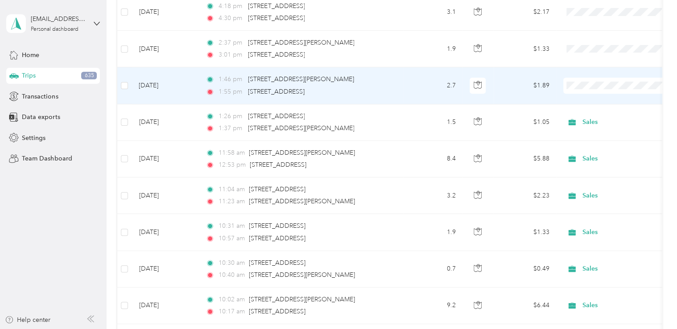
click at [410, 90] on td "2.7" at bounding box center [433, 85] width 59 height 37
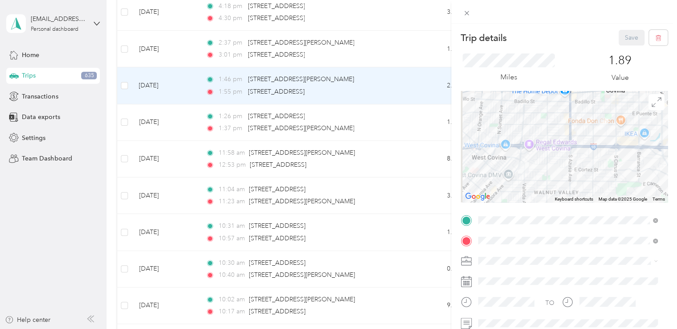
click at [519, 169] on img at bounding box center [523, 168] width 18 height 18
click at [520, 171] on img at bounding box center [523, 168] width 18 height 18
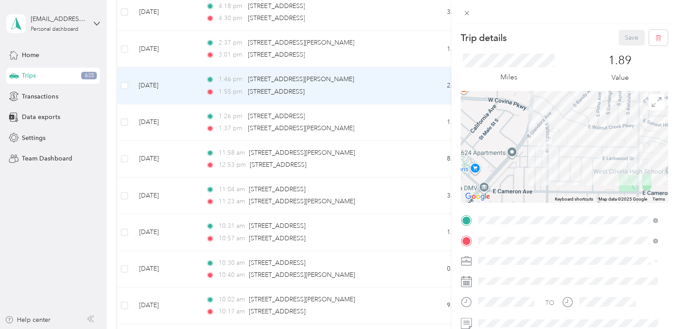
drag, startPoint x: 511, startPoint y: 144, endPoint x: 599, endPoint y: 194, distance: 100.8
click at [599, 194] on div at bounding box center [564, 146] width 207 height 111
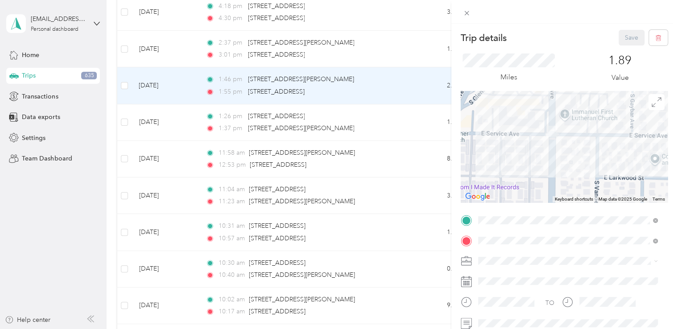
drag, startPoint x: 521, startPoint y: 126, endPoint x: 546, endPoint y: 188, distance: 67.4
click at [546, 188] on div at bounding box center [564, 146] width 207 height 111
click at [467, 263] on icon at bounding box center [466, 260] width 11 height 11
click at [489, 254] on span at bounding box center [571, 261] width 193 height 14
click at [496, 198] on div "Sales" at bounding box center [567, 198] width 173 height 9
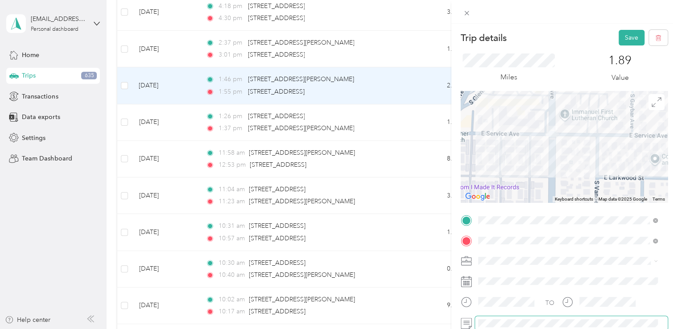
click at [495, 318] on span at bounding box center [571, 323] width 193 height 14
click at [477, 322] on span at bounding box center [571, 323] width 193 height 14
click at [621, 37] on button "Save" at bounding box center [631, 38] width 26 height 16
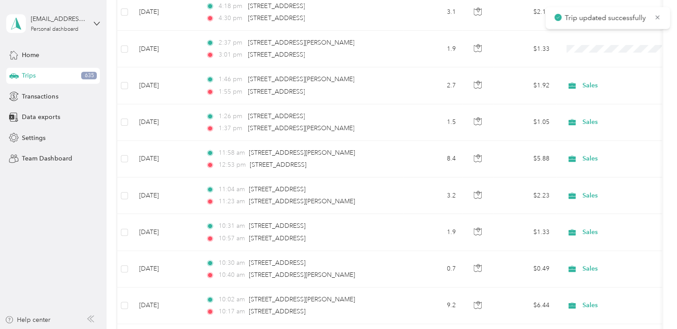
click at [672, 193] on html "Trip updated successfully [EMAIL_ADDRESS][DOMAIN_NAME] Personal dashboard Home …" at bounding box center [336, 164] width 672 height 329
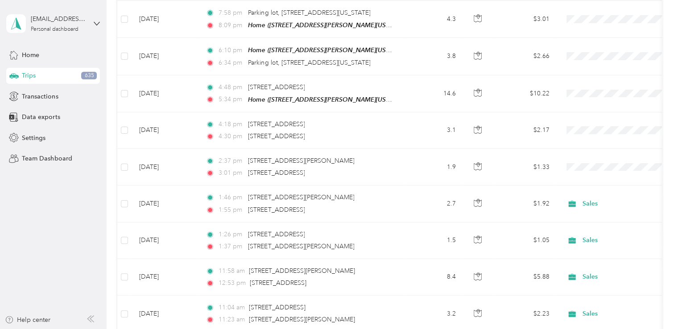
scroll to position [134, 0]
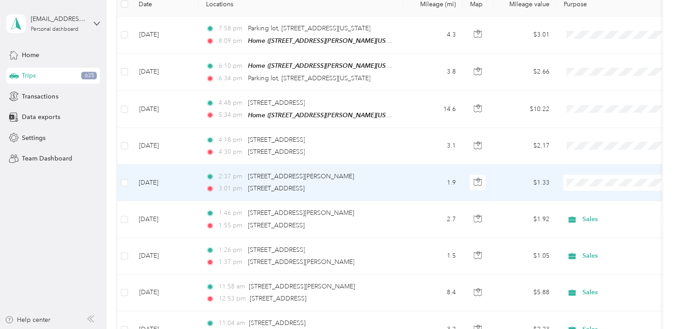
click at [405, 183] on td "1.9" at bounding box center [433, 183] width 59 height 37
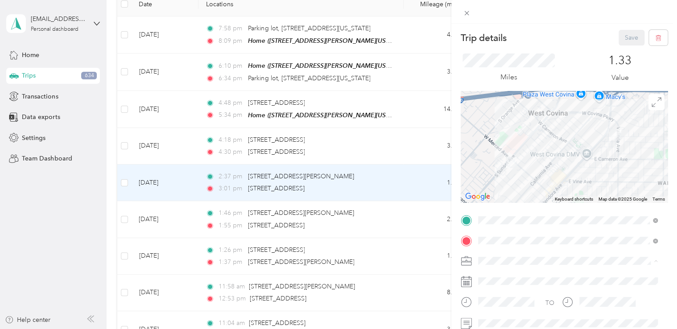
click at [498, 196] on div "Sales" at bounding box center [567, 198] width 173 height 9
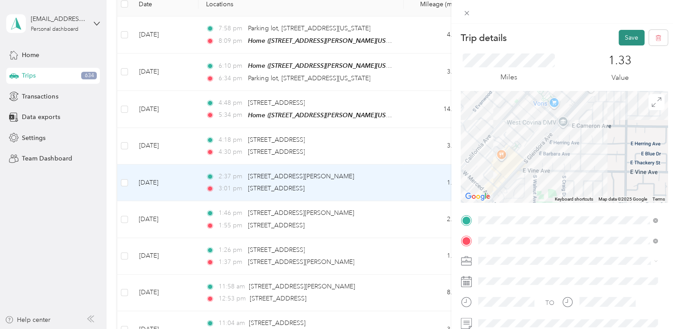
click at [629, 33] on button "Save" at bounding box center [631, 38] width 26 height 16
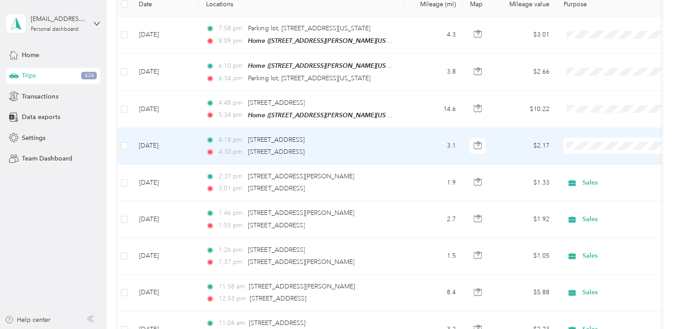
click at [408, 144] on td "3.1" at bounding box center [433, 146] width 59 height 37
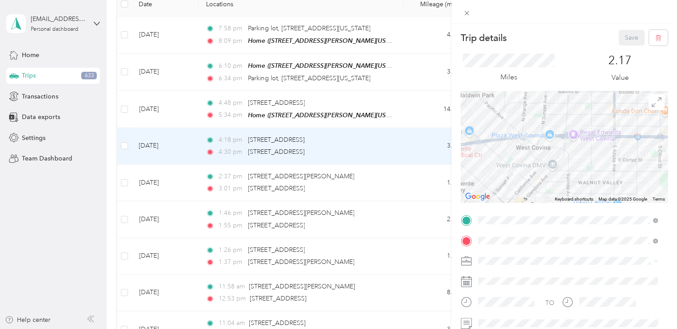
click at [492, 196] on span "Sales" at bounding box center [488, 198] width 14 height 8
click at [623, 39] on button "Save" at bounding box center [631, 38] width 26 height 16
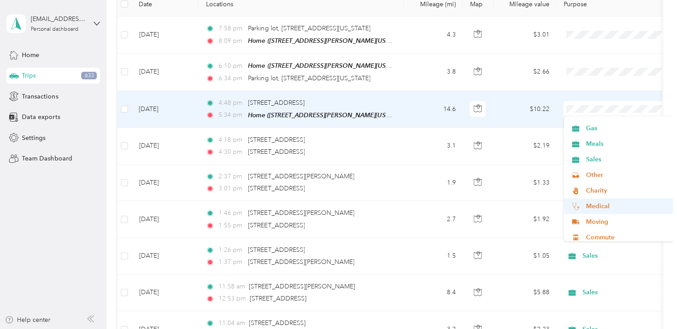
scroll to position [31, 0]
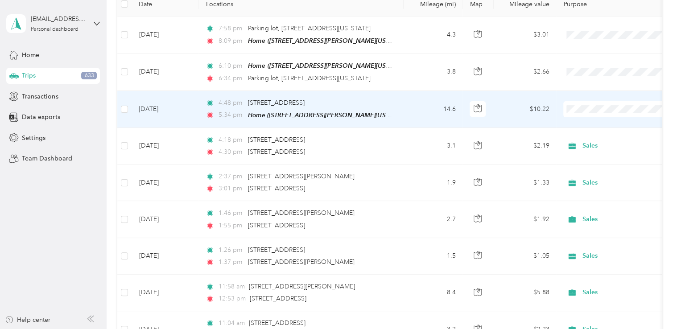
click at [606, 231] on span "Commute" at bounding box center [626, 232] width 82 height 9
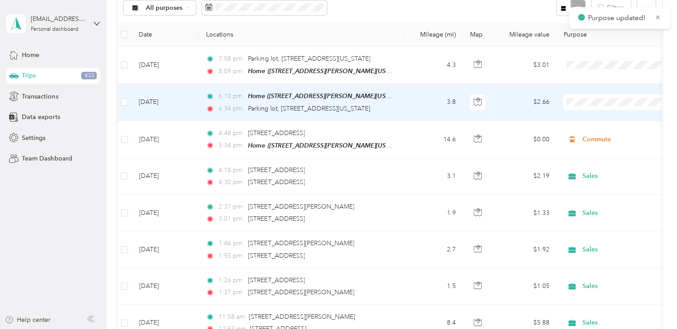
scroll to position [89, 0]
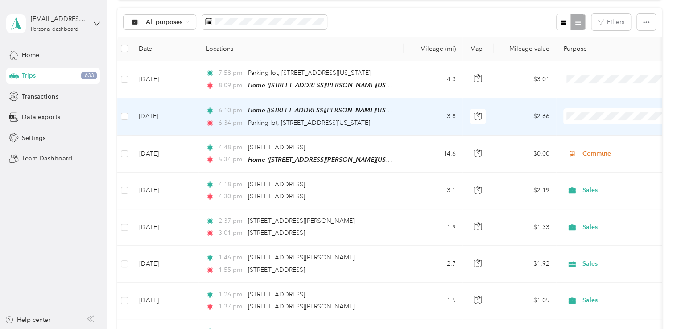
click at [589, 132] on span "Work" at bounding box center [626, 132] width 82 height 9
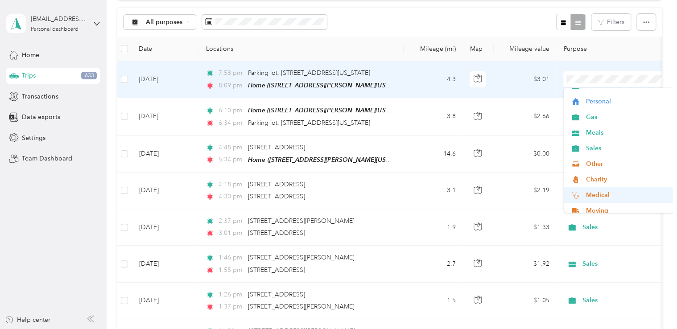
scroll to position [0, 0]
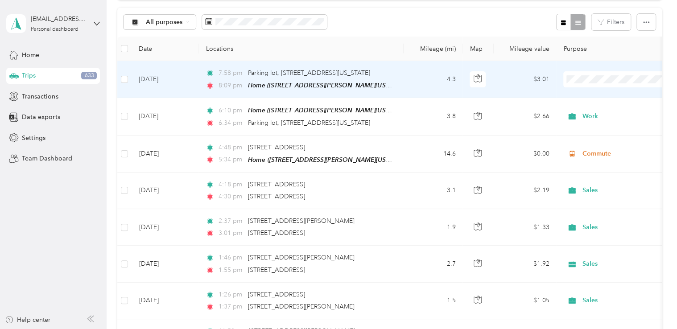
click at [592, 110] on span "Personal" at bounding box center [626, 111] width 82 height 9
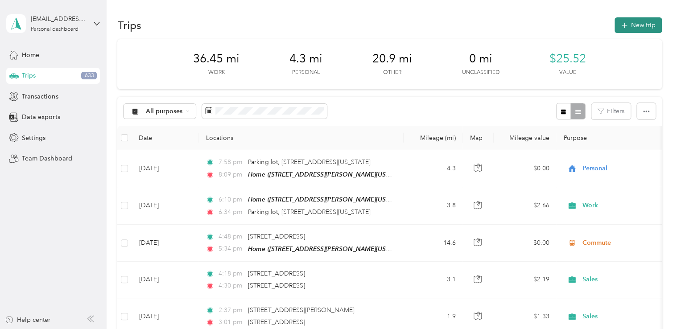
click at [630, 26] on button "New trip" at bounding box center [637, 25] width 47 height 16
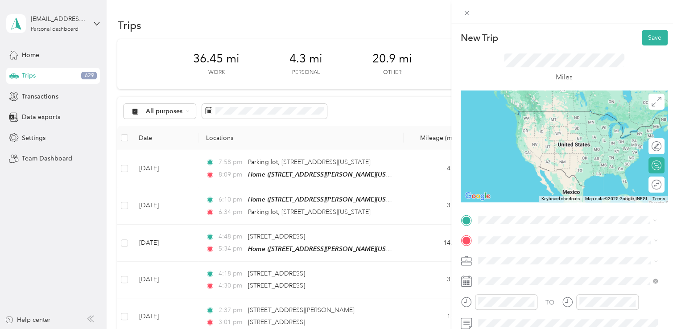
drag, startPoint x: 529, startPoint y: 119, endPoint x: 526, endPoint y: 132, distance: 13.2
click at [528, 115] on span "[STREET_ADDRESS][PERSON_NAME][US_STATE]" at bounding box center [563, 111] width 139 height 8
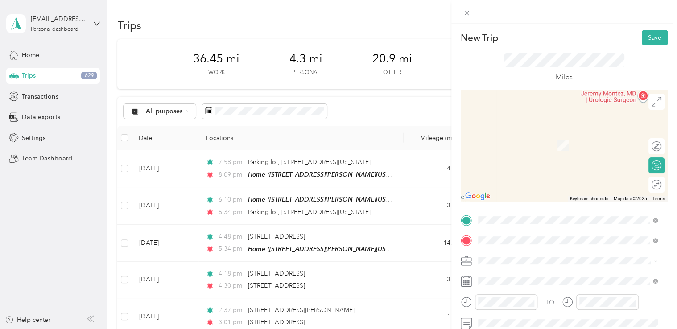
click at [514, 135] on span "[STREET_ADDRESS][US_STATE]" at bounding box center [538, 132] width 89 height 8
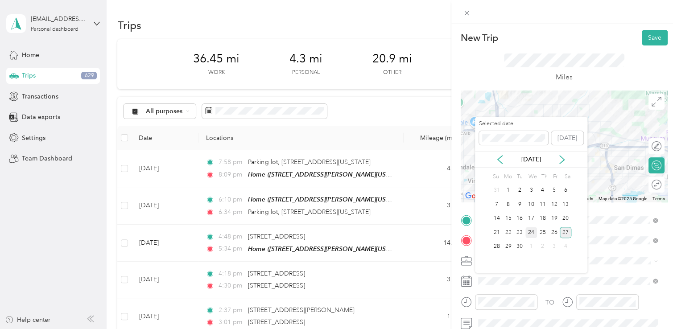
click at [530, 231] on div "24" at bounding box center [531, 232] width 12 height 11
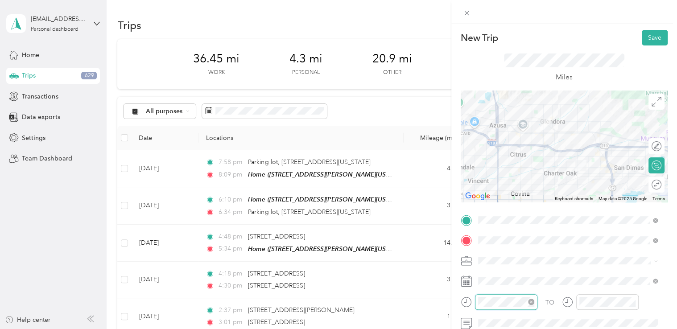
click at [475, 303] on div at bounding box center [506, 302] width 62 height 16
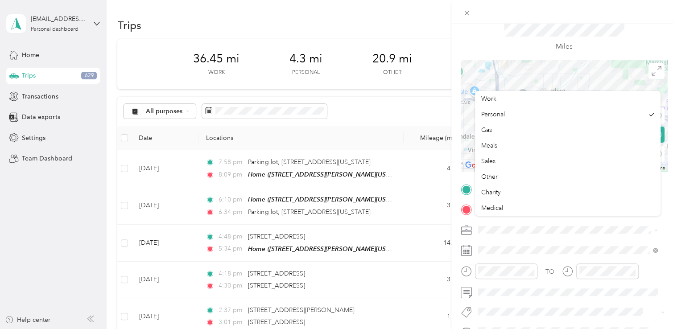
scroll to position [45, 0]
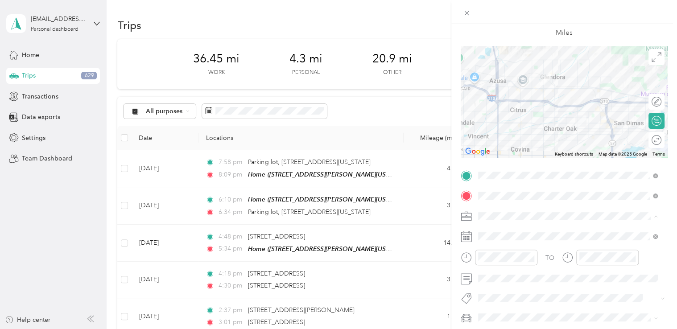
click at [422, 111] on div "New Trip Save This trip cannot be edited because it is either under review, app…" at bounding box center [338, 164] width 677 height 329
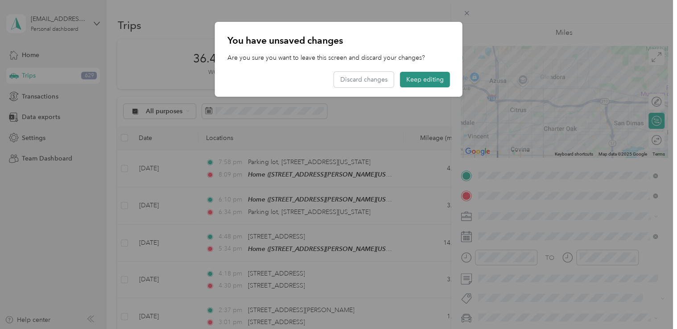
click at [423, 82] on button "Keep editing" at bounding box center [425, 80] width 50 height 16
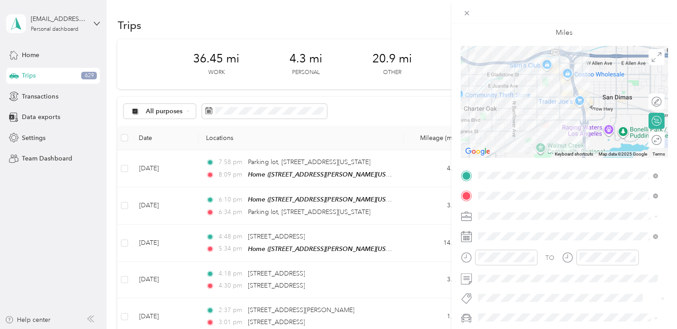
click at [493, 149] on span "Sales" at bounding box center [488, 153] width 14 height 8
click at [501, 250] on div at bounding box center [506, 258] width 62 height 16
click at [433, 256] on div "New Trip Save This trip cannot be edited because it is either under review, app…" at bounding box center [338, 164] width 677 height 329
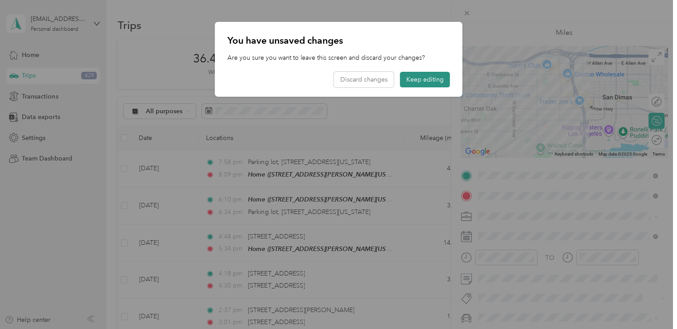
click at [423, 80] on button "Keep editing" at bounding box center [425, 80] width 50 height 16
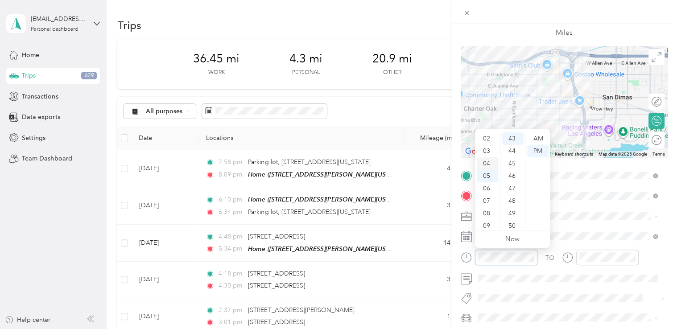
scroll to position [0, 0]
click at [484, 138] on div "12" at bounding box center [487, 138] width 21 height 12
click at [515, 162] on div "20" at bounding box center [512, 163] width 21 height 12
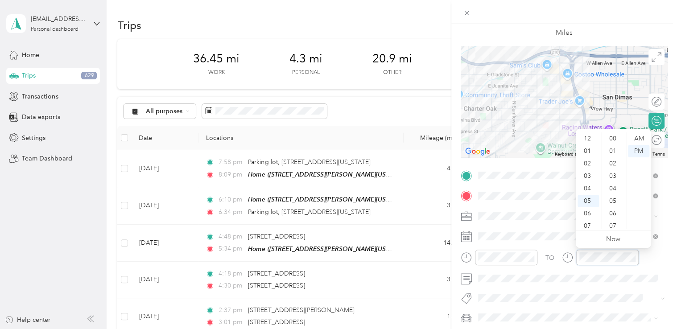
scroll to position [54, 0]
click at [566, 257] on div at bounding box center [600, 258] width 77 height 16
click at [583, 137] on div "12" at bounding box center [587, 138] width 21 height 12
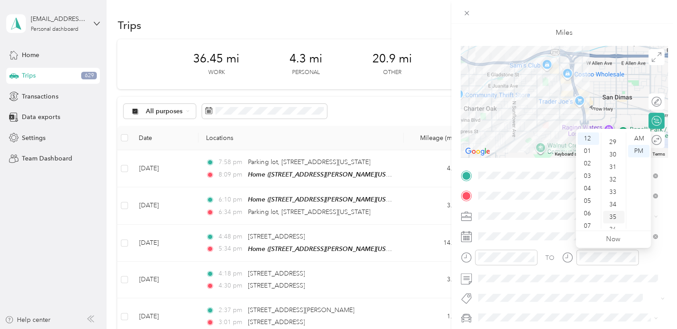
click at [614, 218] on div "35" at bounding box center [613, 217] width 21 height 12
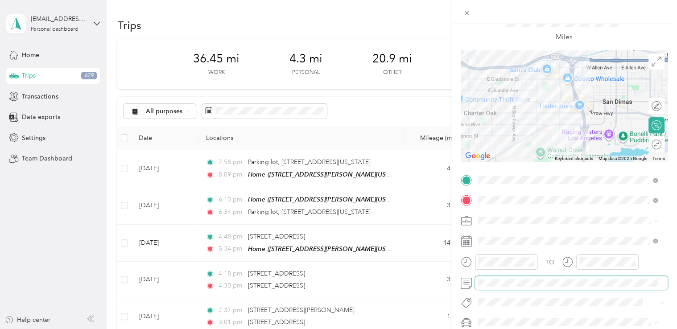
scroll to position [0, 0]
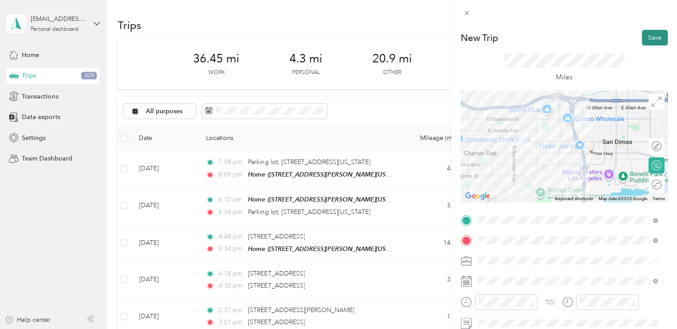
click at [656, 39] on button "Save" at bounding box center [655, 38] width 26 height 16
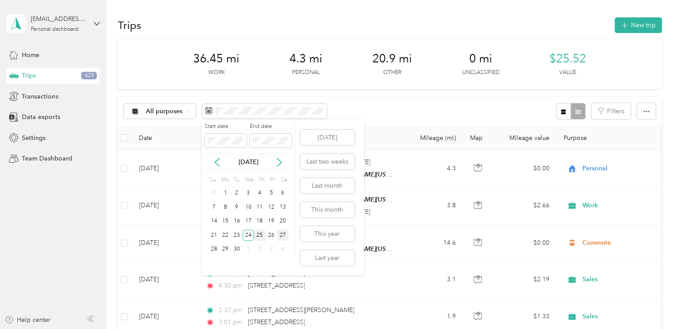
click at [261, 235] on div "25" at bounding box center [260, 235] width 12 height 11
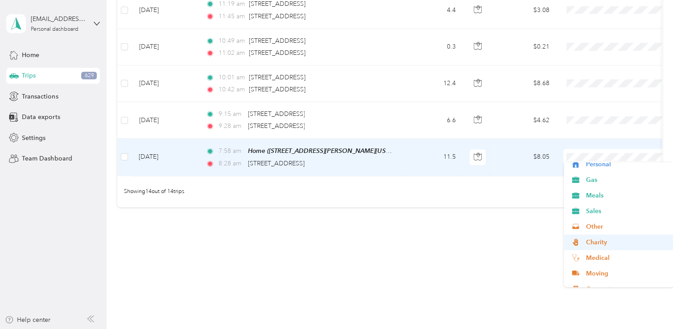
scroll to position [31, 0]
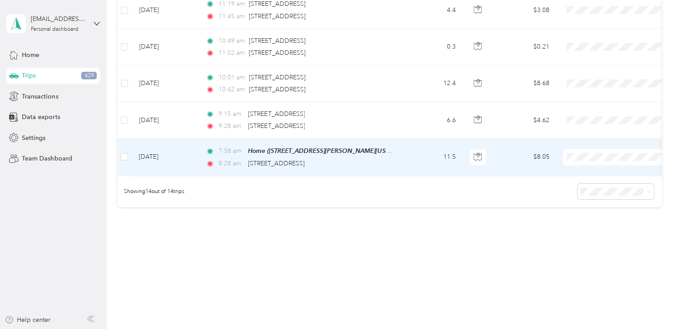
click at [601, 280] on span "Commute" at bounding box center [626, 277] width 82 height 9
click at [424, 158] on td "11.5" at bounding box center [433, 157] width 59 height 37
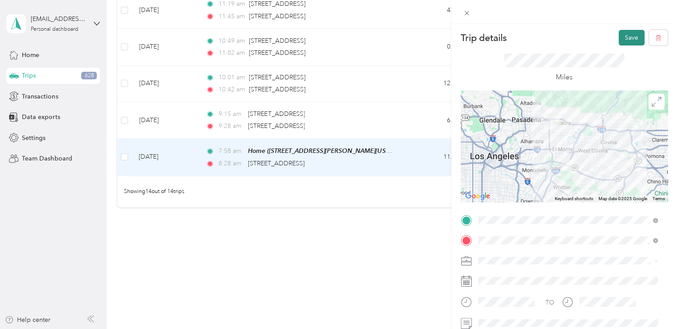
click at [631, 39] on button "Save" at bounding box center [631, 38] width 26 height 16
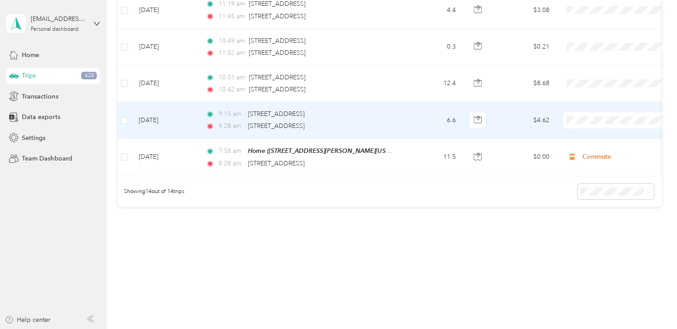
click at [589, 161] on span "Gas" at bounding box center [626, 164] width 82 height 9
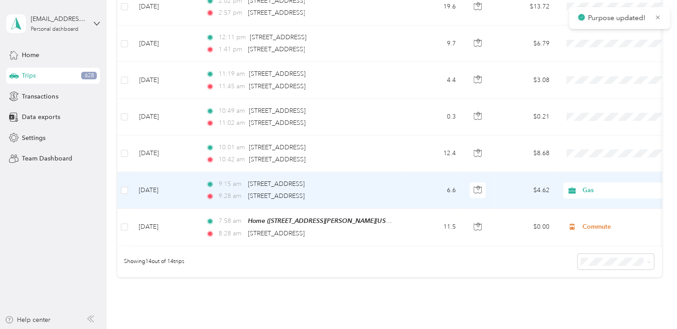
scroll to position [401, 0]
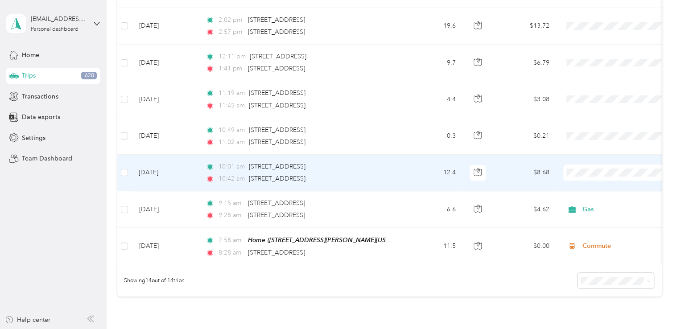
click at [410, 169] on td "12.4" at bounding box center [433, 173] width 59 height 37
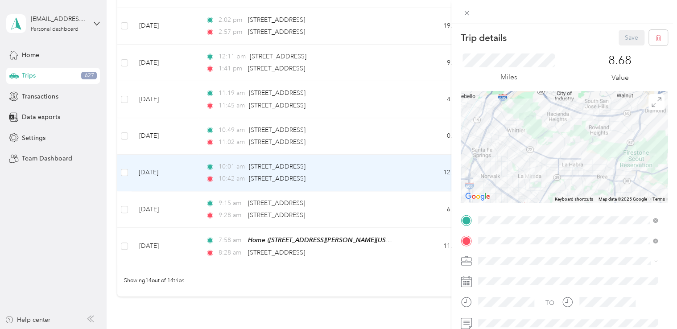
click at [470, 260] on icon at bounding box center [466, 260] width 11 height 11
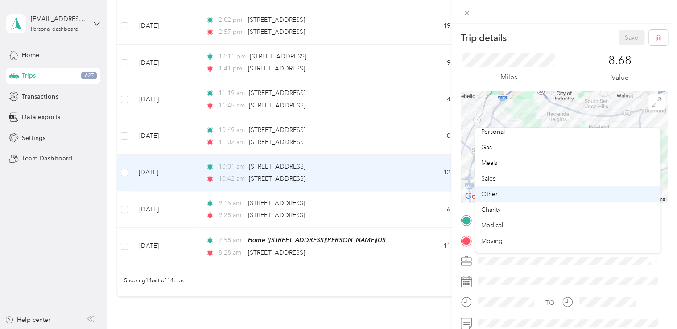
scroll to position [31, 0]
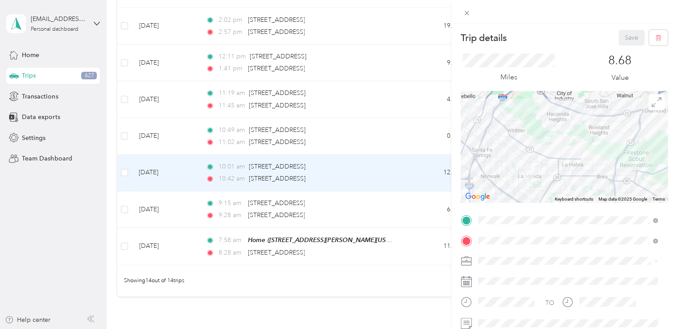
click at [523, 243] on div "Commute" at bounding box center [567, 243] width 173 height 9
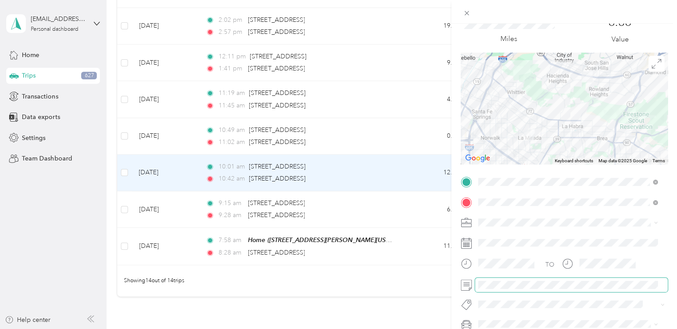
scroll to position [0, 0]
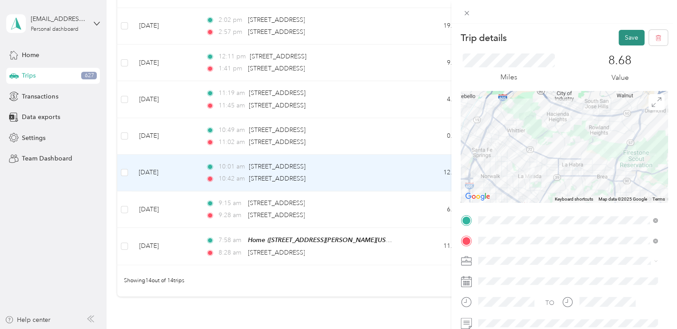
click at [628, 40] on button "Save" at bounding box center [631, 38] width 26 height 16
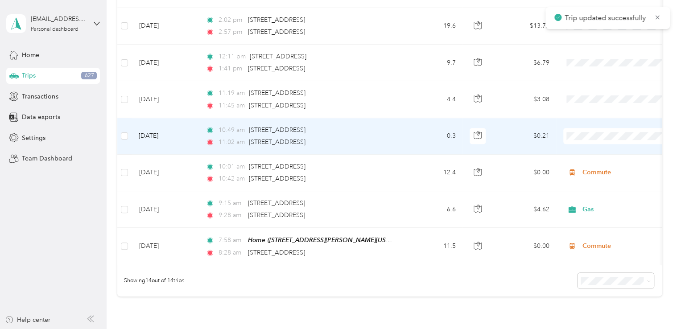
click at [423, 135] on td "0.3" at bounding box center [433, 136] width 59 height 37
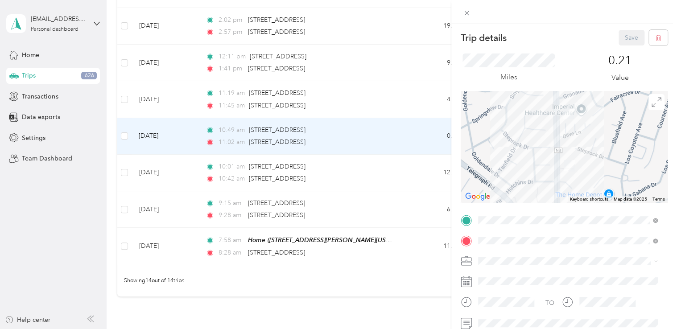
click at [494, 201] on div "Sales" at bounding box center [567, 198] width 173 height 9
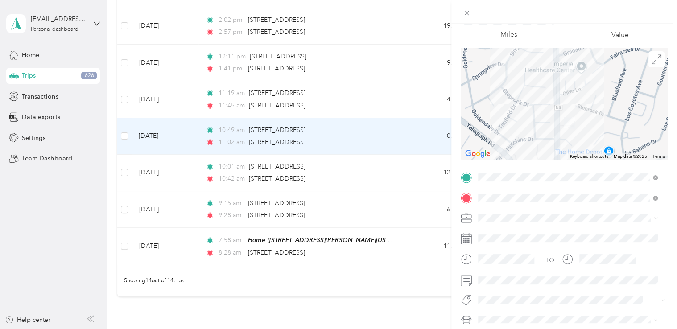
scroll to position [89, 0]
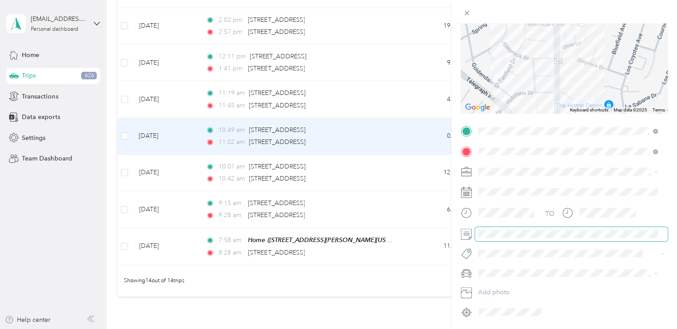
click at [497, 229] on span at bounding box center [571, 234] width 193 height 14
click at [562, 228] on span at bounding box center [571, 234] width 193 height 14
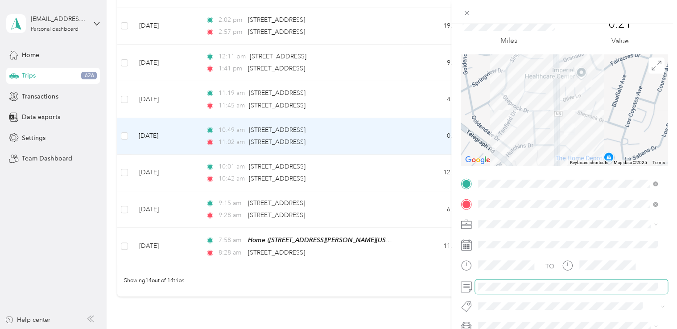
scroll to position [0, 0]
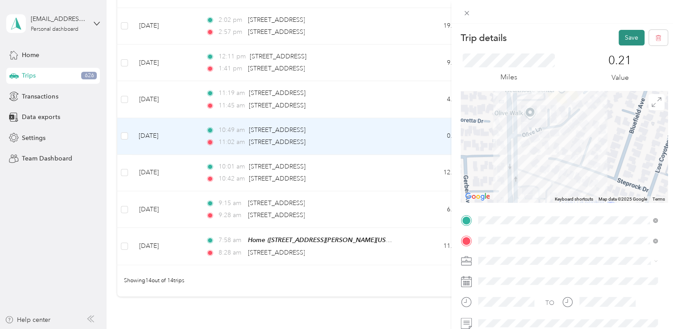
click at [624, 38] on button "Save" at bounding box center [631, 38] width 26 height 16
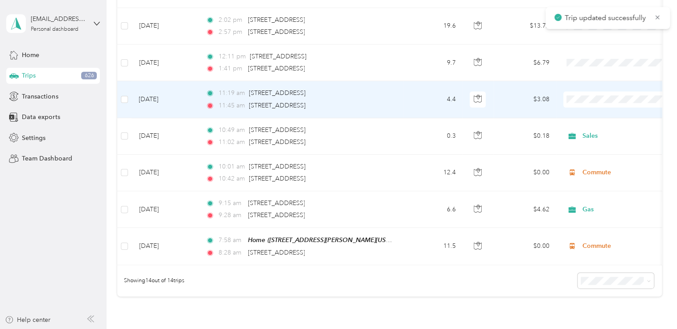
click at [412, 95] on td "4.4" at bounding box center [433, 99] width 59 height 37
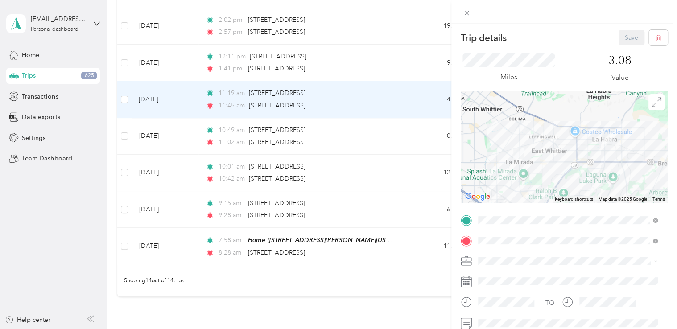
click at [409, 136] on div "Trip details Save This trip cannot be edited because it is either under review,…" at bounding box center [338, 164] width 677 height 329
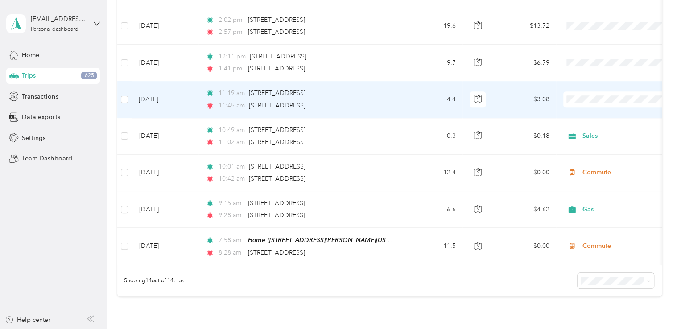
click at [412, 110] on td "4.4" at bounding box center [433, 99] width 59 height 37
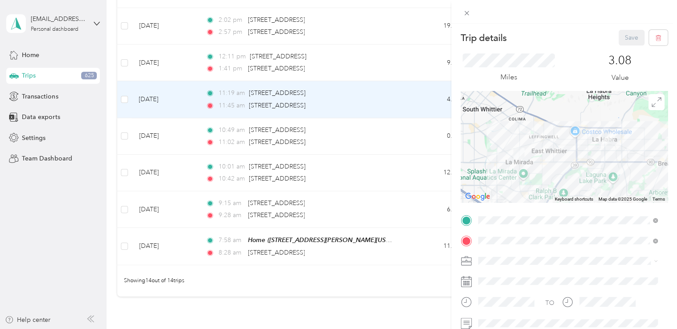
click at [494, 198] on div "Sales" at bounding box center [567, 196] width 173 height 9
click at [619, 40] on button "Save" at bounding box center [631, 38] width 26 height 16
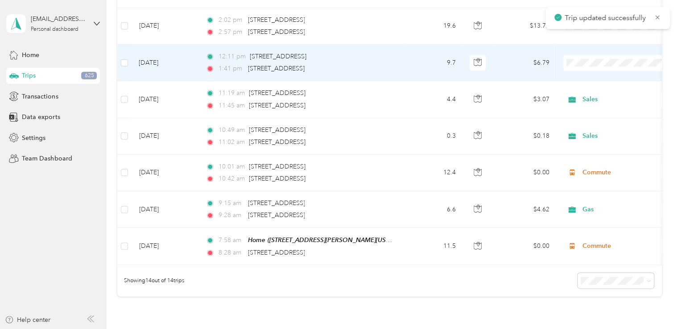
click at [394, 66] on td "12:11 pm [STREET_ADDRESS] 1:41 pm [STREET_ADDRESS]" at bounding box center [300, 63] width 205 height 37
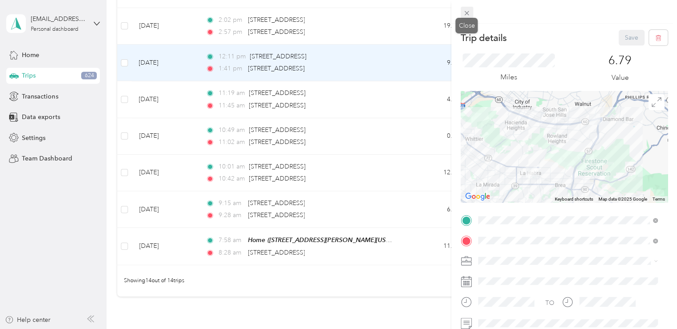
click at [466, 14] on icon at bounding box center [467, 13] width 8 height 8
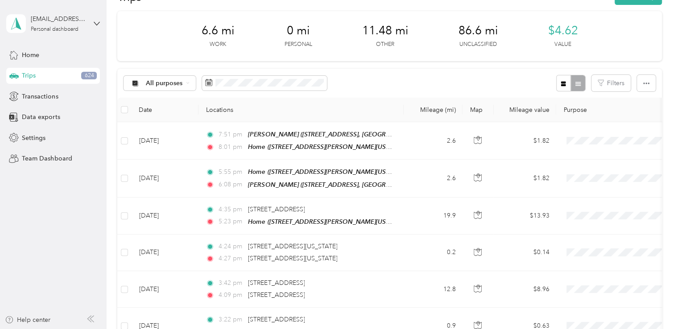
scroll to position [27, 0]
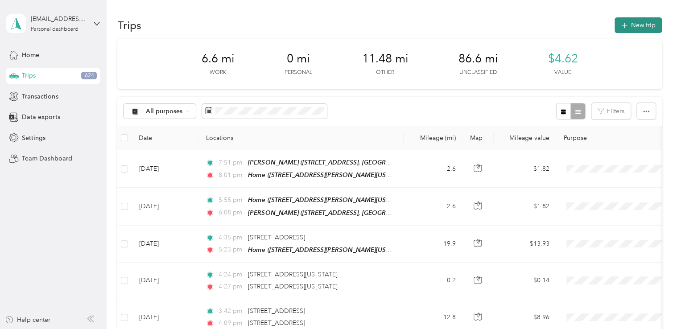
click at [640, 24] on button "New trip" at bounding box center [637, 25] width 47 height 16
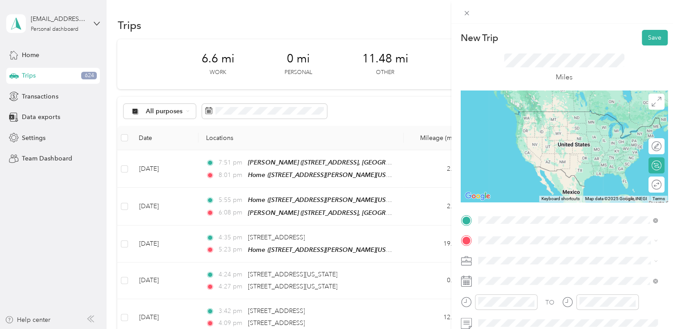
click at [562, 115] on span "[STREET_ADDRESS][US_STATE]" at bounding box center [538, 111] width 89 height 8
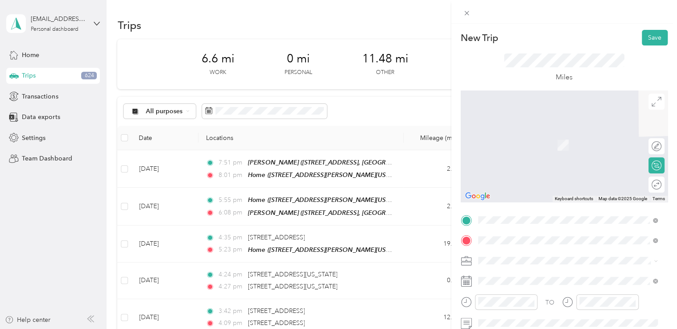
click at [527, 138] on div "[STREET_ADDRESS][US_STATE]" at bounding box center [567, 132] width 173 height 12
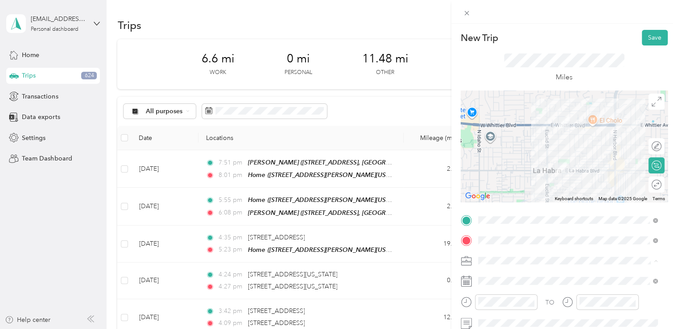
click at [491, 194] on div "Sales" at bounding box center [567, 198] width 173 height 9
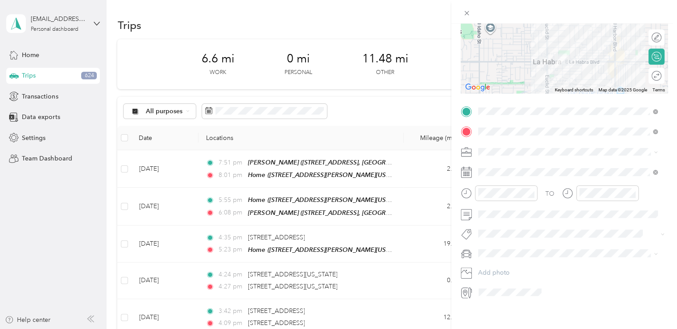
scroll to position [110, 0]
click at [469, 171] on icon at bounding box center [466, 171] width 11 height 11
click at [473, 174] on div at bounding box center [564, 171] width 207 height 14
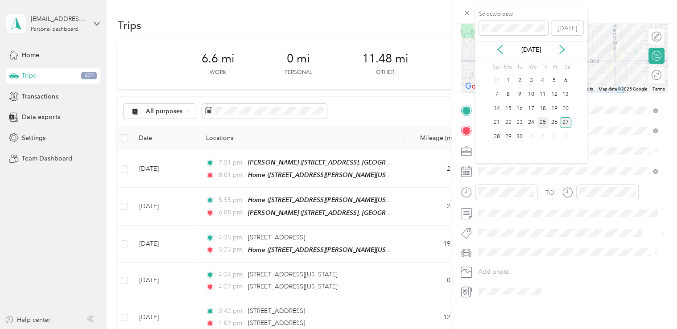
click at [539, 126] on div "25" at bounding box center [543, 122] width 12 height 11
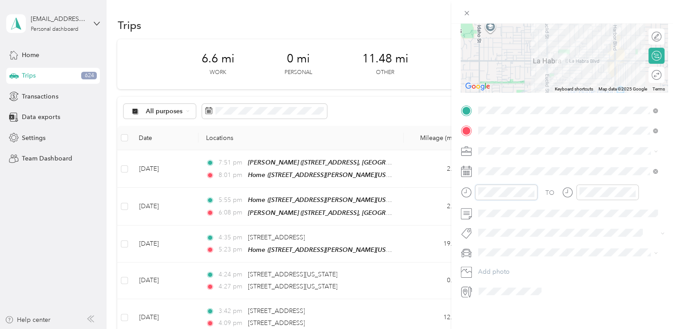
click at [451, 184] on form "New Trip Save This trip cannot be edited because it is either under review, app…" at bounding box center [564, 109] width 226 height 378
click at [562, 192] on div at bounding box center [600, 193] width 77 height 16
click at [639, 227] on div "PM" at bounding box center [638, 224] width 21 height 12
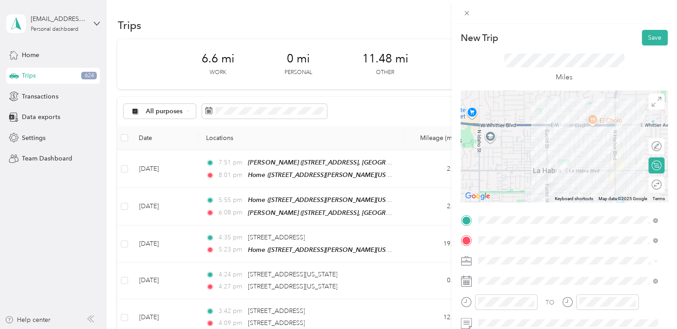
scroll to position [0, 0]
click at [650, 37] on button "Save" at bounding box center [655, 38] width 26 height 16
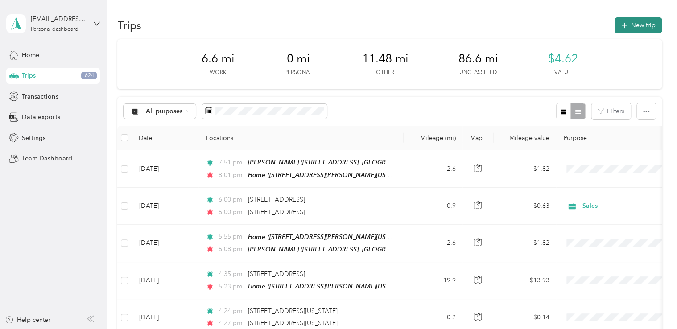
click at [639, 26] on button "New trip" at bounding box center [637, 25] width 47 height 16
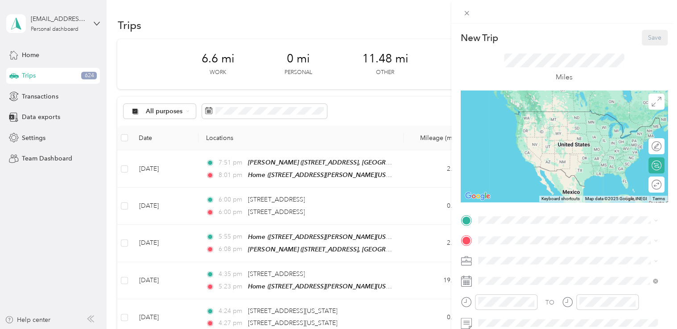
click at [651, 135] on div at bounding box center [564, 146] width 207 height 111
click at [674, 7] on div at bounding box center [564, 12] width 226 height 24
click at [467, 15] on icon at bounding box center [467, 13] width 8 height 8
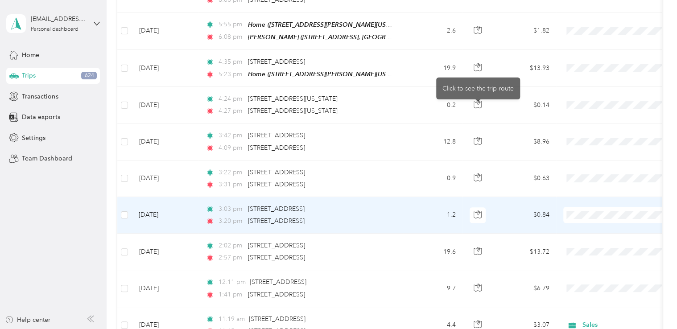
scroll to position [353, 0]
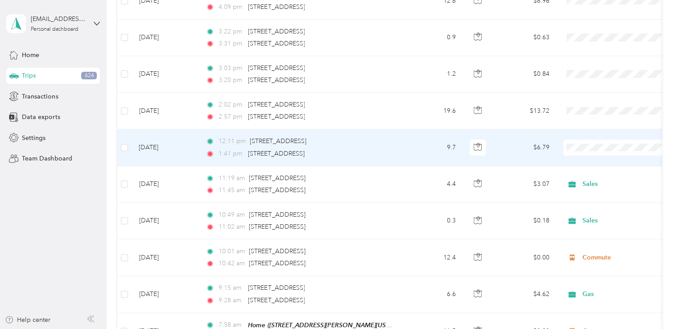
click at [409, 144] on td "9.7" at bounding box center [433, 147] width 59 height 37
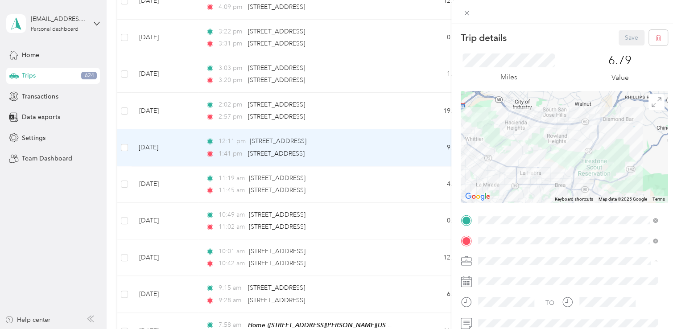
click at [486, 197] on span "Sales" at bounding box center [488, 198] width 14 height 8
click at [621, 37] on button "Save" at bounding box center [631, 38] width 26 height 16
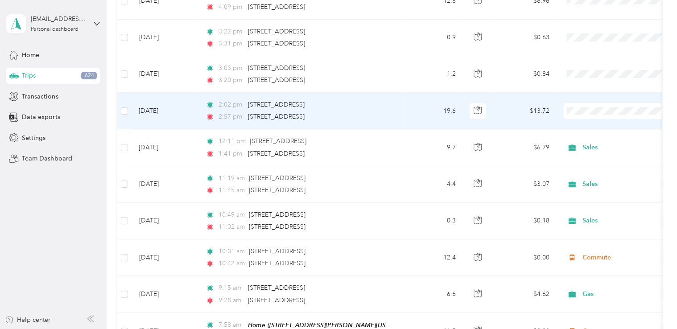
click at [619, 114] on span at bounding box center [618, 111] width 111 height 16
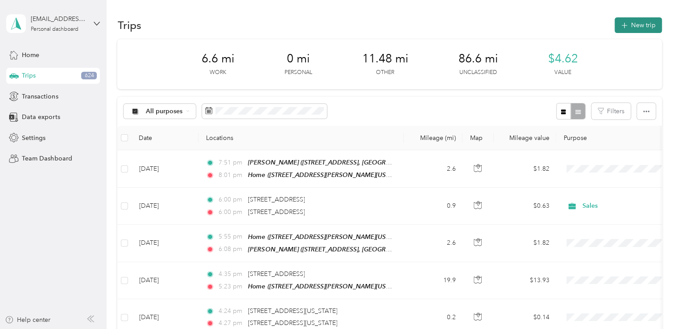
click at [647, 26] on button "New trip" at bounding box center [637, 25] width 47 height 16
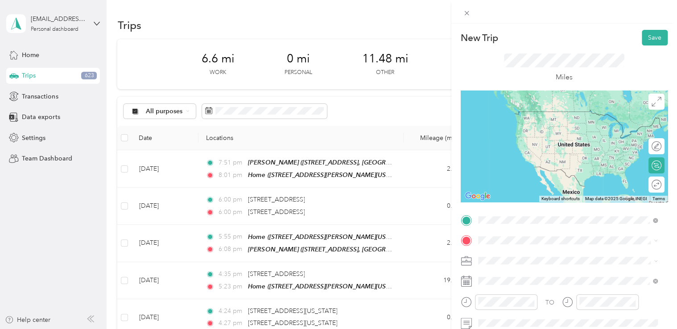
click at [540, 115] on span "[STREET_ADDRESS][US_STATE]" at bounding box center [538, 111] width 89 height 8
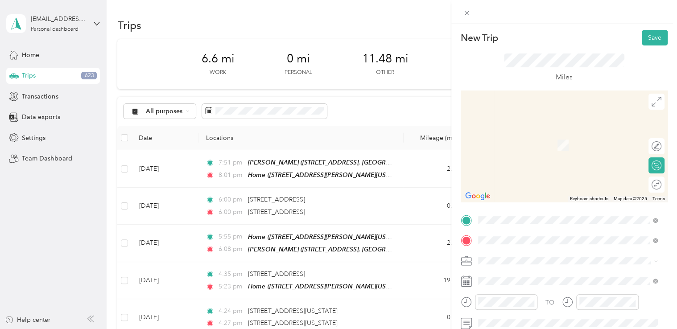
click at [544, 145] on span "[STREET_ADDRESS][US_STATE]" at bounding box center [538, 141] width 89 height 8
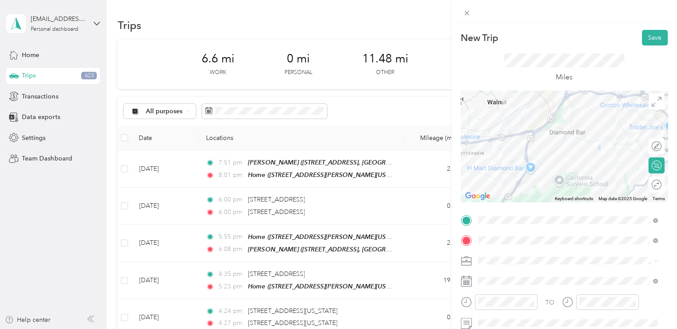
click at [491, 199] on li "Sales" at bounding box center [568, 198] width 186 height 16
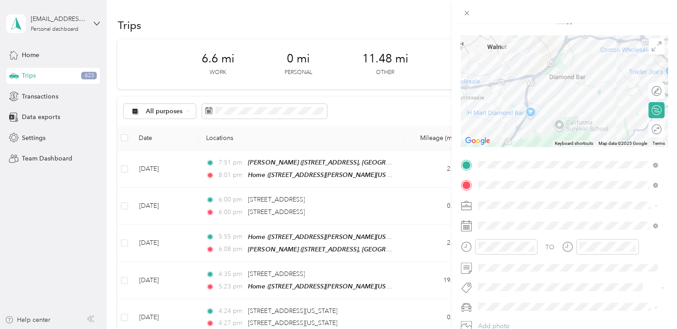
scroll to position [57, 0]
click at [457, 240] on form "New Trip Save This trip cannot be edited because it is either under review, app…" at bounding box center [564, 162] width 226 height 378
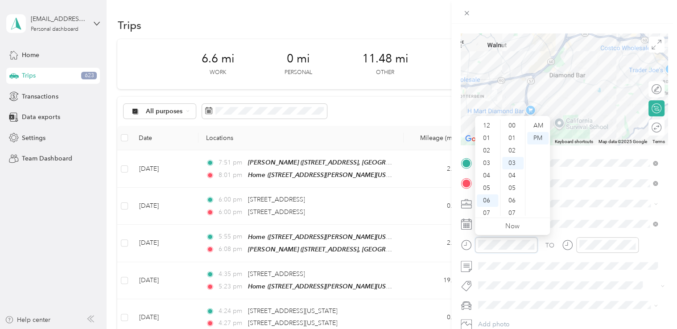
scroll to position [54, 0]
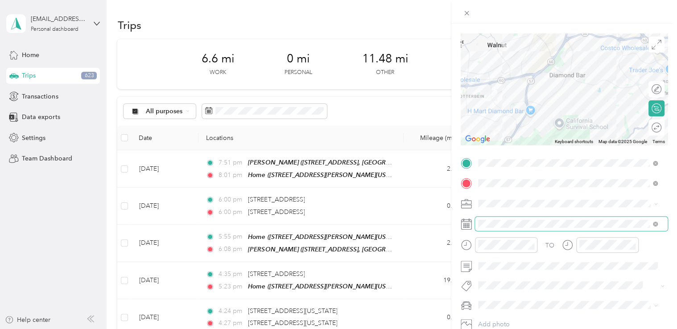
click at [496, 227] on span at bounding box center [571, 224] width 193 height 14
click at [500, 218] on span at bounding box center [571, 224] width 193 height 14
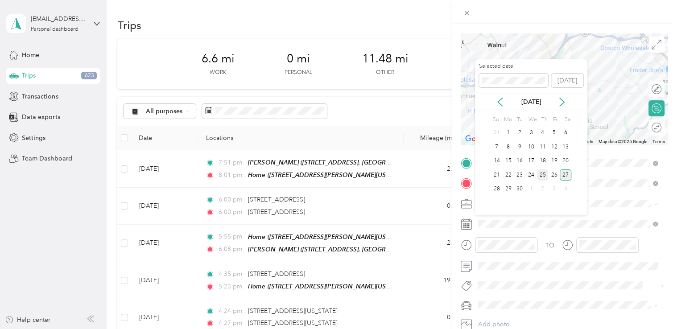
click at [540, 172] on div "25" at bounding box center [543, 174] width 12 height 11
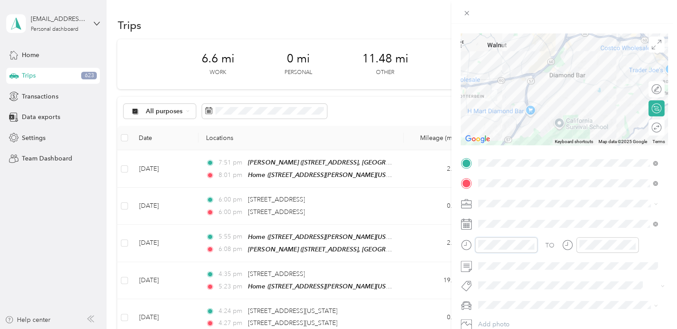
click at [442, 247] on div "New Trip Save This trip cannot be edited because it is either under review, app…" at bounding box center [338, 164] width 677 height 329
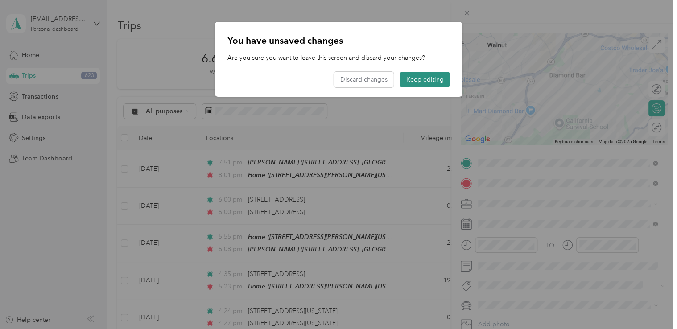
click at [433, 78] on button "Keep editing" at bounding box center [425, 80] width 50 height 16
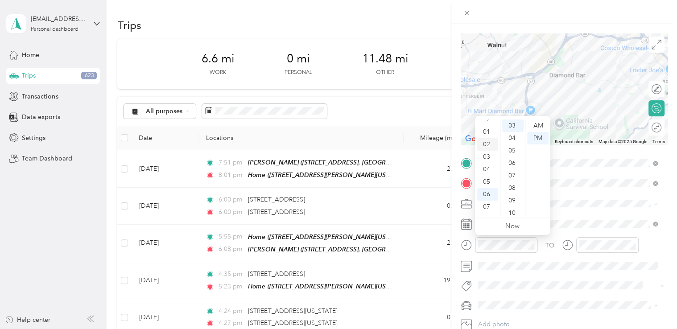
click at [488, 144] on div "02" at bounding box center [487, 144] width 21 height 12
click at [511, 127] on div "00" at bounding box center [512, 125] width 21 height 12
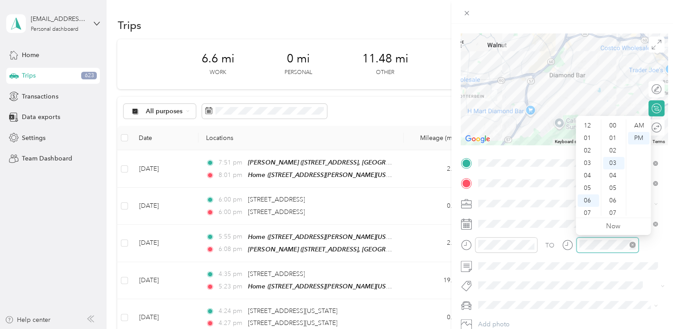
scroll to position [54, 0]
click at [582, 132] on div "02" at bounding box center [587, 129] width 21 height 12
click at [613, 212] on div "10" at bounding box center [613, 213] width 21 height 12
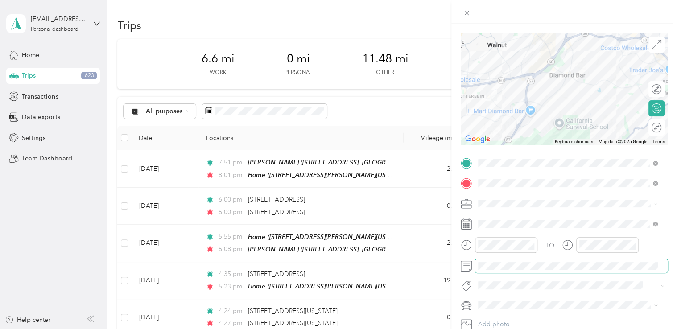
click at [522, 270] on span at bounding box center [571, 266] width 193 height 14
click at [508, 142] on div at bounding box center [564, 88] width 207 height 111
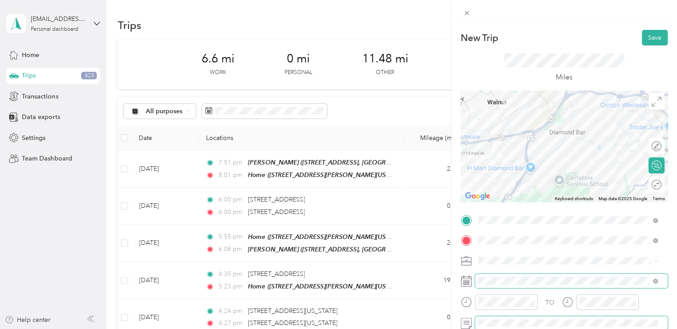
scroll to position [0, 0]
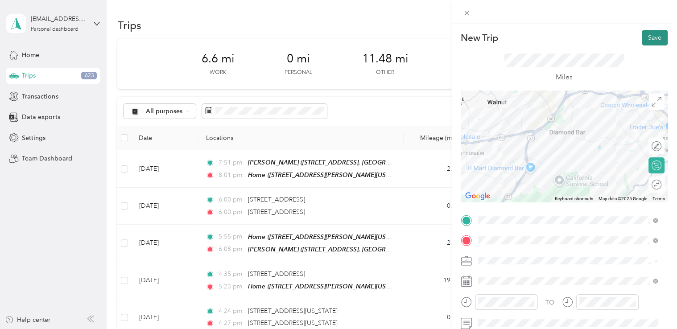
click at [644, 37] on button "Save" at bounding box center [655, 38] width 26 height 16
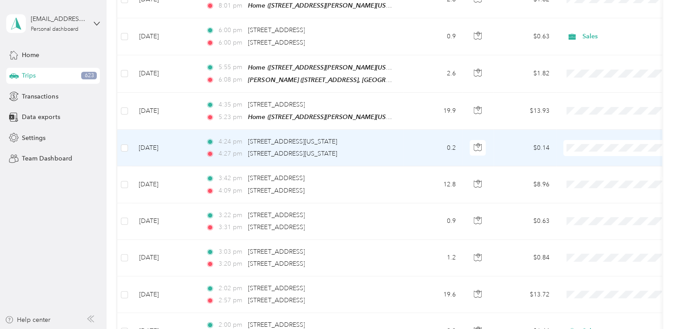
scroll to position [278, 0]
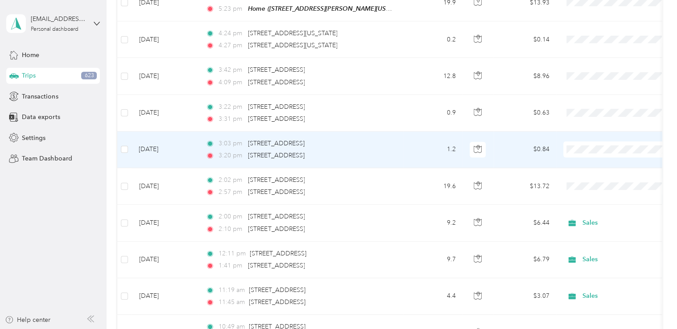
drag, startPoint x: 589, startPoint y: 264, endPoint x: 511, endPoint y: 131, distance: 153.6
click at [511, 132] on td "$0.84" at bounding box center [525, 150] width 62 height 37
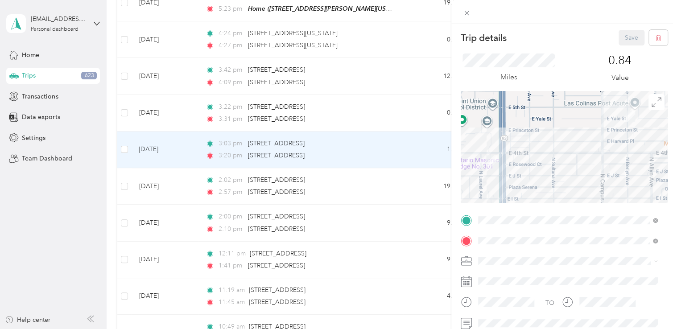
click at [402, 223] on div "Trip details Save This trip cannot be edited because it is either under review,…" at bounding box center [338, 164] width 677 height 329
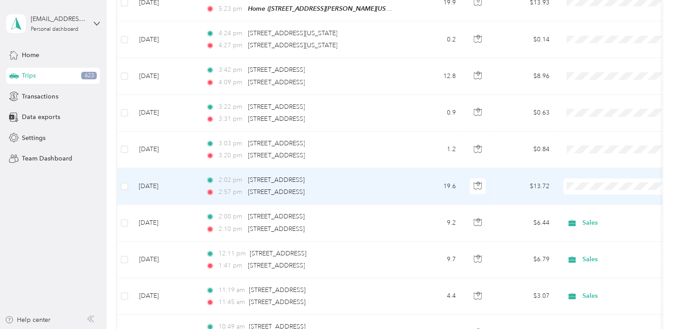
click at [421, 190] on td "19.6" at bounding box center [433, 186] width 59 height 37
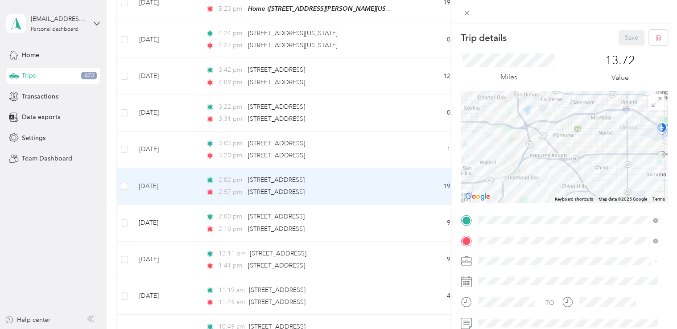
click at [466, 263] on icon at bounding box center [466, 263] width 10 height 3
click at [496, 202] on ol "Work Personal Gas Meals Sales Other Charity Medical Moving Commute" at bounding box center [568, 189] width 186 height 125
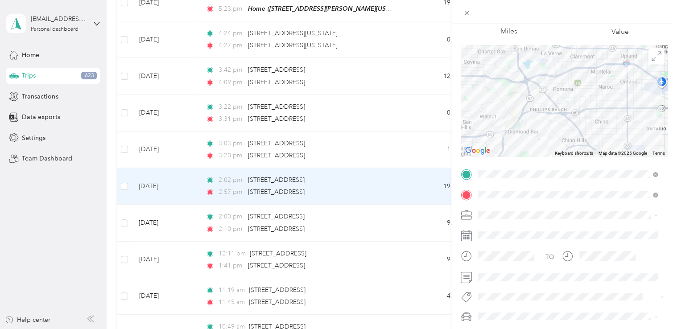
scroll to position [46, 0]
click at [501, 154] on li "Sales" at bounding box center [568, 152] width 186 height 16
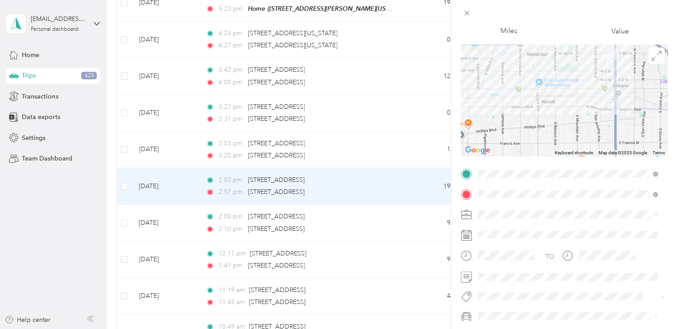
drag, startPoint x: 630, startPoint y: 78, endPoint x: 633, endPoint y: 66, distance: 12.4
click at [633, 66] on div at bounding box center [564, 100] width 207 height 111
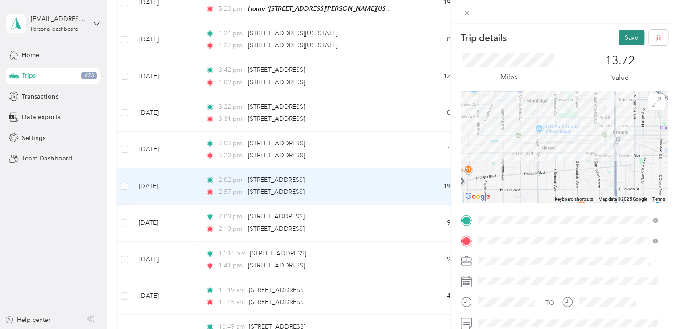
click at [621, 37] on button "Save" at bounding box center [631, 38] width 26 height 16
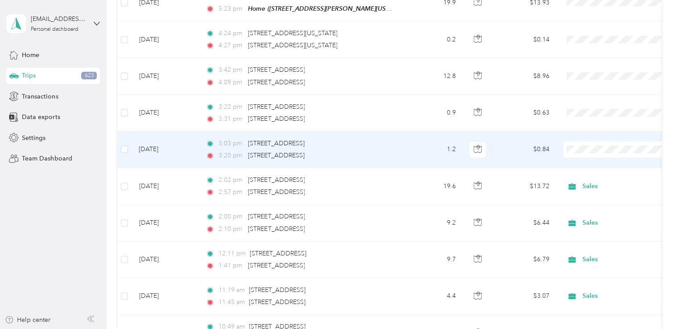
click at [391, 151] on div "3:20 pm [STREET_ADDRESS]" at bounding box center [299, 156] width 187 height 10
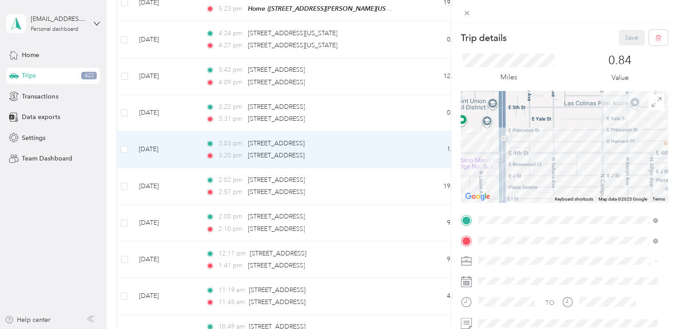
click at [498, 200] on li "Sales" at bounding box center [568, 198] width 186 height 16
click at [629, 39] on button "Save" at bounding box center [631, 38] width 26 height 16
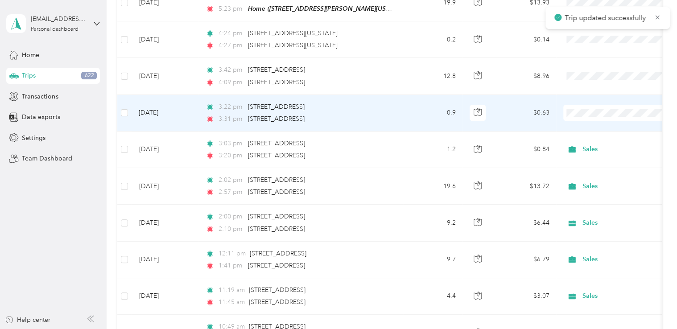
click at [434, 122] on td "0.9" at bounding box center [433, 113] width 59 height 37
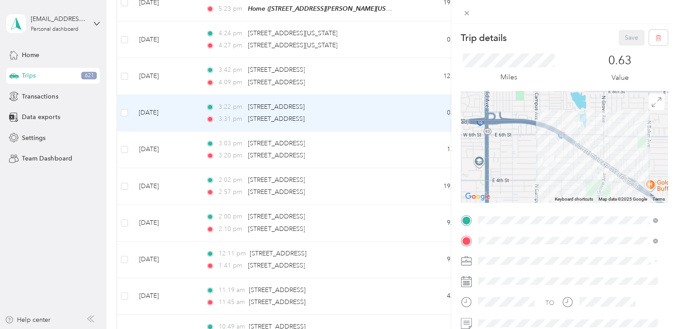
click at [492, 200] on li "Sales" at bounding box center [568, 198] width 186 height 16
click at [631, 39] on button "Save" at bounding box center [631, 38] width 26 height 16
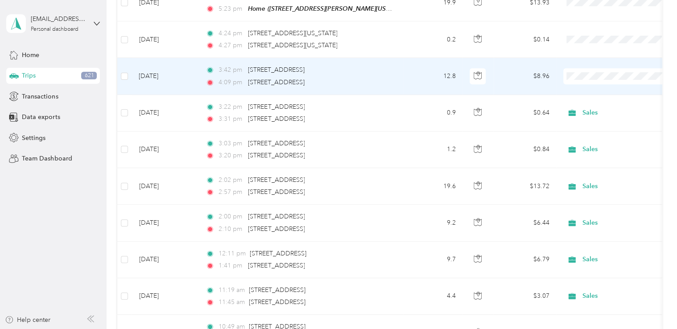
click at [412, 76] on td "12.8" at bounding box center [433, 76] width 59 height 37
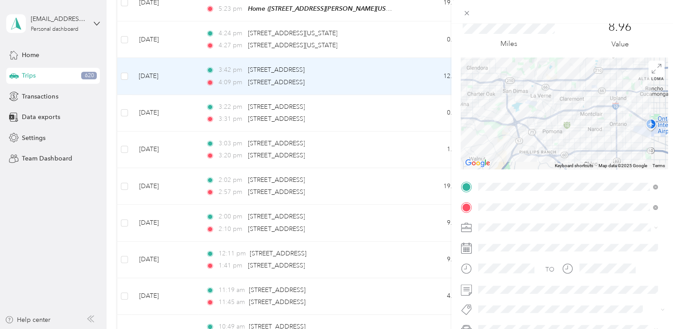
scroll to position [34, 0]
click at [489, 166] on li "Sales" at bounding box center [568, 164] width 186 height 16
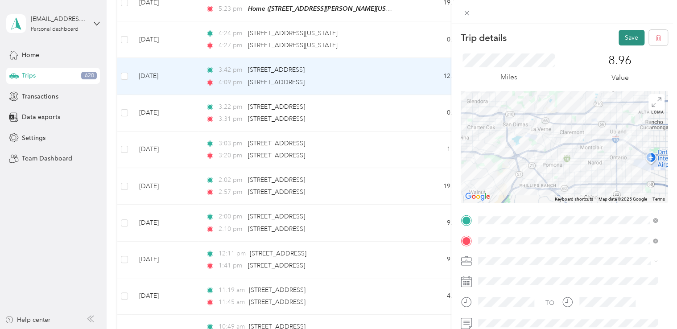
click at [619, 38] on button "Save" at bounding box center [631, 38] width 26 height 16
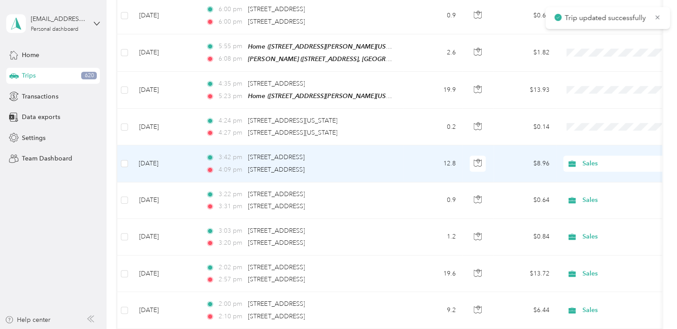
scroll to position [190, 0]
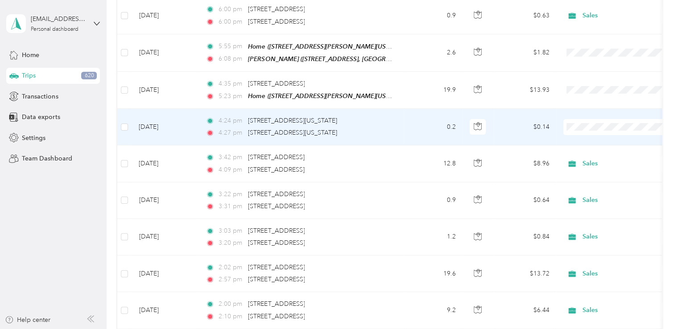
click at [424, 125] on td "0.2" at bounding box center [433, 127] width 59 height 37
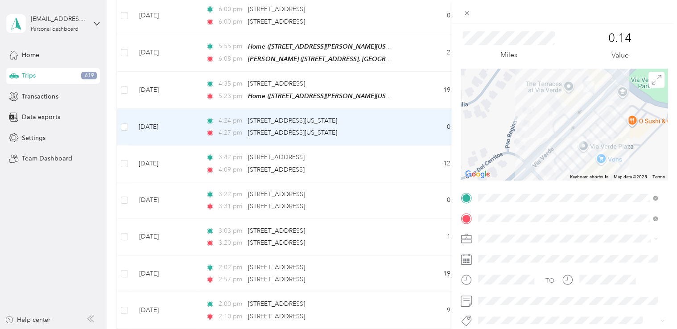
scroll to position [23, 0]
click at [472, 240] on div at bounding box center [564, 238] width 207 height 14
click at [501, 177] on li "Sales" at bounding box center [568, 176] width 186 height 16
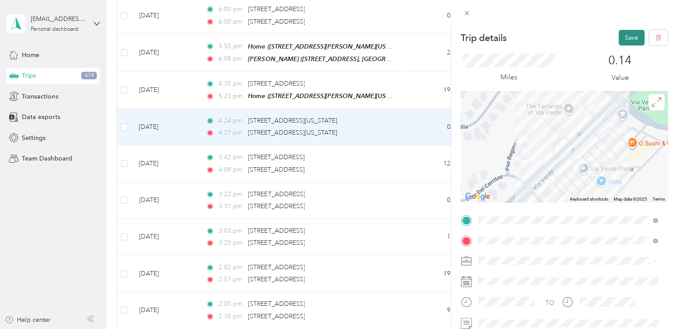
click at [621, 37] on button "Save" at bounding box center [631, 38] width 26 height 16
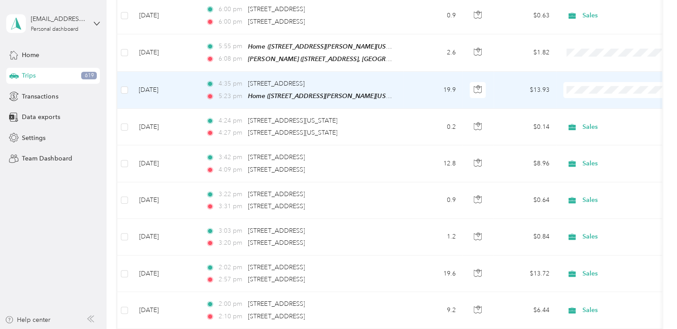
click at [517, 93] on td "$13.93" at bounding box center [525, 90] width 62 height 37
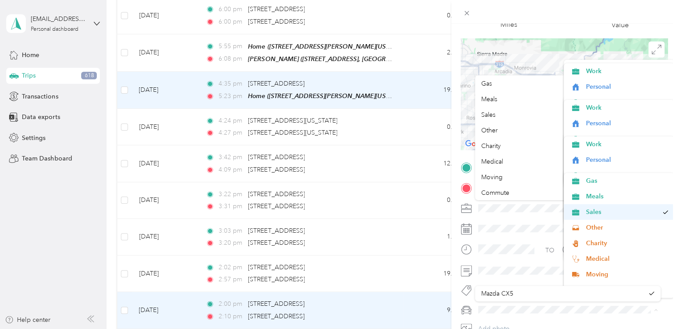
scroll to position [50, 0]
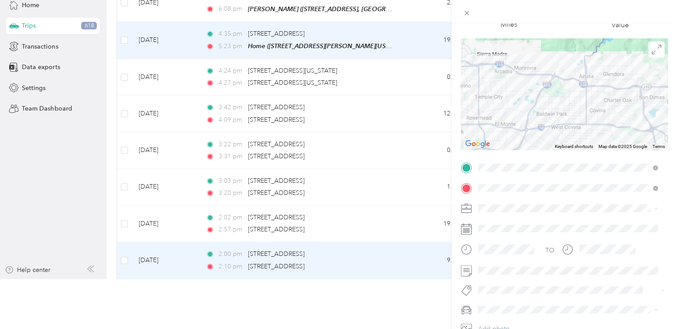
click at [610, 241] on span "Commute" at bounding box center [626, 239] width 82 height 9
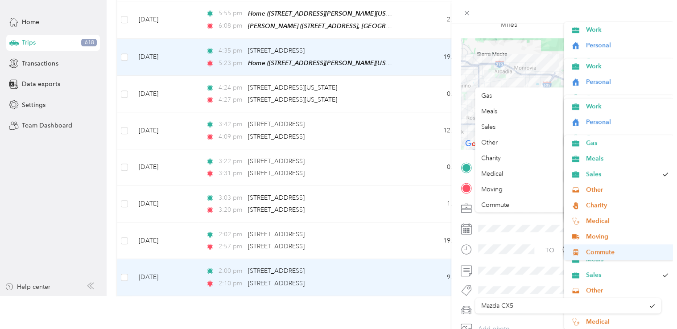
scroll to position [0, 0]
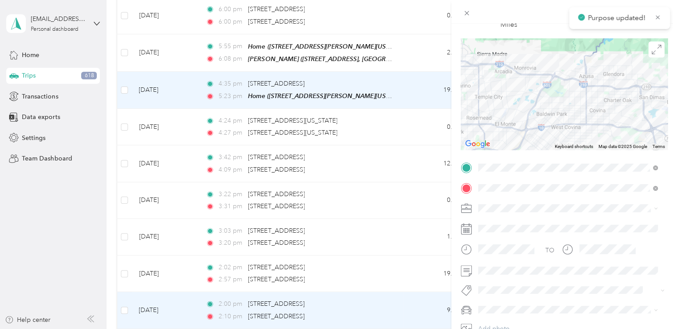
click at [413, 54] on div "Trip details Save This trip cannot be edited because it is either under review,…" at bounding box center [338, 164] width 677 height 329
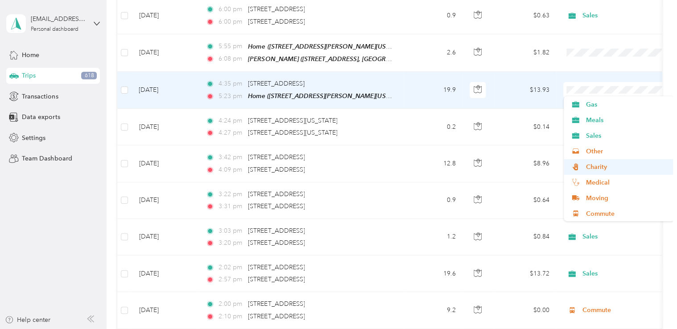
scroll to position [31, 0]
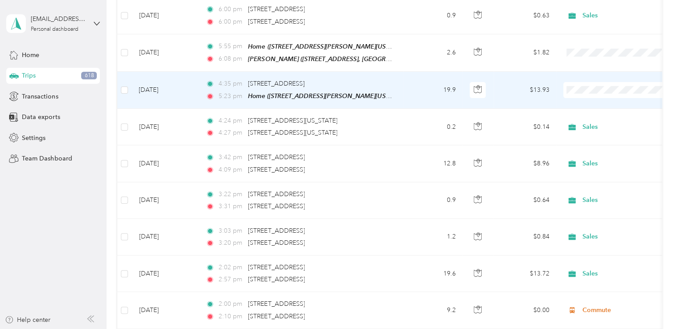
click at [587, 212] on span "Commute" at bounding box center [626, 213] width 82 height 9
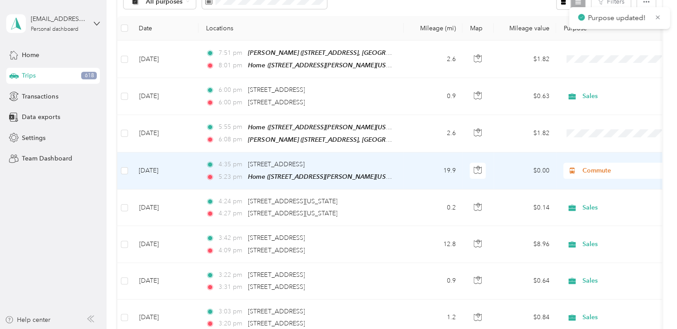
scroll to position [110, 0]
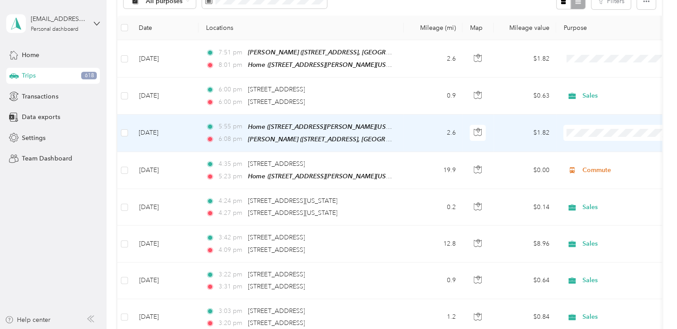
click at [592, 148] on span "Work" at bounding box center [626, 146] width 82 height 9
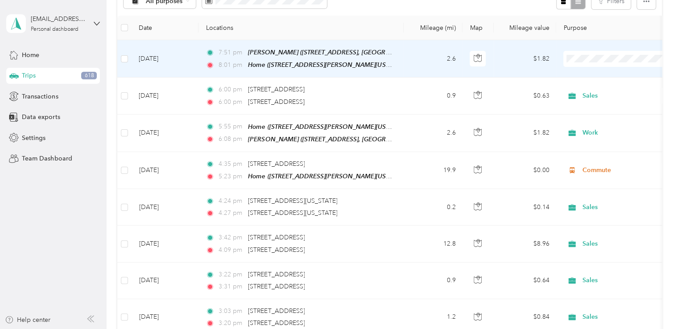
click at [587, 92] on li "Personal" at bounding box center [619, 87] width 111 height 16
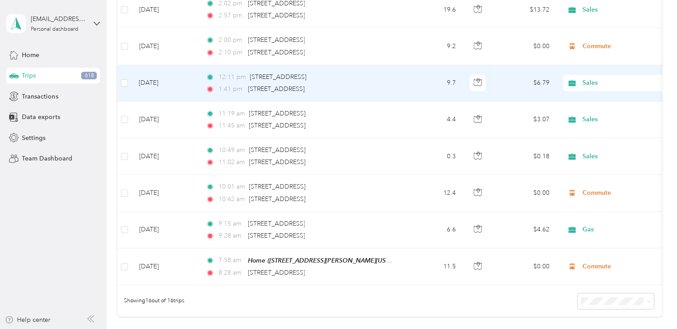
scroll to position [453, 0]
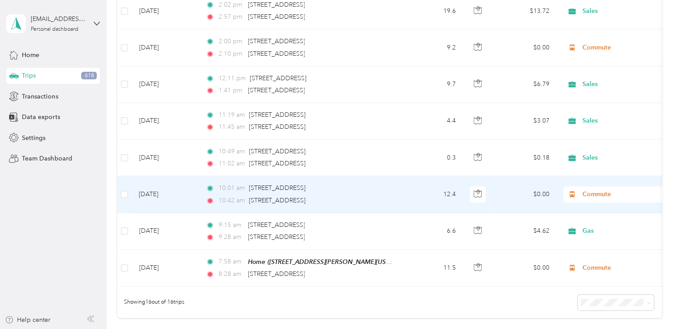
click at [604, 191] on span "Commute" at bounding box center [623, 195] width 82 height 10
click at [592, 266] on span "Sales" at bounding box center [626, 269] width 82 height 9
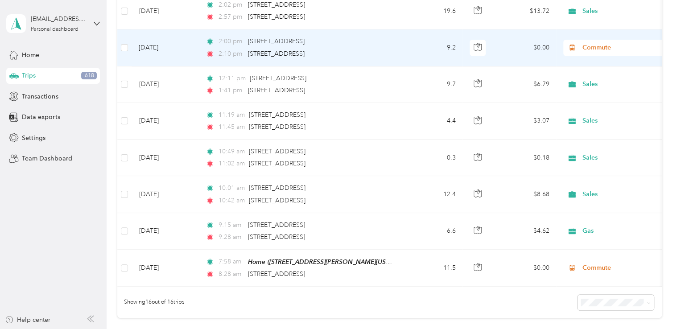
click at [588, 44] on span "Commute" at bounding box center [623, 48] width 82 height 10
click at [595, 124] on li "Sales" at bounding box center [619, 123] width 111 height 16
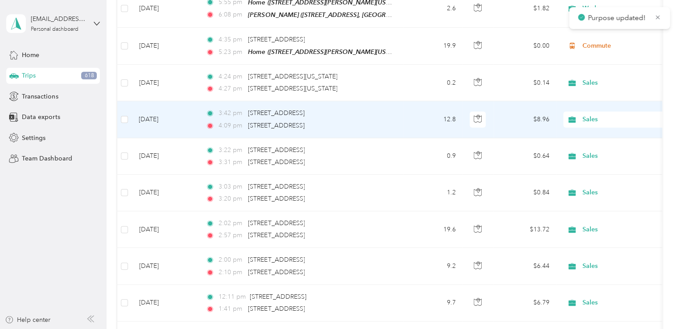
click at [596, 124] on div "Sales" at bounding box center [618, 119] width 111 height 16
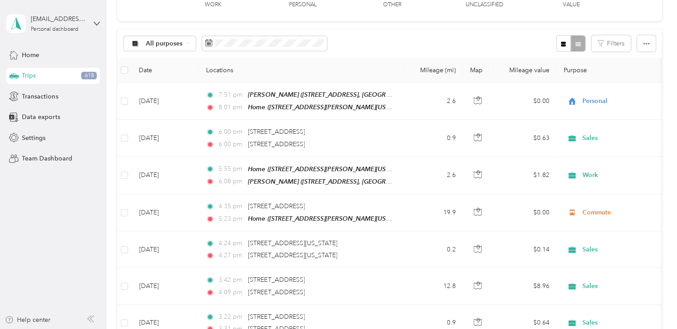
scroll to position [0, 0]
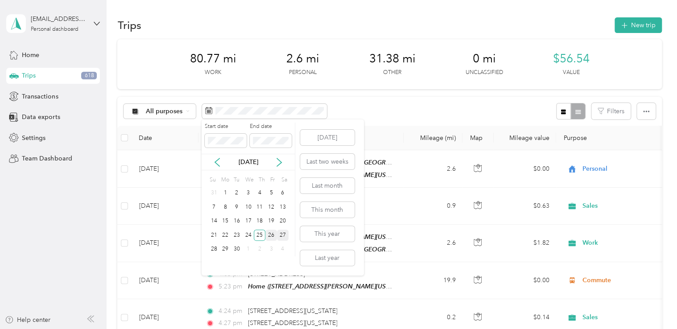
click at [269, 235] on div "26" at bounding box center [271, 235] width 12 height 11
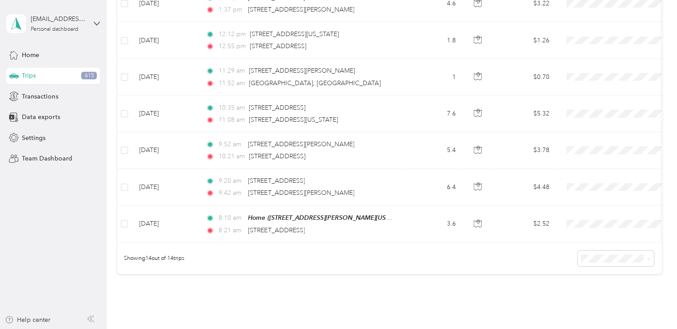
scroll to position [423, 0]
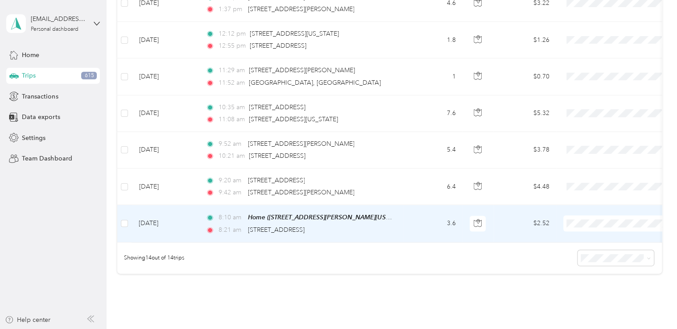
click at [421, 215] on td "3.6" at bounding box center [433, 223] width 59 height 37
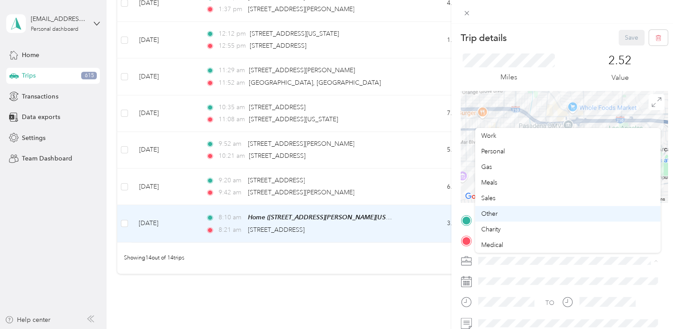
scroll to position [31, 0]
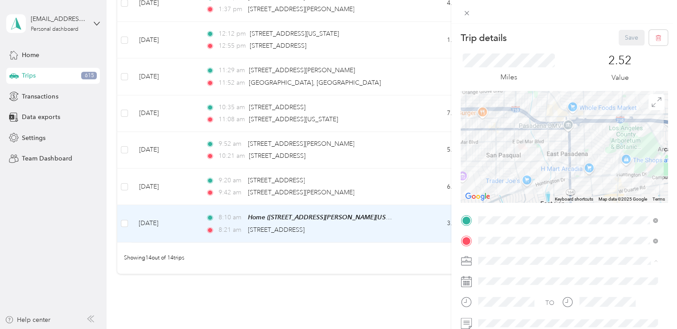
click at [499, 247] on li "Commute" at bounding box center [568, 246] width 186 height 16
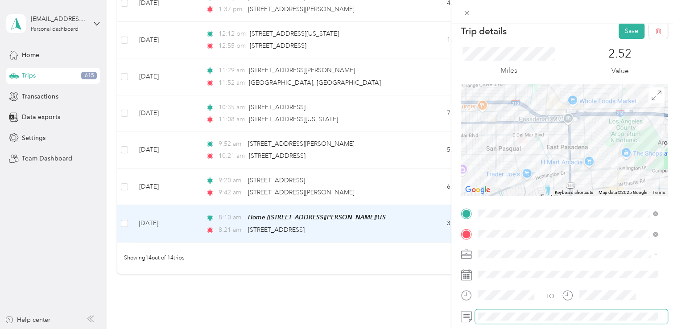
scroll to position [0, 0]
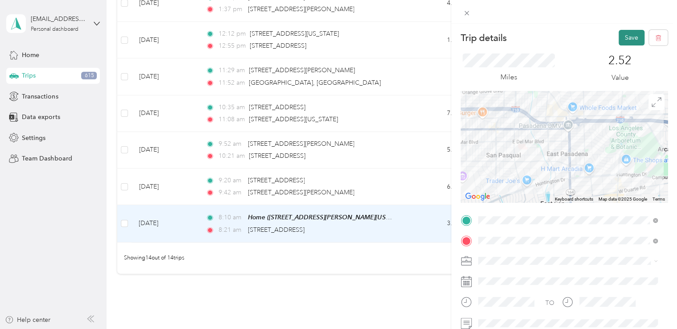
click at [622, 38] on button "Save" at bounding box center [631, 38] width 26 height 16
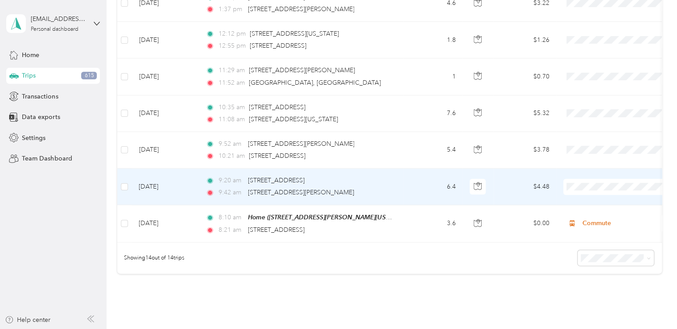
click at [425, 186] on td "6.4" at bounding box center [433, 187] width 59 height 37
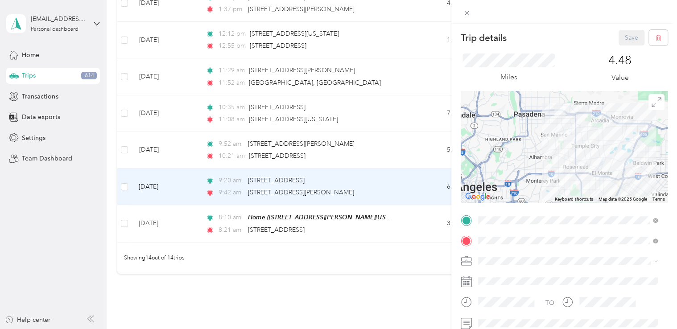
click at [467, 263] on icon at bounding box center [466, 263] width 10 height 3
click at [493, 197] on span "Sales" at bounding box center [488, 198] width 14 height 8
click at [626, 37] on button "Save" at bounding box center [631, 38] width 26 height 16
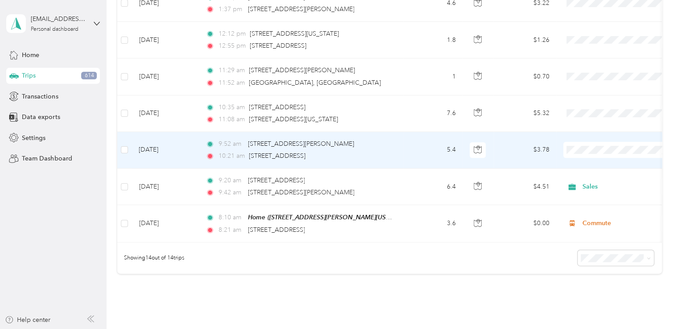
click at [420, 154] on td "5.4" at bounding box center [433, 150] width 59 height 37
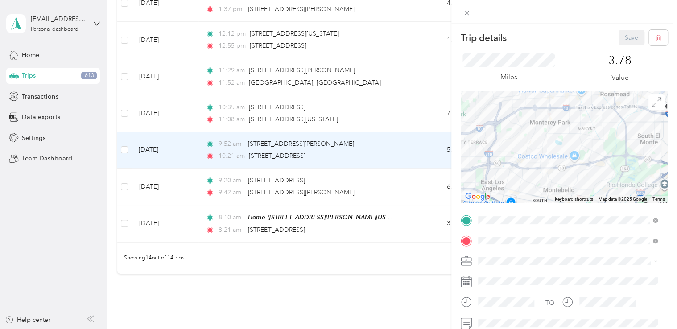
click at [491, 200] on li "Sales" at bounding box center [568, 193] width 186 height 16
click at [622, 39] on button "Save" at bounding box center [631, 38] width 26 height 16
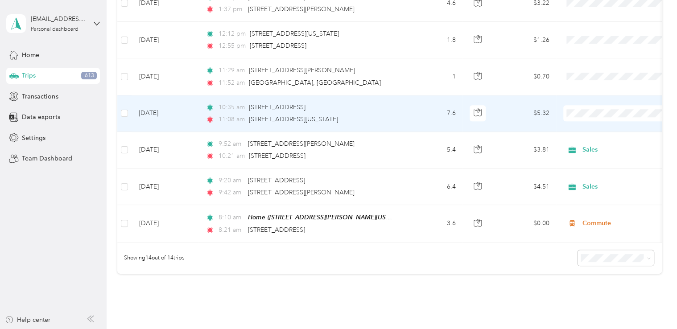
click at [411, 119] on td "7.6" at bounding box center [433, 113] width 59 height 37
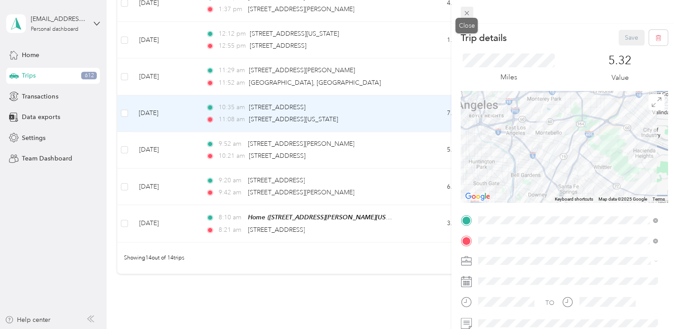
click at [467, 13] on icon at bounding box center [467, 13] width 4 height 4
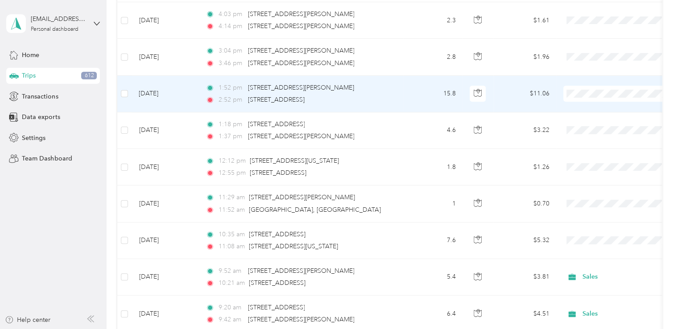
scroll to position [296, 0]
click at [419, 76] on td "15.8" at bounding box center [433, 94] width 59 height 37
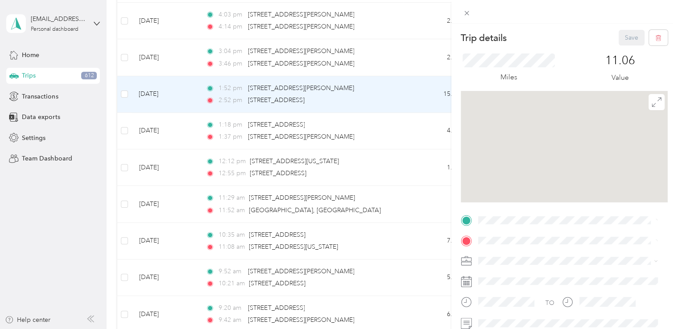
click at [418, 100] on div "Trip details Save This trip cannot be edited because it is either under review,…" at bounding box center [338, 164] width 677 height 329
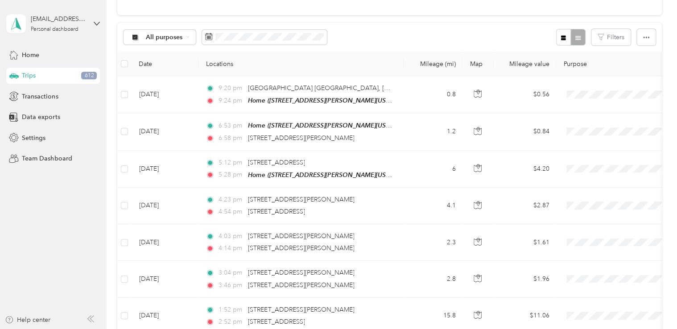
scroll to position [86, 0]
